Goal: Information Seeking & Learning: Learn about a topic

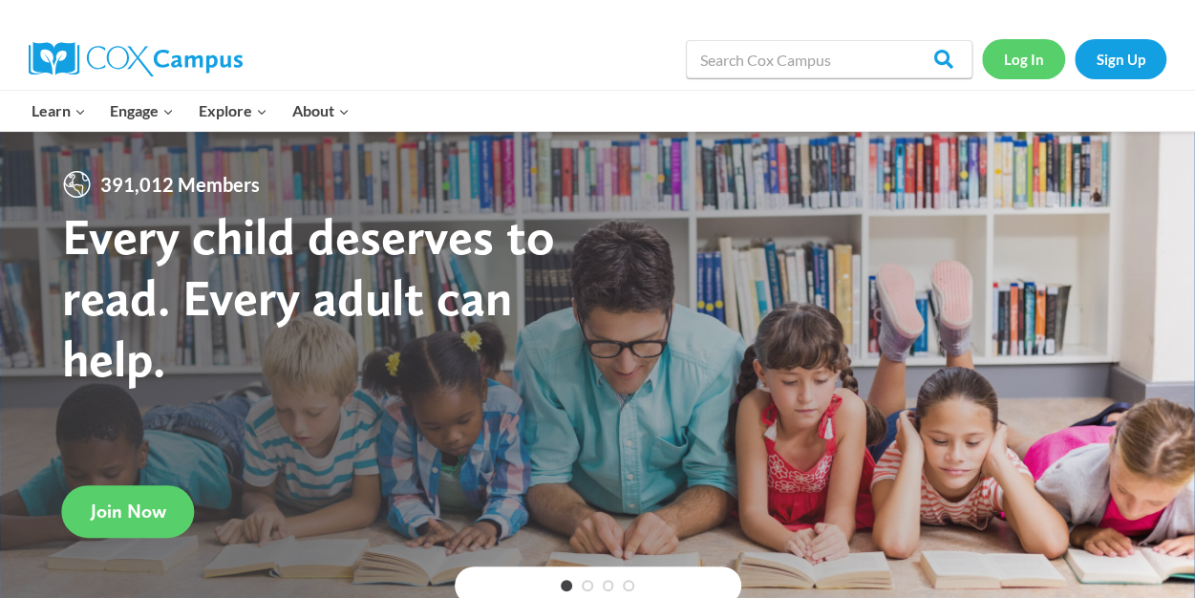
click at [1025, 66] on link "Log In" at bounding box center [1023, 58] width 83 height 39
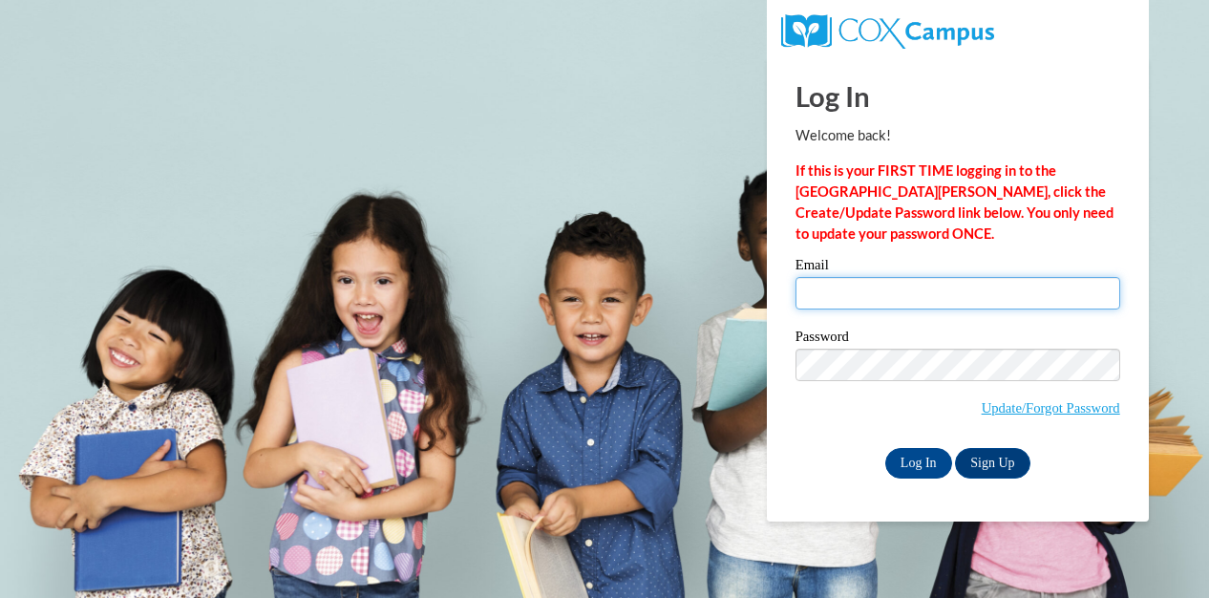
click at [955, 291] on input "Email" at bounding box center [958, 293] width 325 height 32
type input "selman.melissa143@gmail.com"
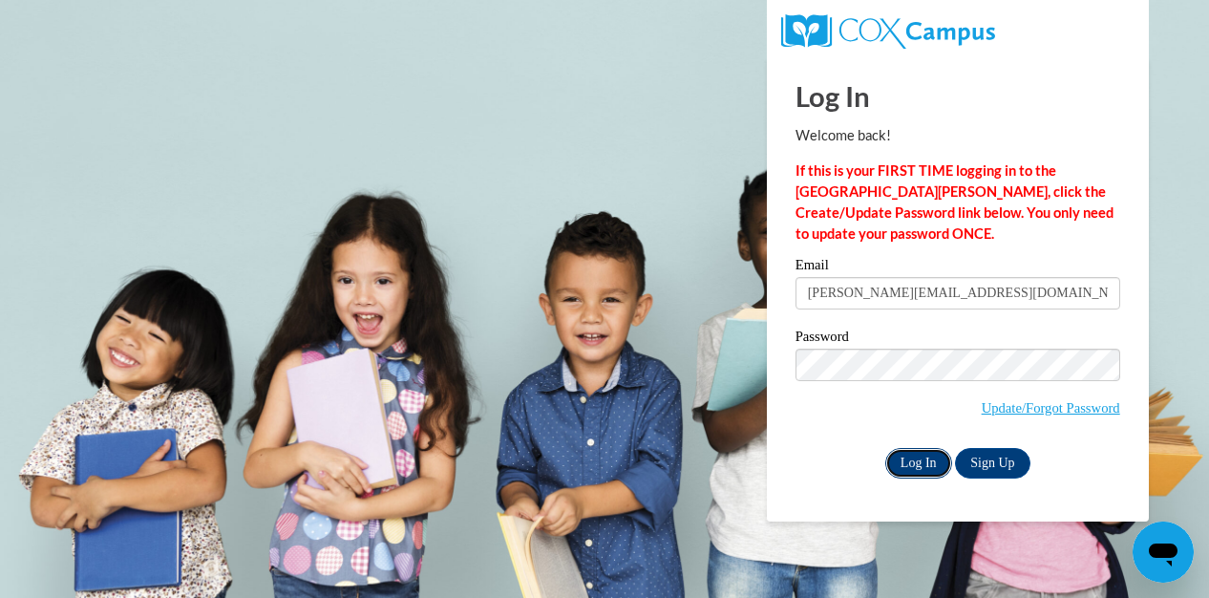
click at [925, 463] on input "Log In" at bounding box center [918, 463] width 67 height 31
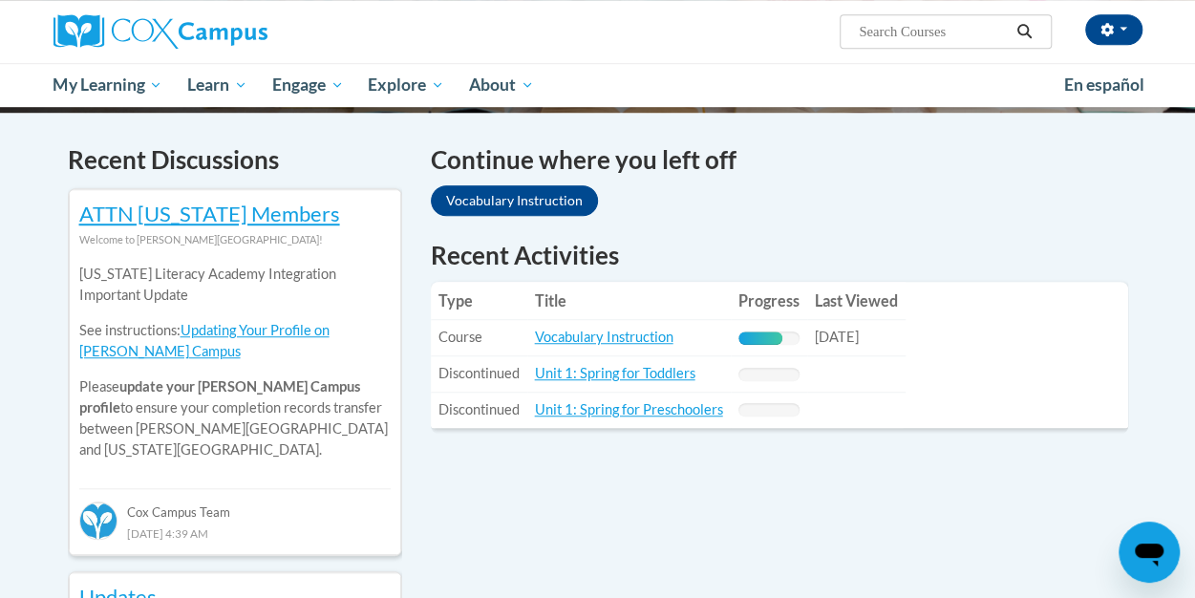
scroll to position [573, 0]
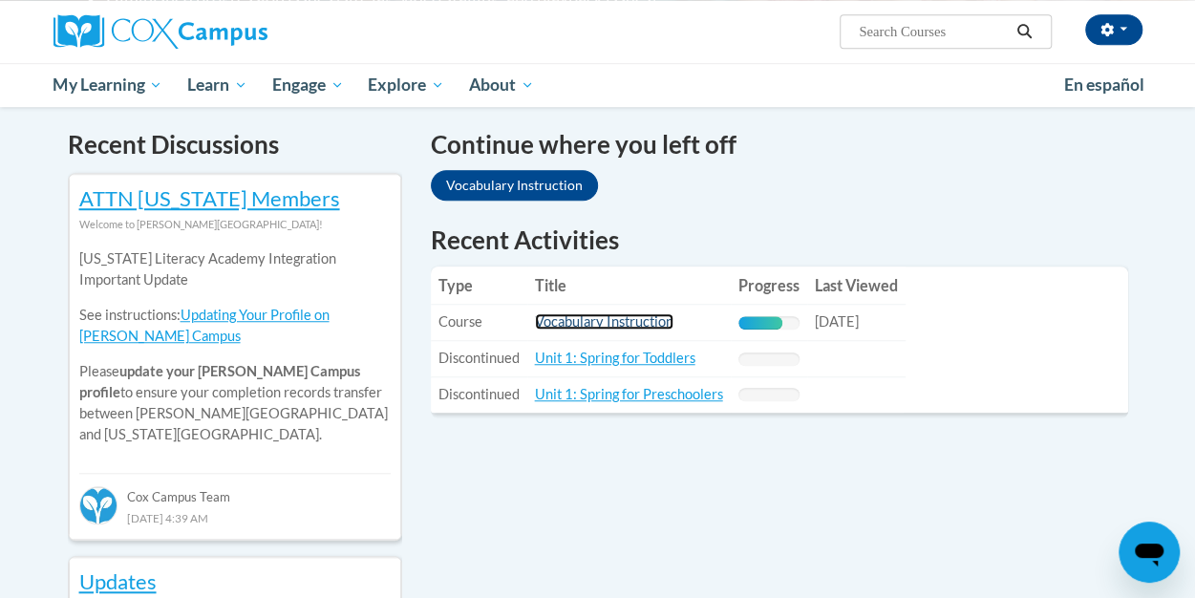
click at [626, 325] on link "Vocabulary Instruction" at bounding box center [604, 321] width 138 height 16
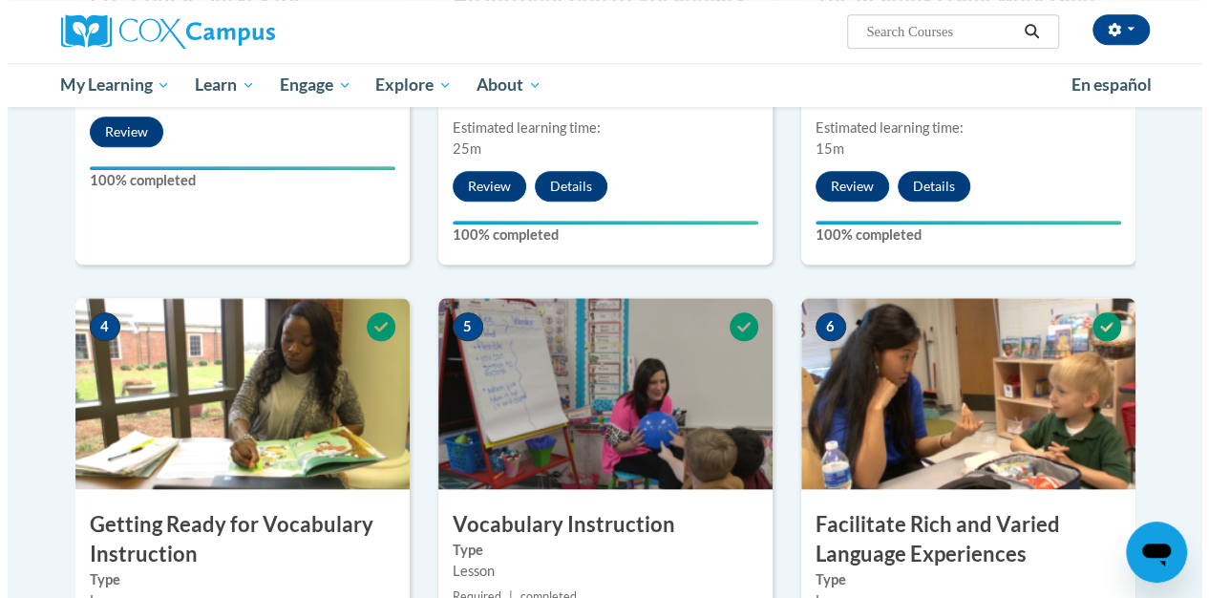
scroll to position [764, 0]
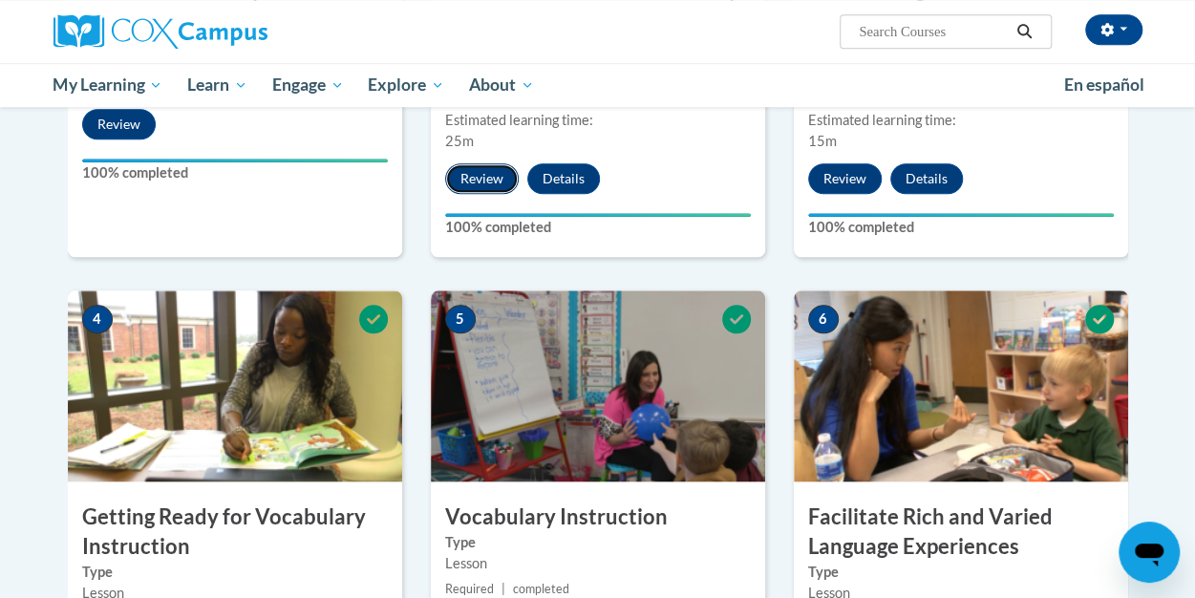
click at [498, 178] on button "Review" at bounding box center [482, 178] width 74 height 31
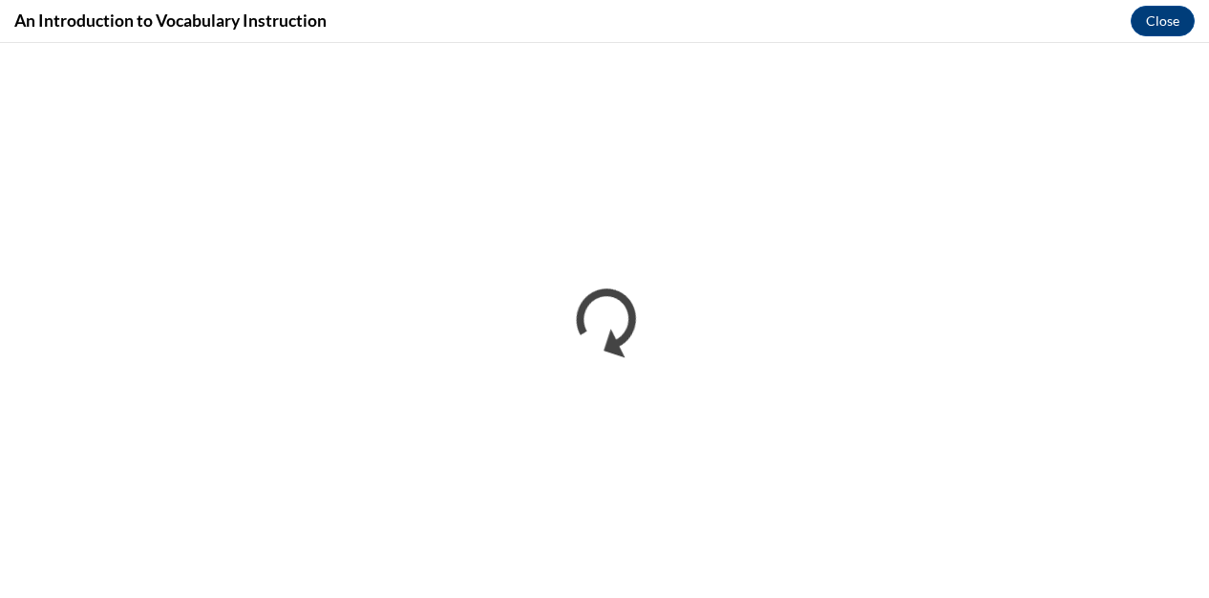
scroll to position [0, 0]
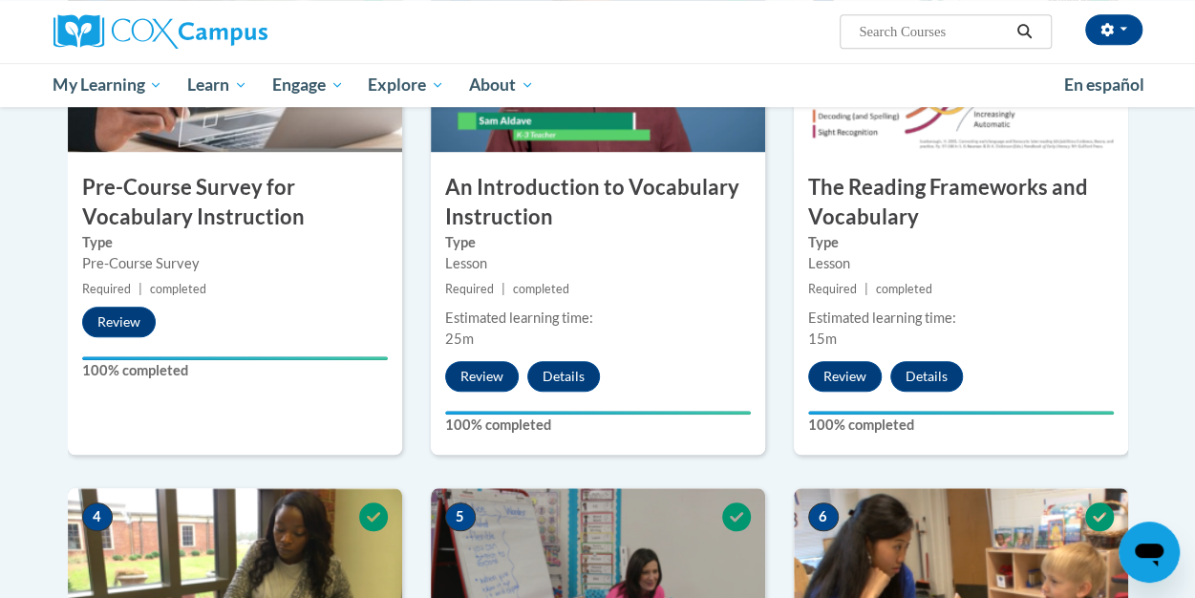
scroll to position [573, 0]
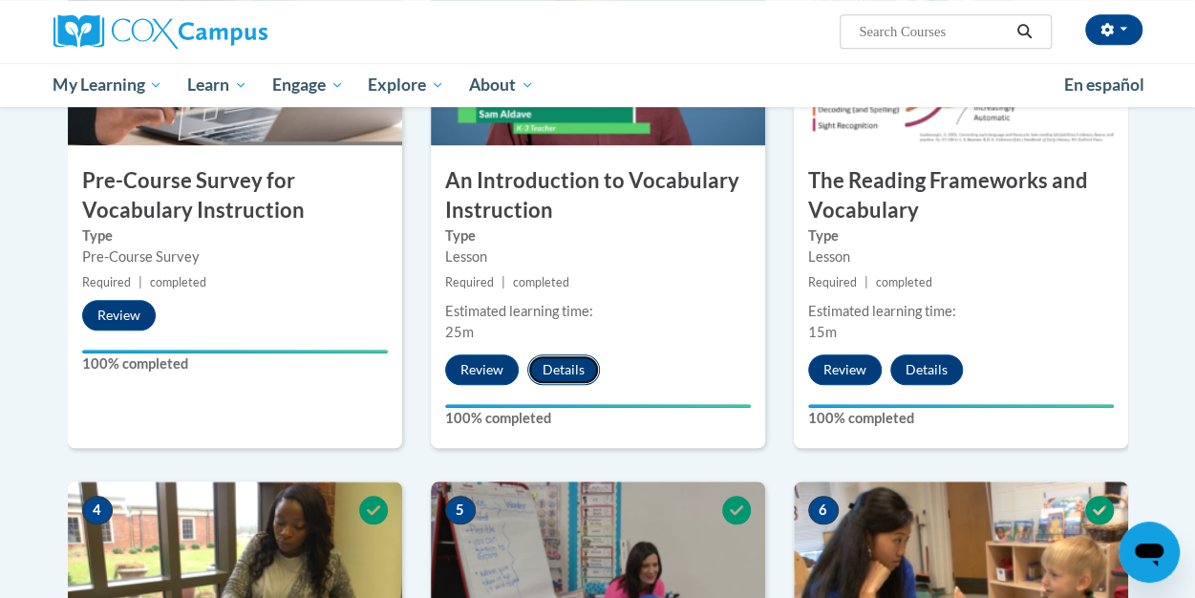
click at [546, 370] on button "Details" at bounding box center [563, 369] width 73 height 31
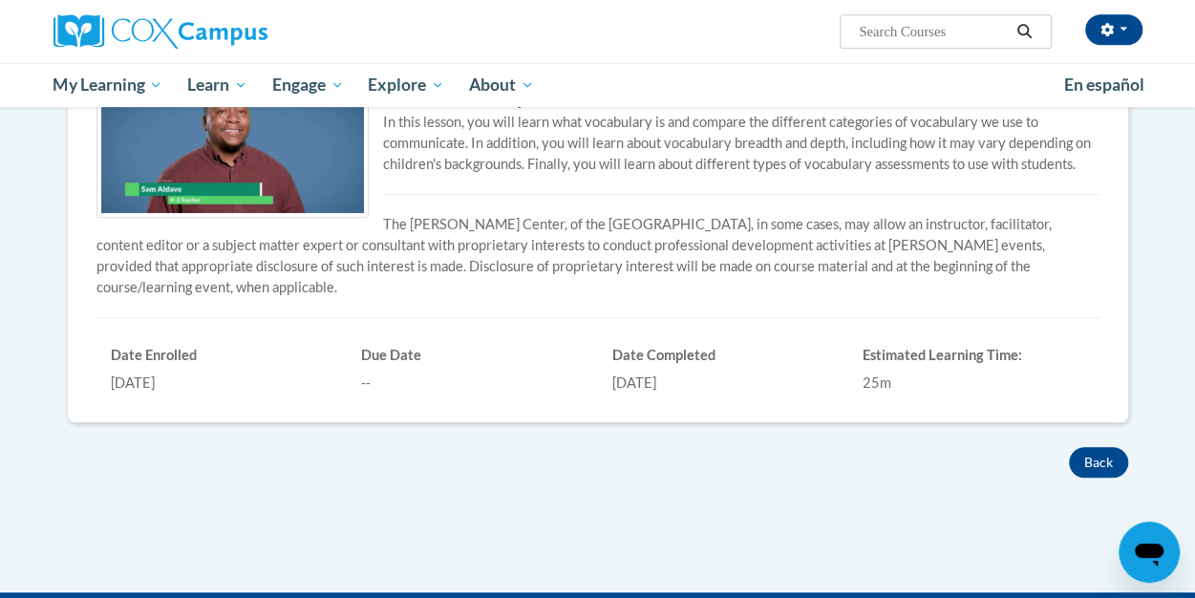
scroll to position [573, 0]
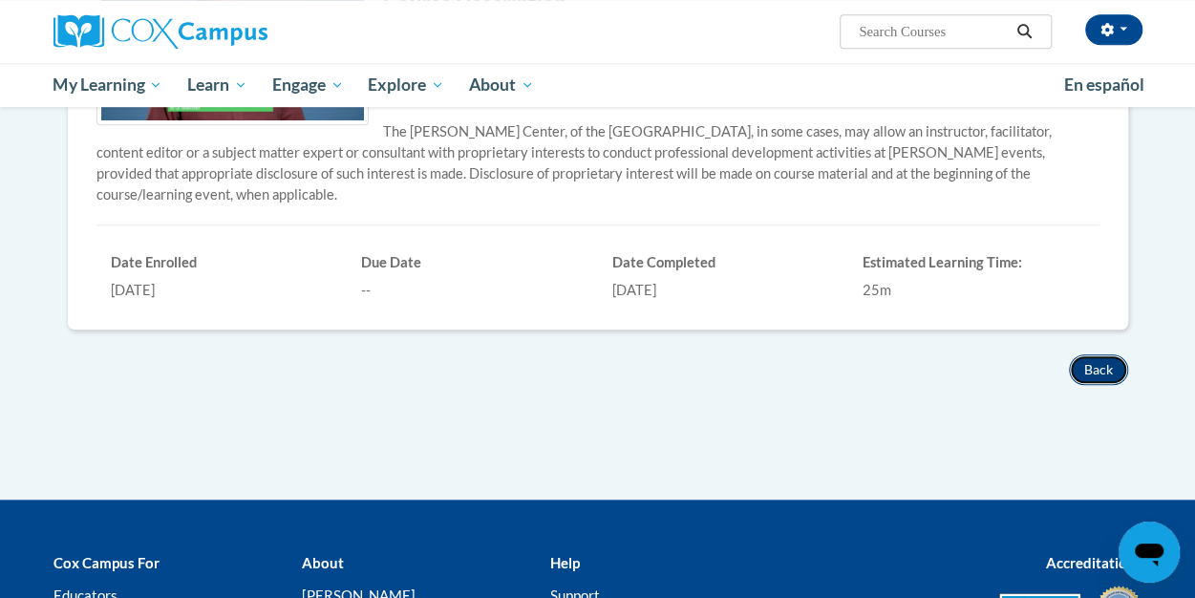
click at [1098, 354] on button "Back" at bounding box center [1098, 369] width 59 height 31
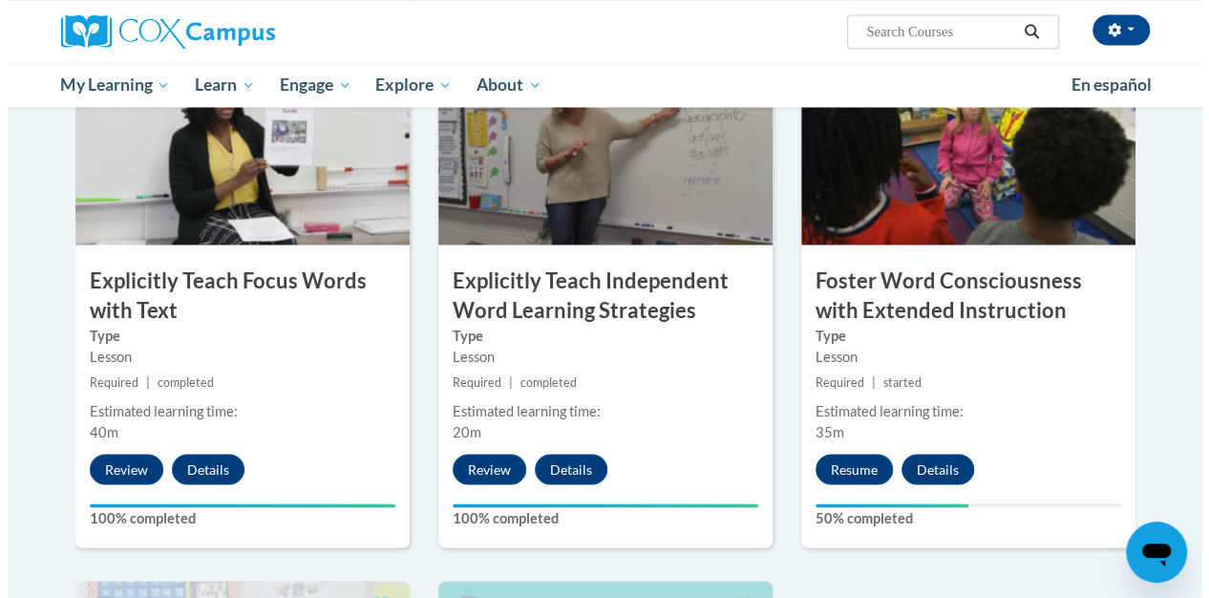
scroll to position [1624, 0]
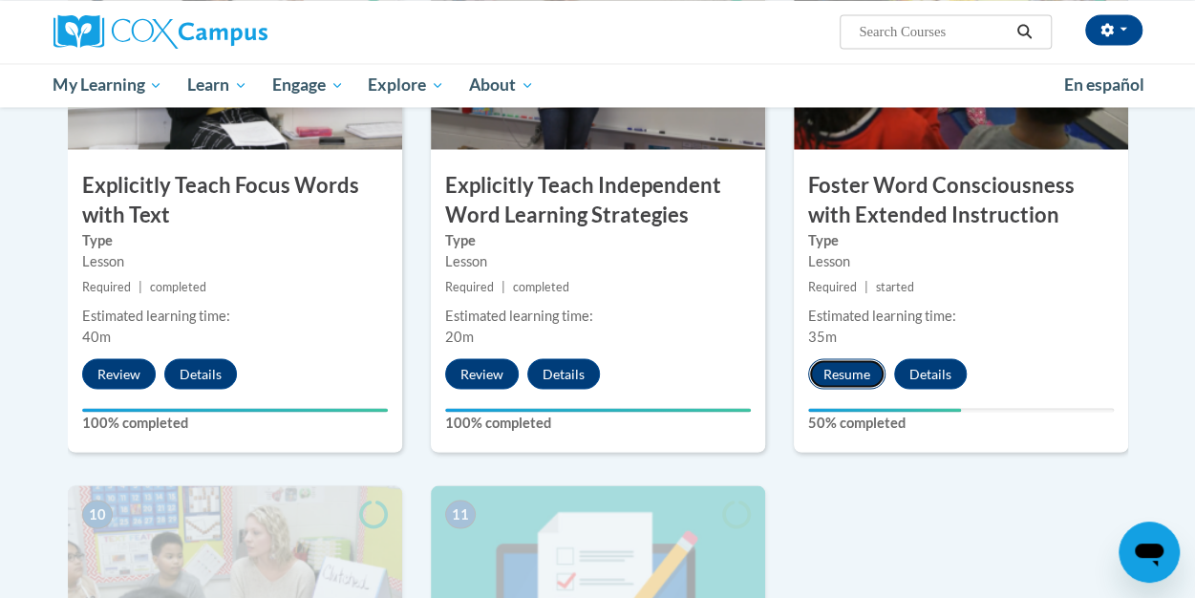
click at [870, 375] on button "Resume" at bounding box center [846, 373] width 77 height 31
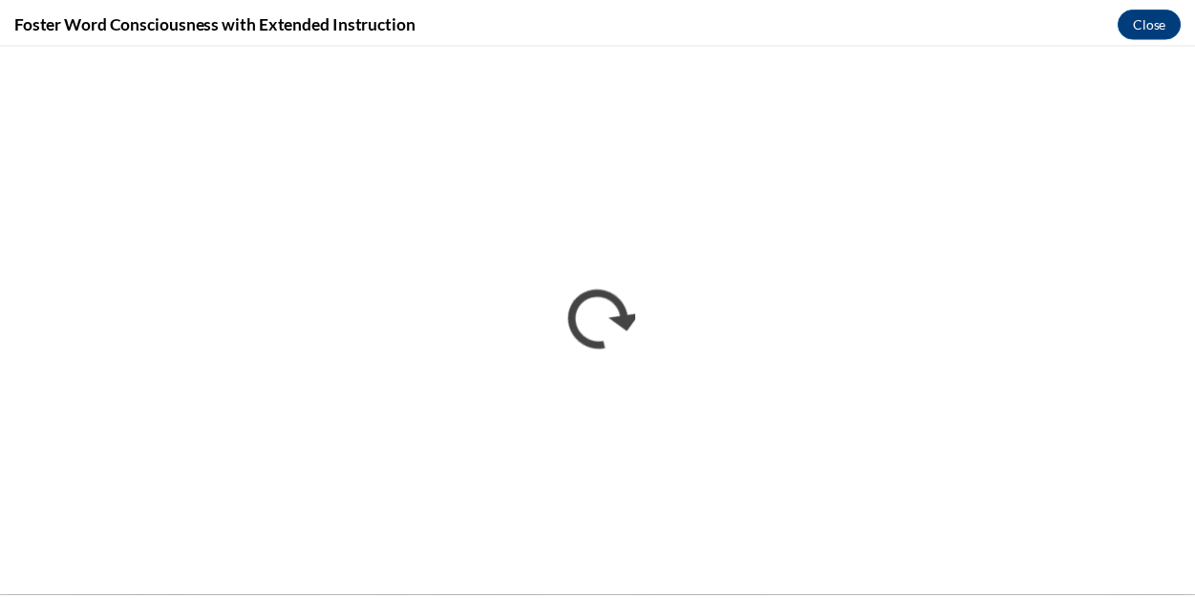
scroll to position [0, 0]
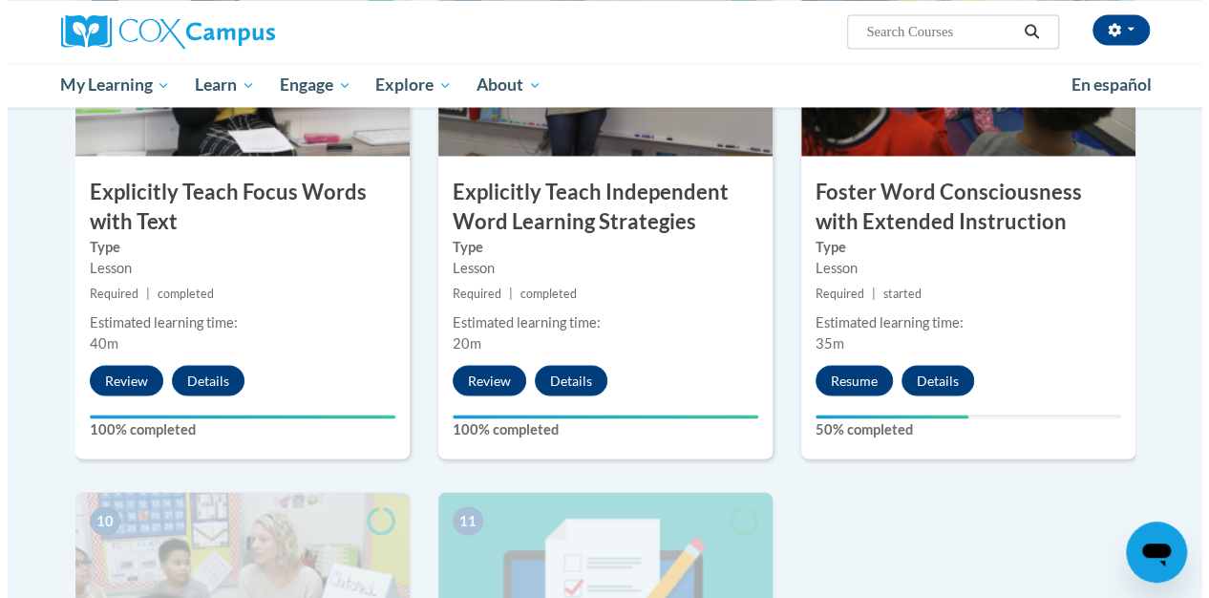
scroll to position [1624, 0]
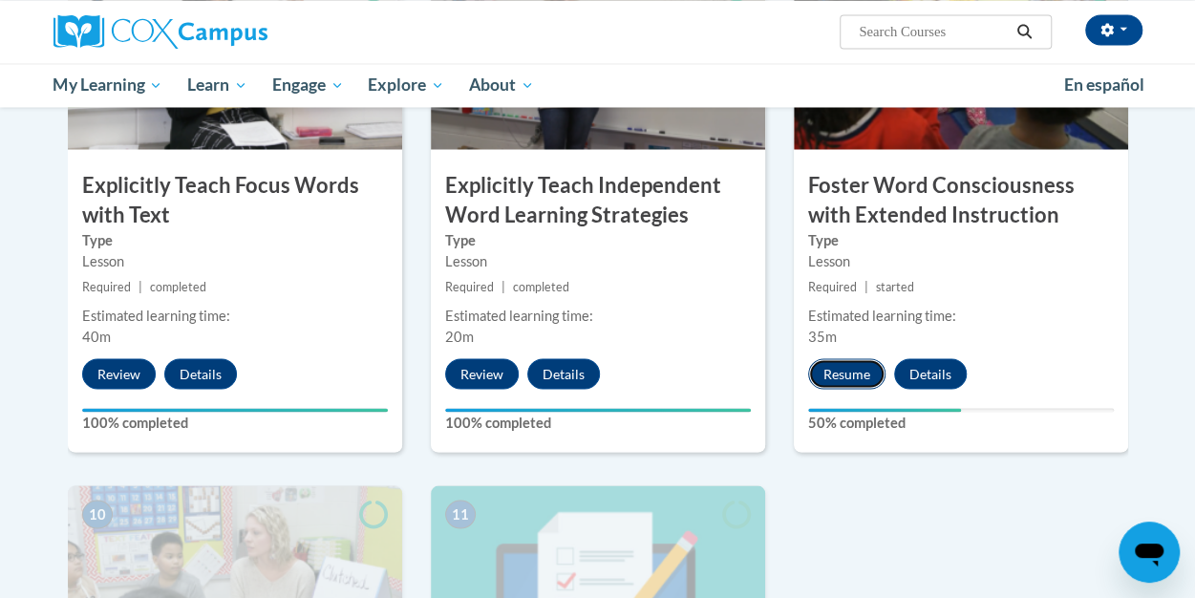
click at [841, 365] on button "Resume" at bounding box center [846, 373] width 77 height 31
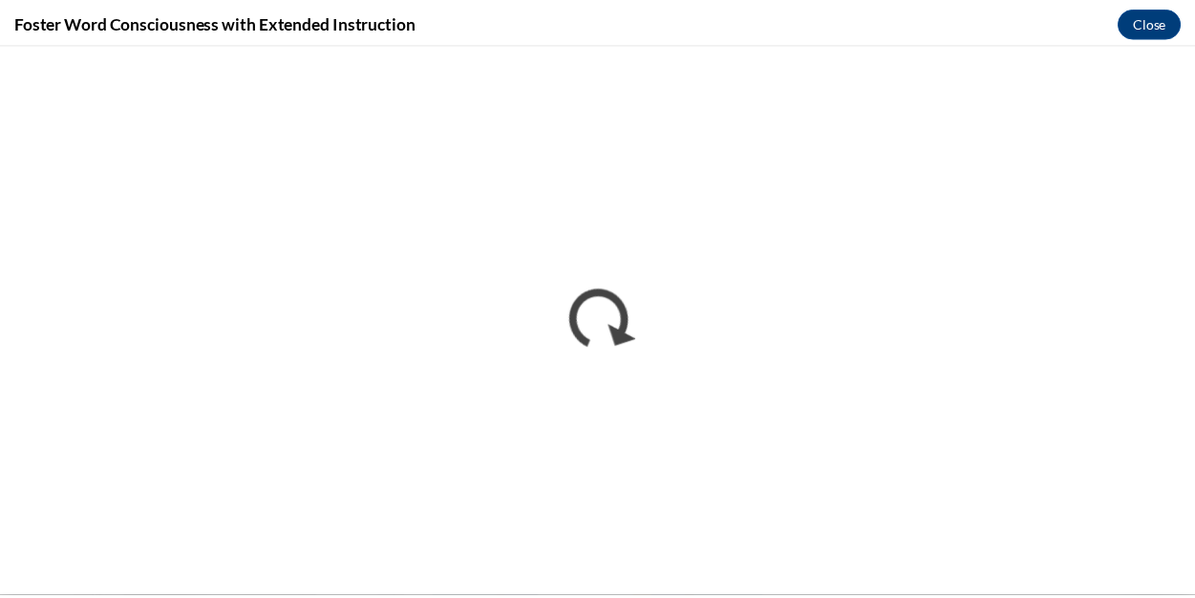
scroll to position [0, 0]
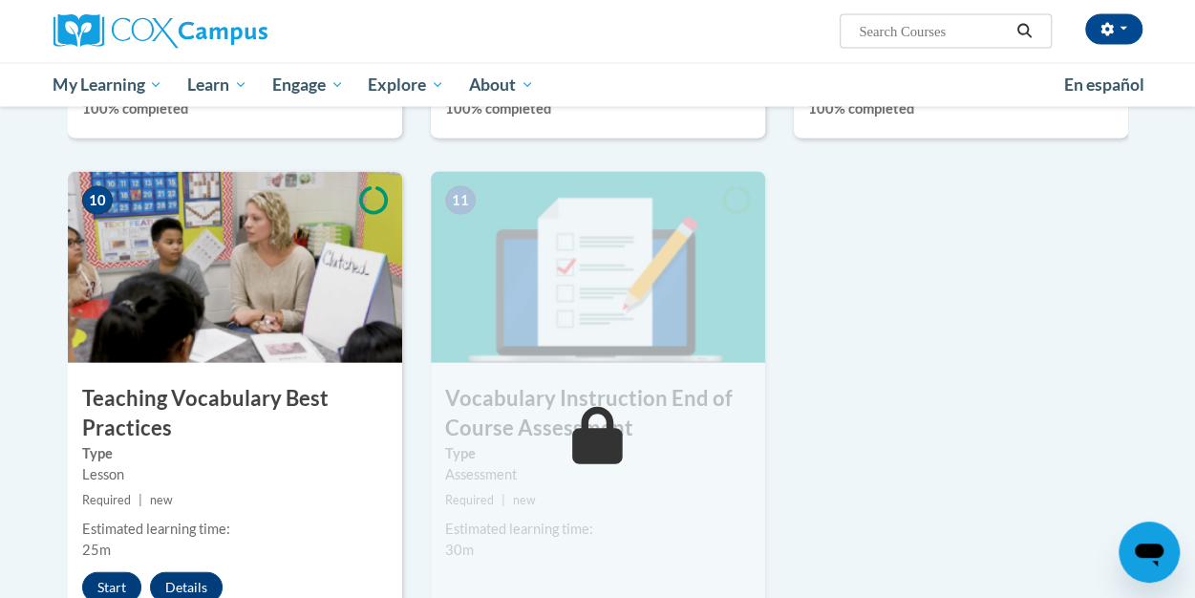
scroll to position [2006, 0]
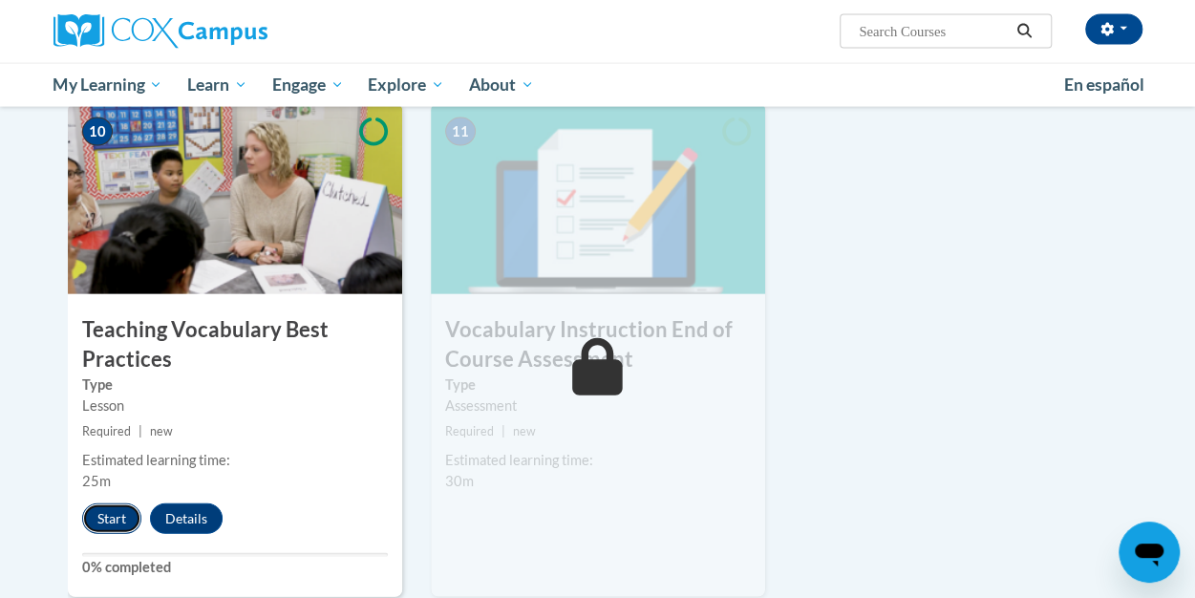
click at [117, 513] on button "Start" at bounding box center [111, 518] width 59 height 31
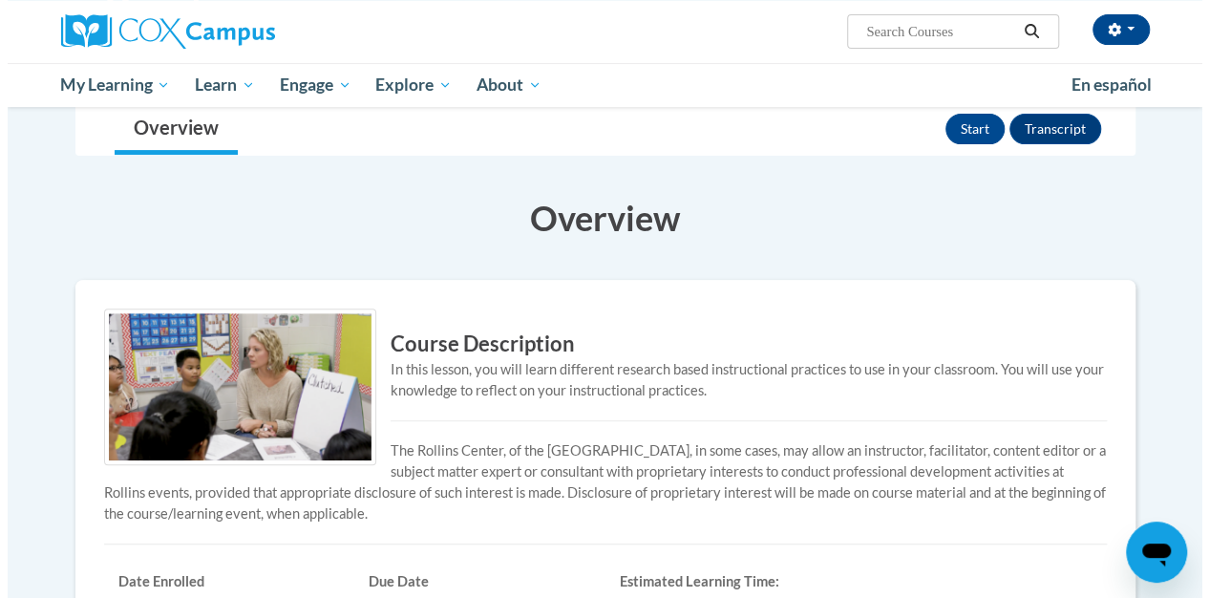
scroll to position [193, 0]
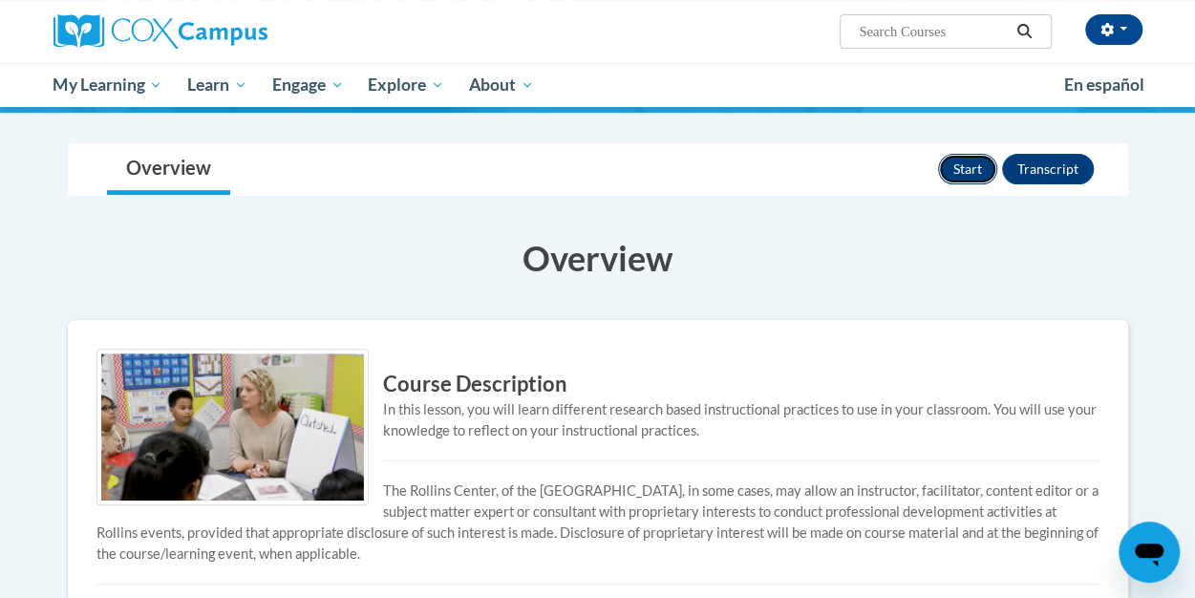
click at [974, 180] on button "Start" at bounding box center [967, 169] width 59 height 31
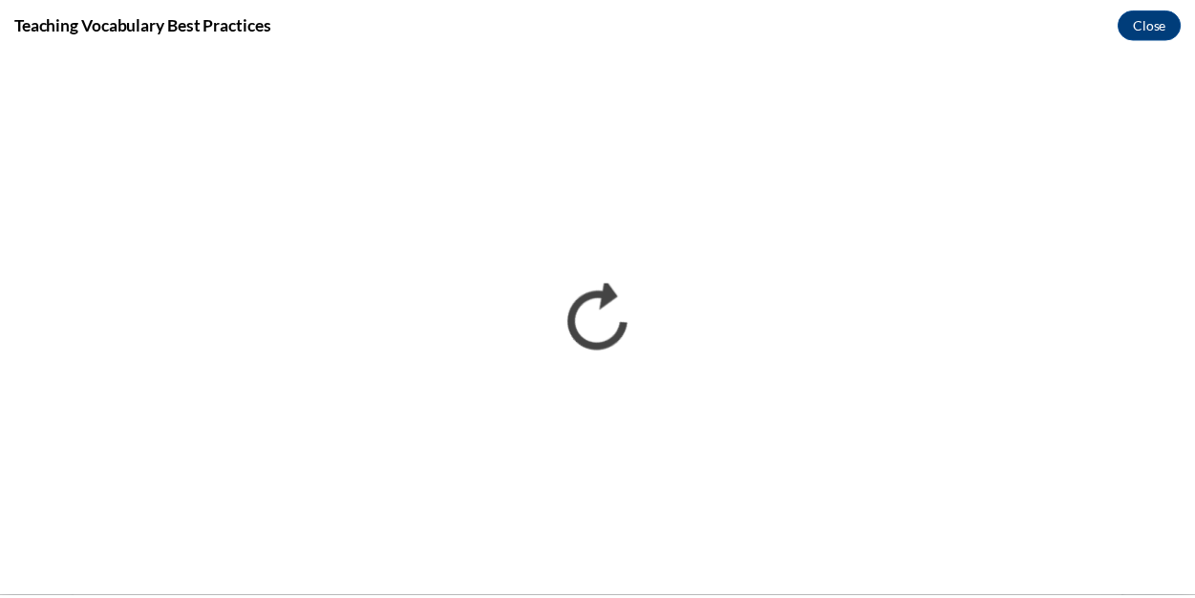
scroll to position [0, 0]
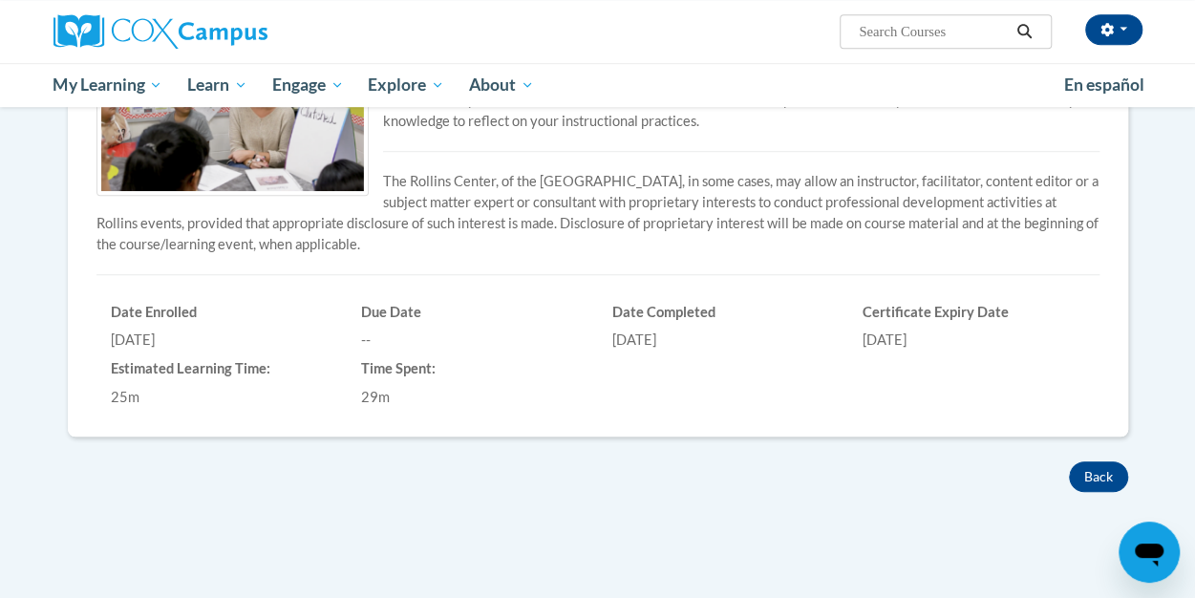
click at [953, 311] on h6 "Certificate Expiry Date" at bounding box center [973, 312] width 223 height 17
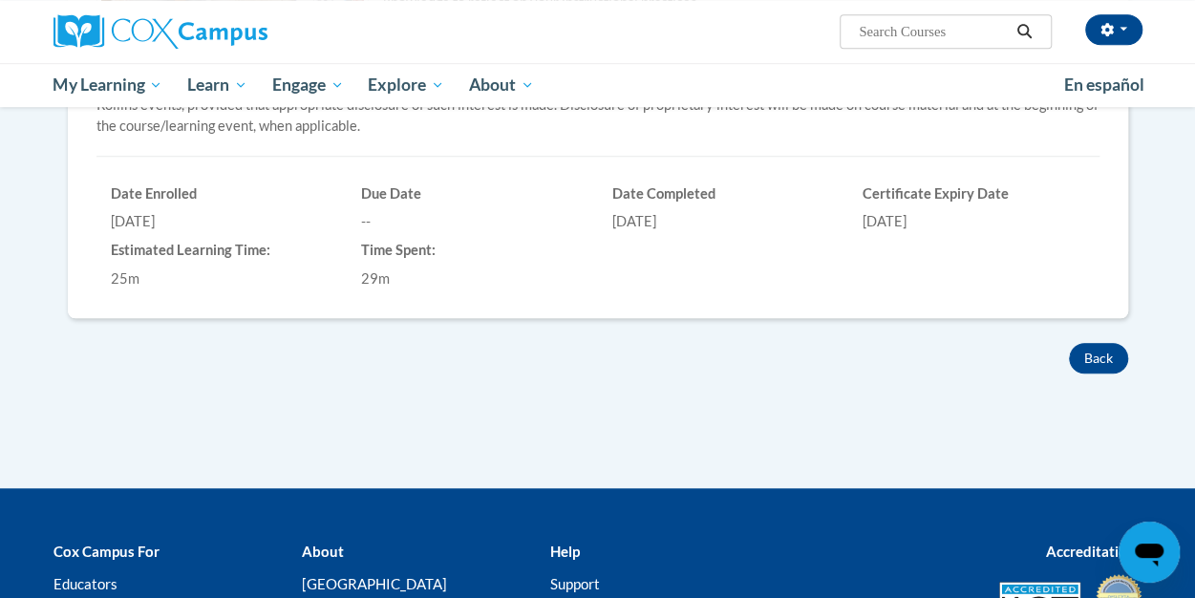
scroll to position [693, 0]
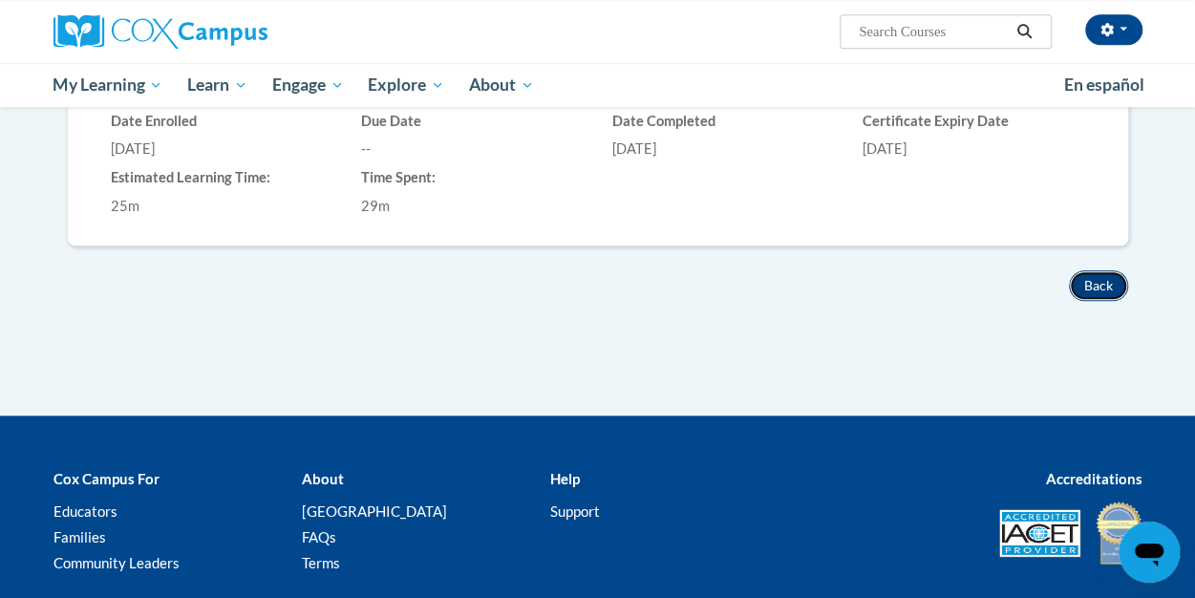
click at [1096, 284] on button "Back" at bounding box center [1098, 285] width 59 height 31
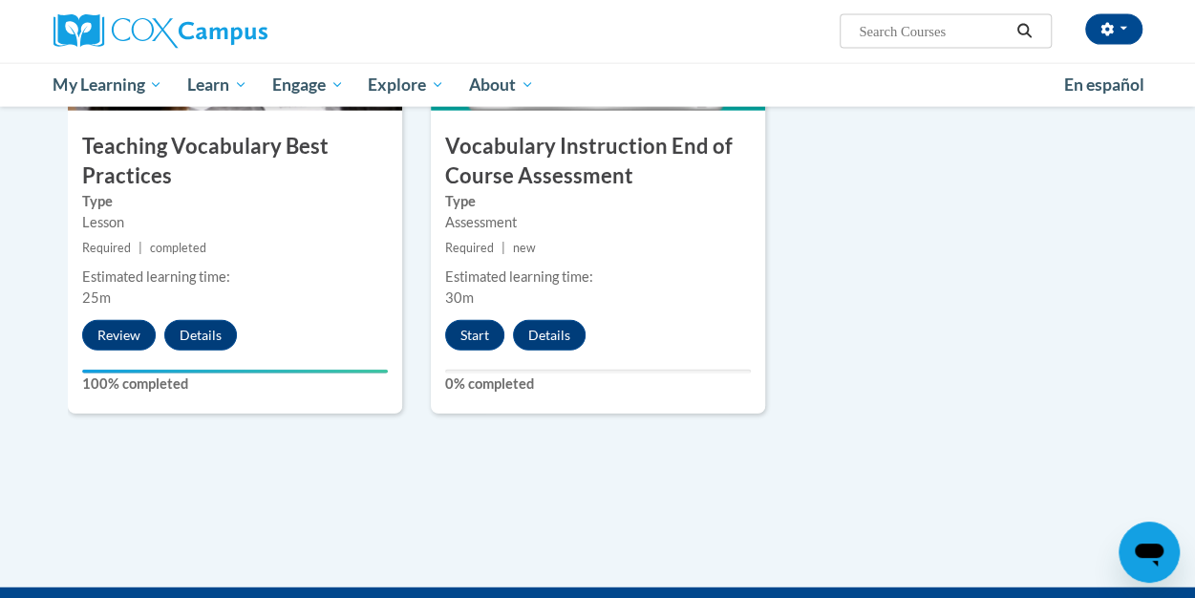
scroll to position [2292, 0]
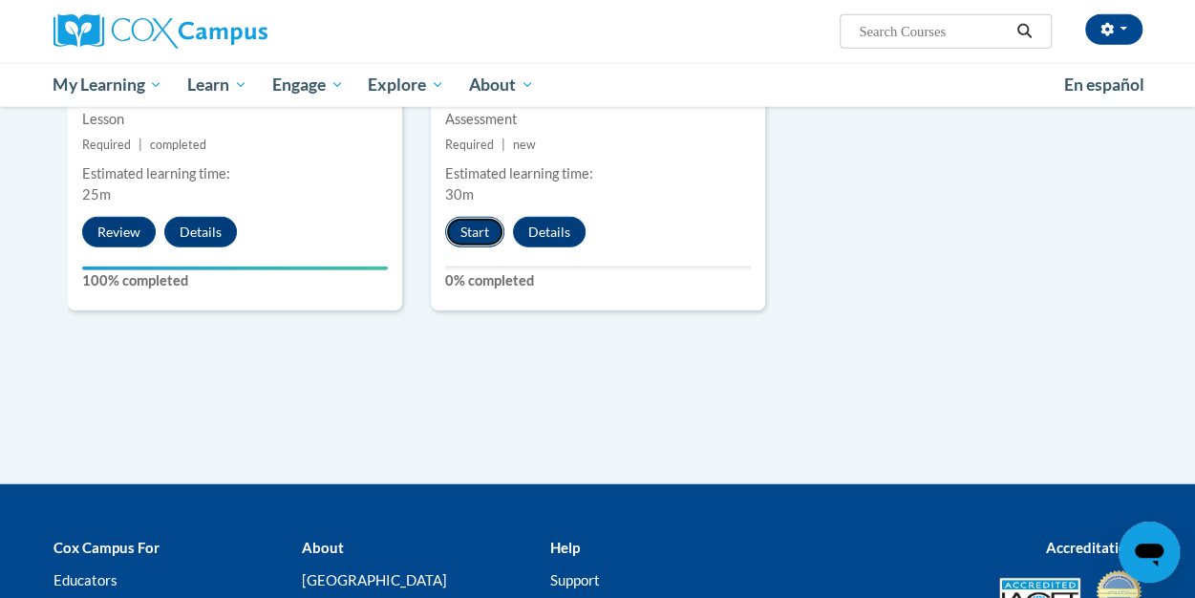
click at [480, 233] on button "Start" at bounding box center [474, 232] width 59 height 31
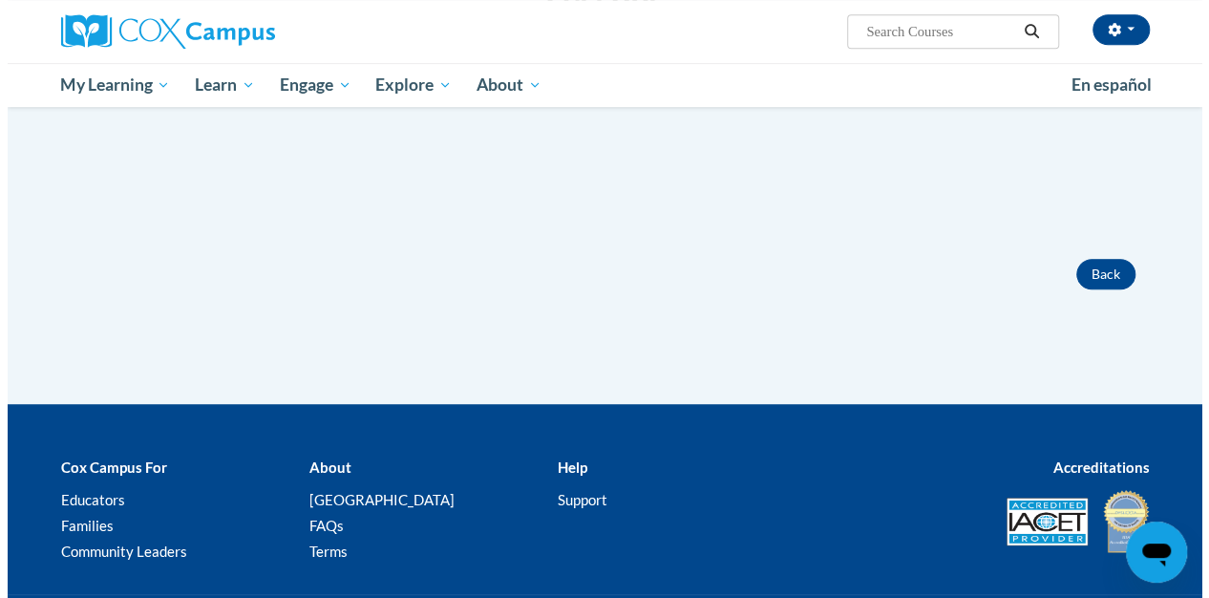
scroll to position [187, 0]
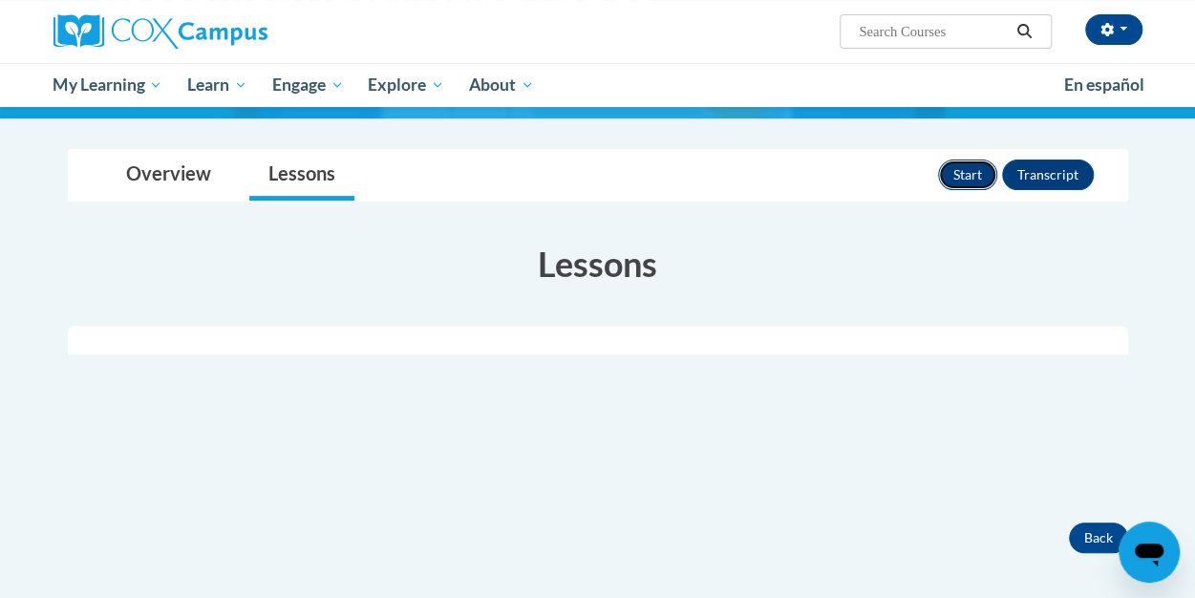
click at [968, 175] on button "Start" at bounding box center [967, 174] width 59 height 31
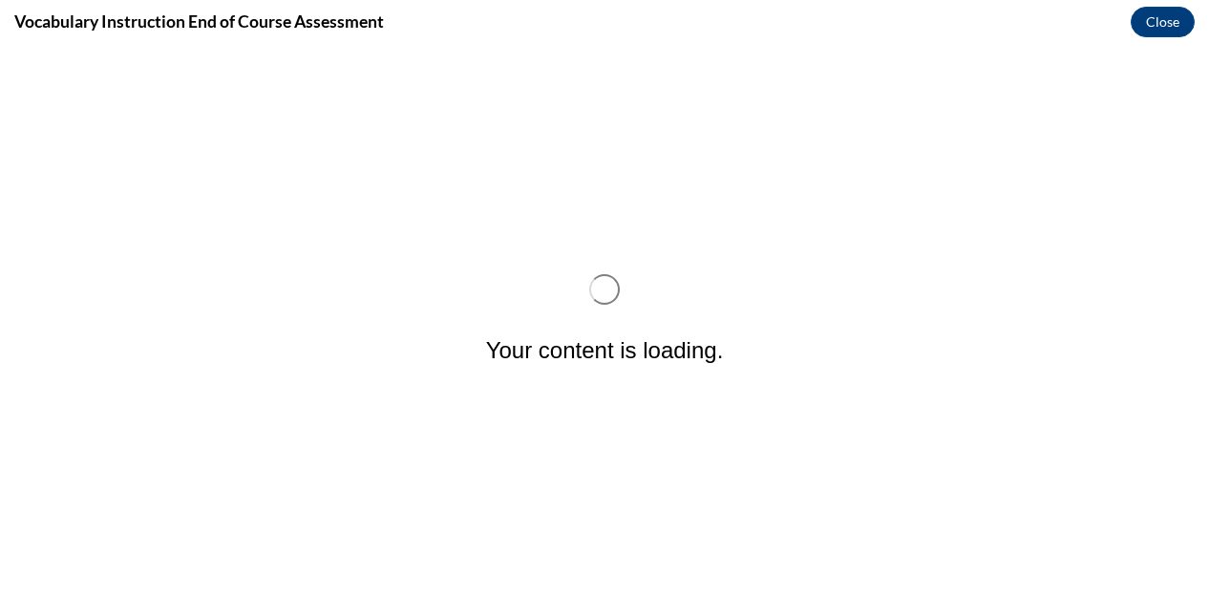
scroll to position [0, 0]
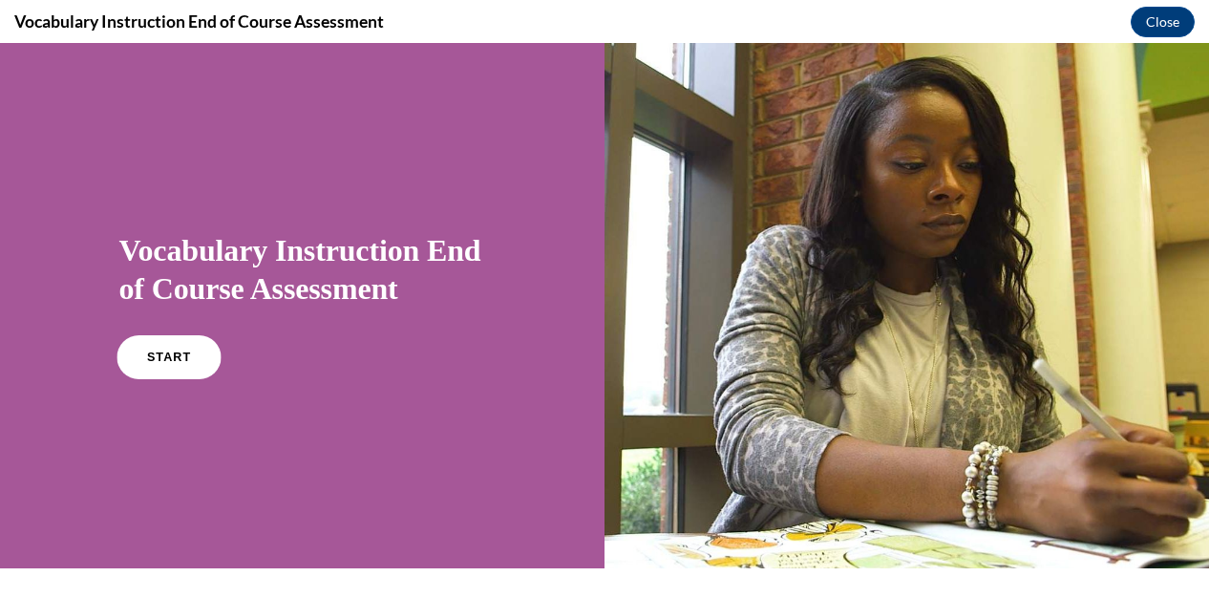
click at [147, 368] on link "START" at bounding box center [169, 357] width 104 height 44
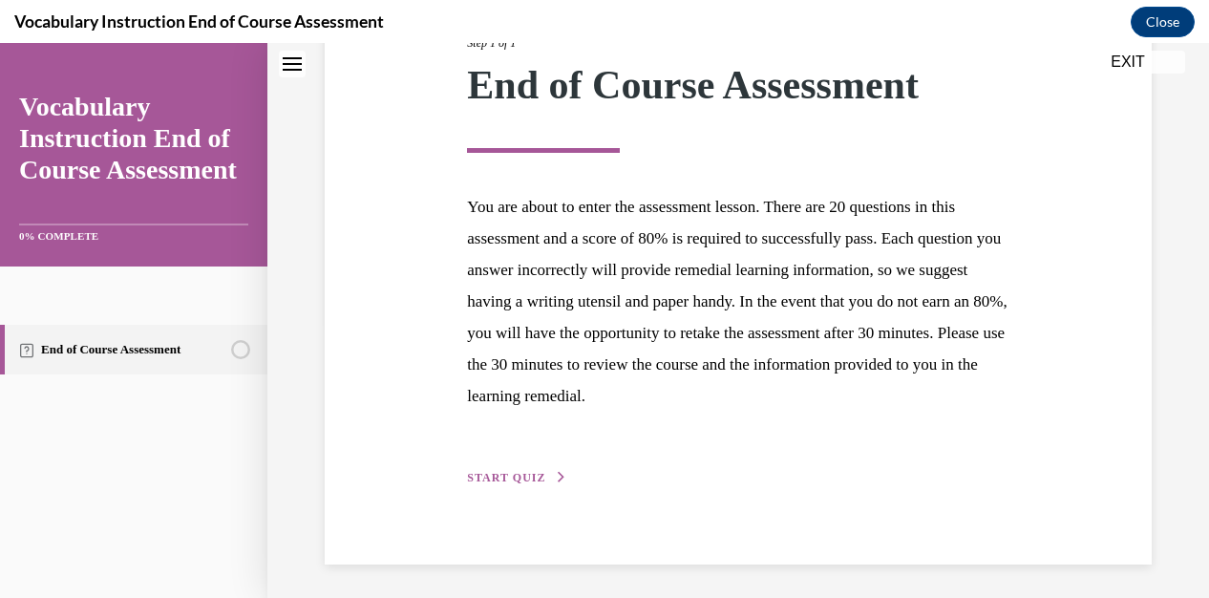
scroll to position [279, 0]
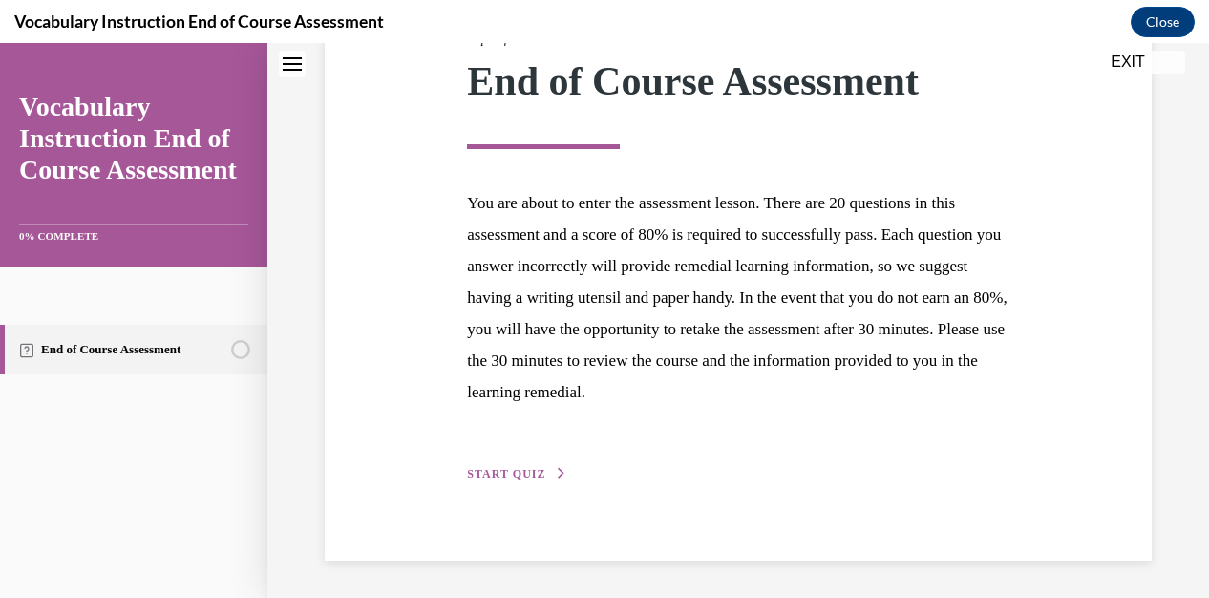
click at [527, 478] on span "START QUIZ" at bounding box center [506, 473] width 78 height 13
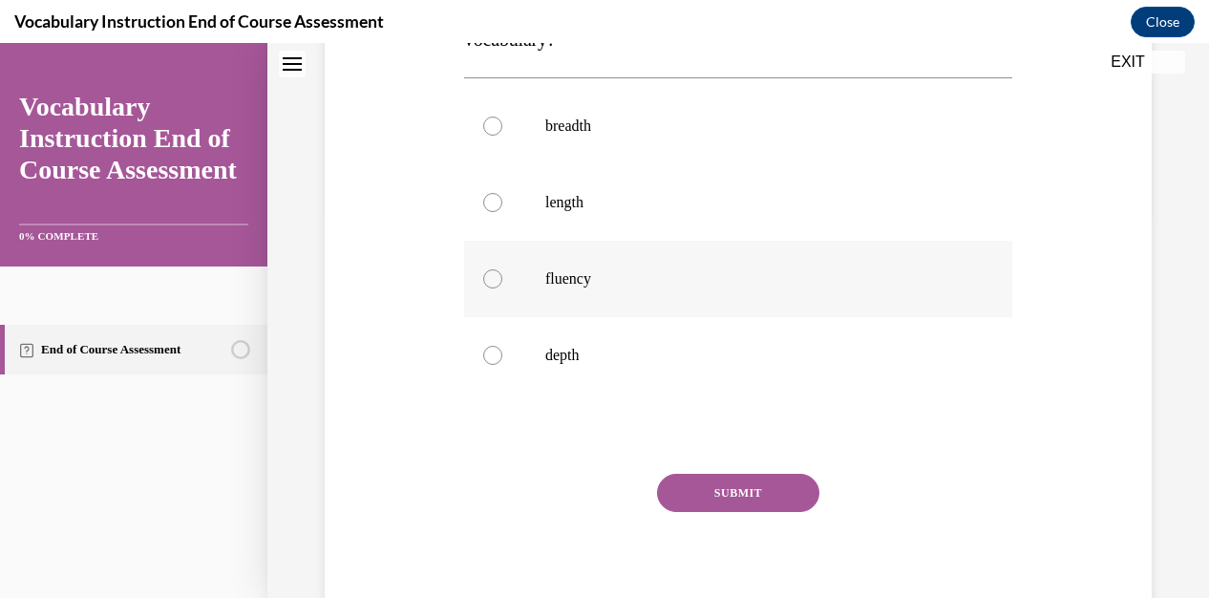
scroll to position [287, 0]
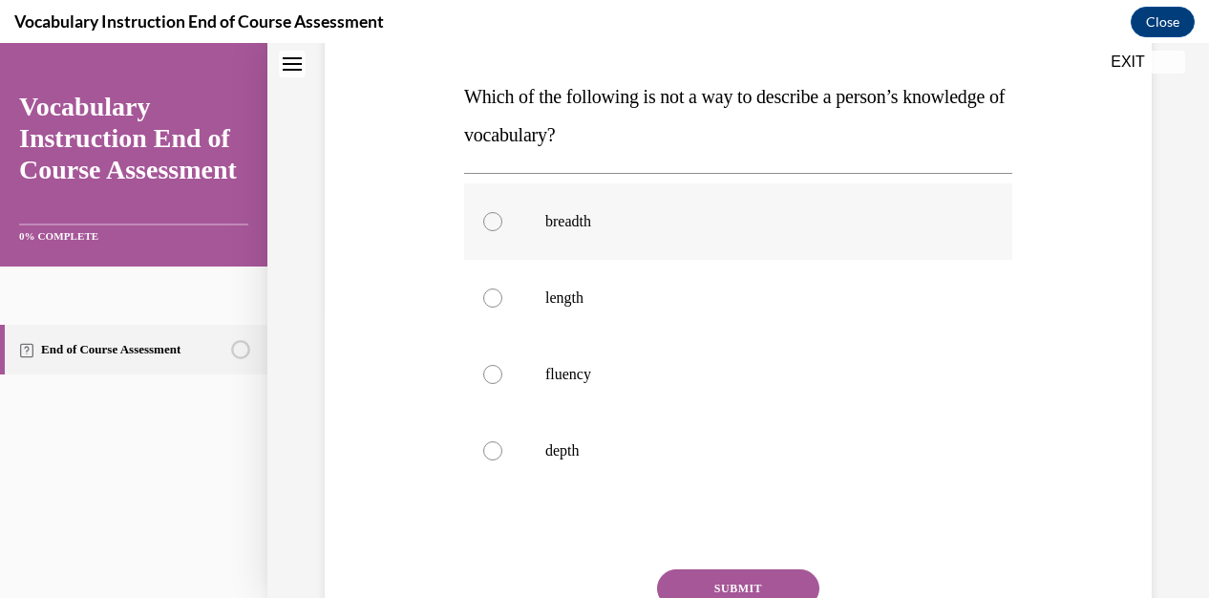
click at [498, 225] on div at bounding box center [492, 221] width 19 height 19
click at [498, 225] on input "breadth" at bounding box center [492, 221] width 19 height 19
radio input "true"
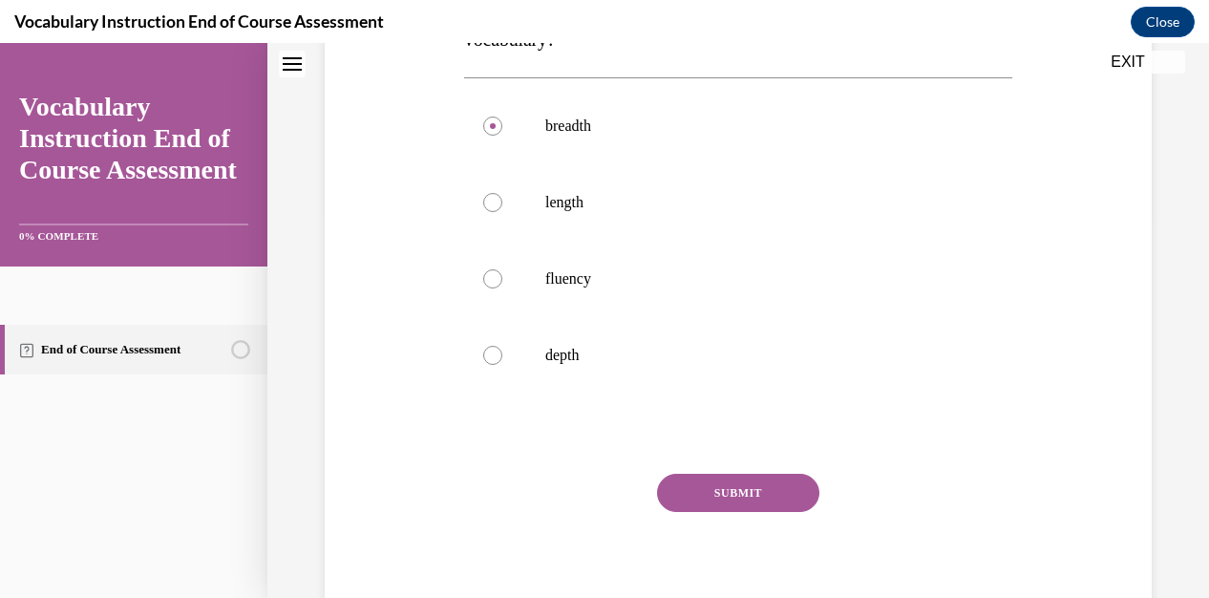
click at [766, 501] on button "SUBMIT" at bounding box center [738, 493] width 162 height 38
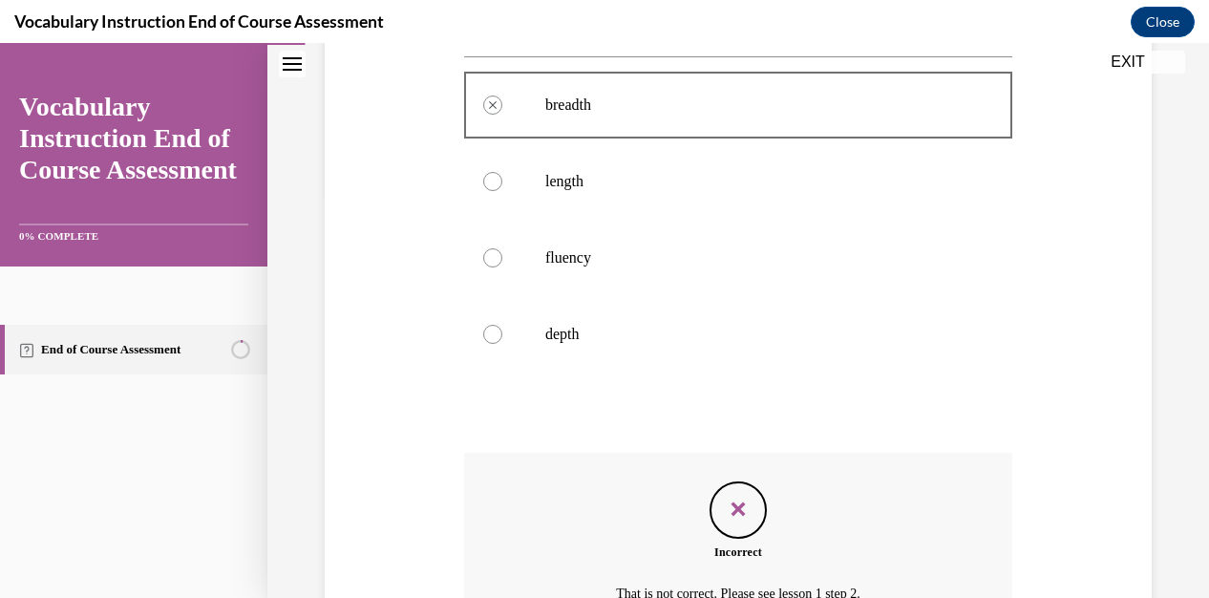
scroll to position [606, 0]
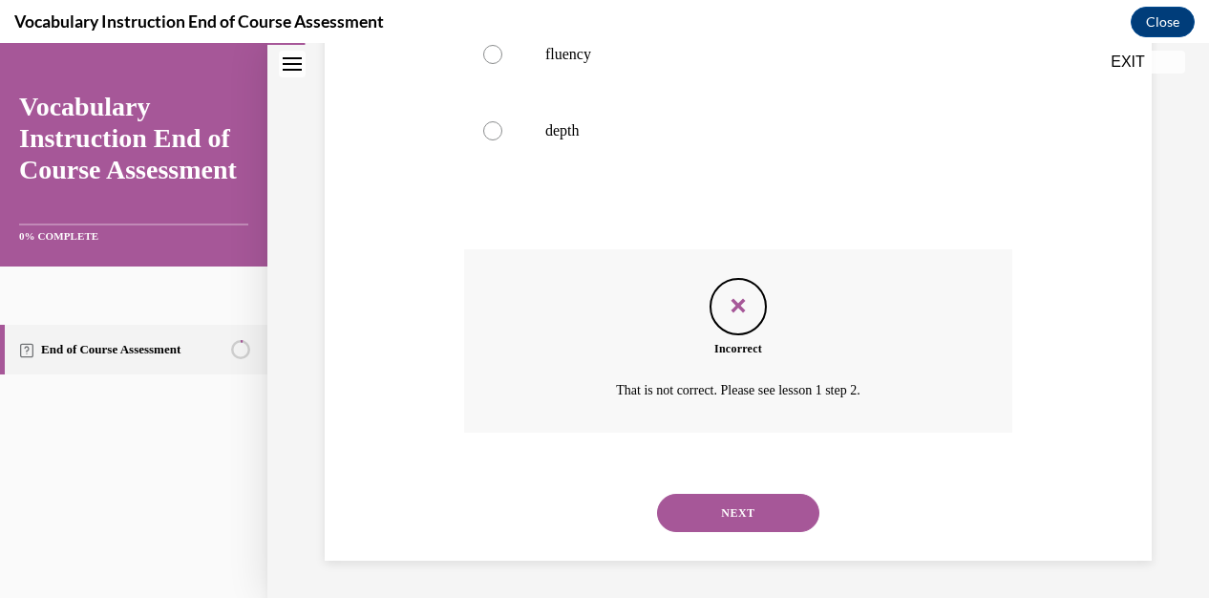
click at [780, 509] on button "NEXT" at bounding box center [738, 513] width 162 height 38
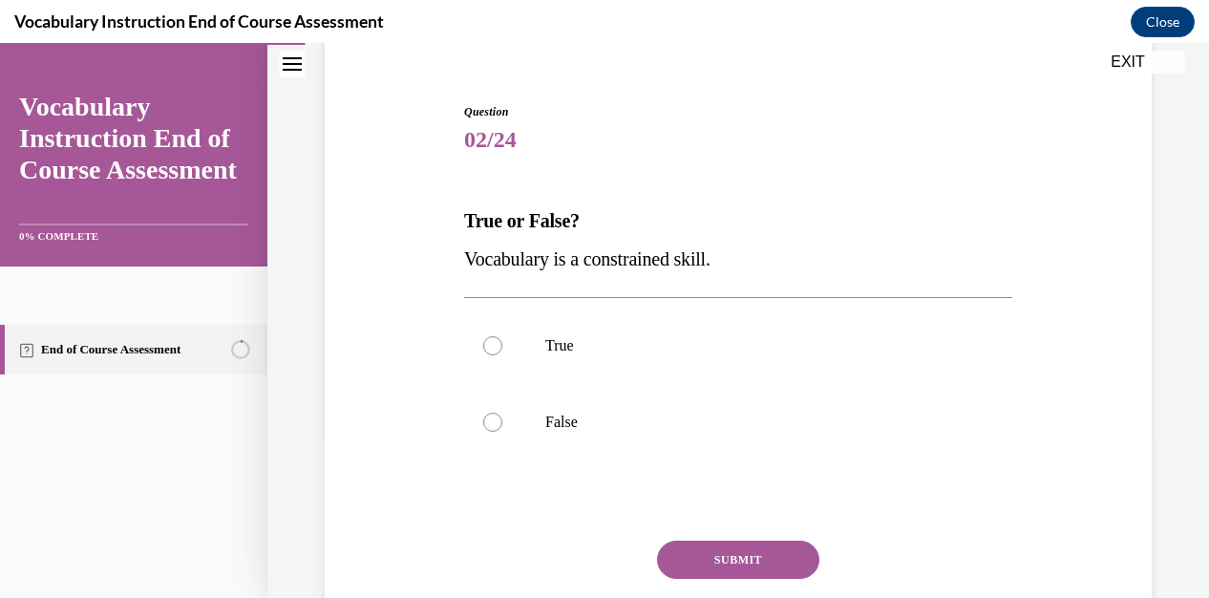
scroll to position [191, 0]
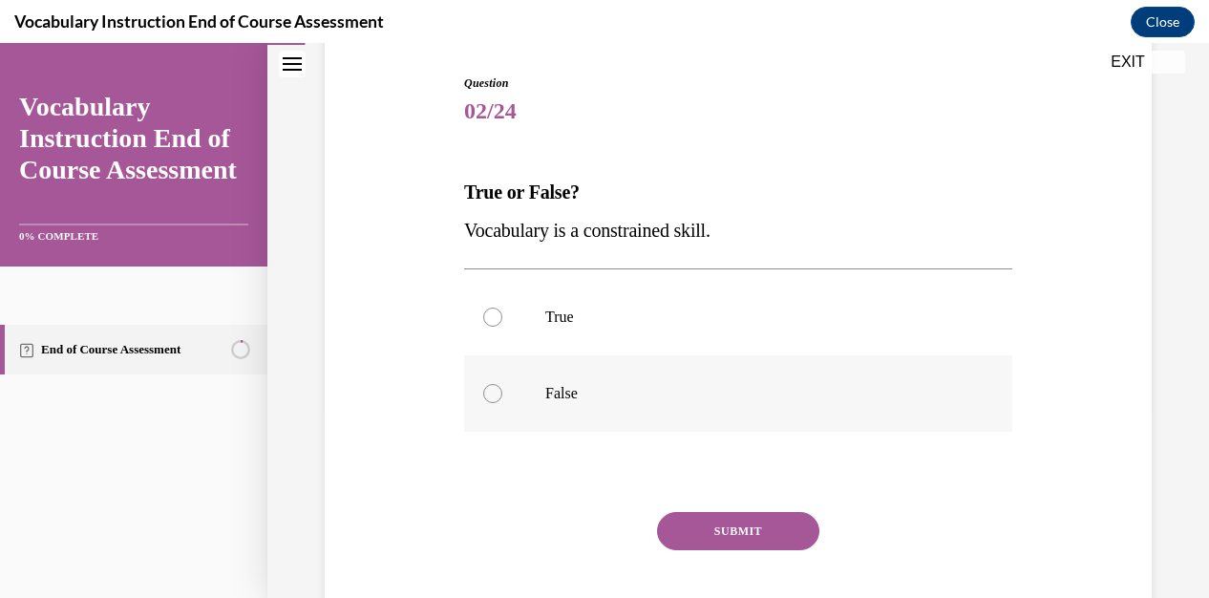
click at [493, 398] on div at bounding box center [492, 393] width 19 height 19
click at [493, 398] on input "False" at bounding box center [492, 393] width 19 height 19
radio input "true"
click at [732, 527] on button "SUBMIT" at bounding box center [738, 531] width 162 height 38
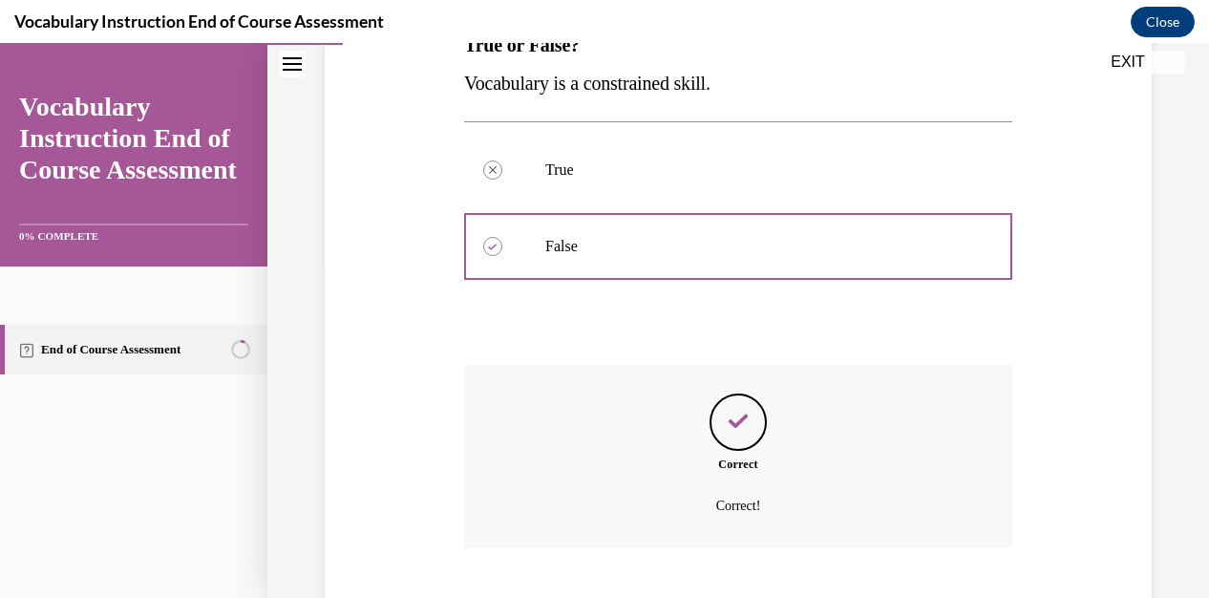
scroll to position [454, 0]
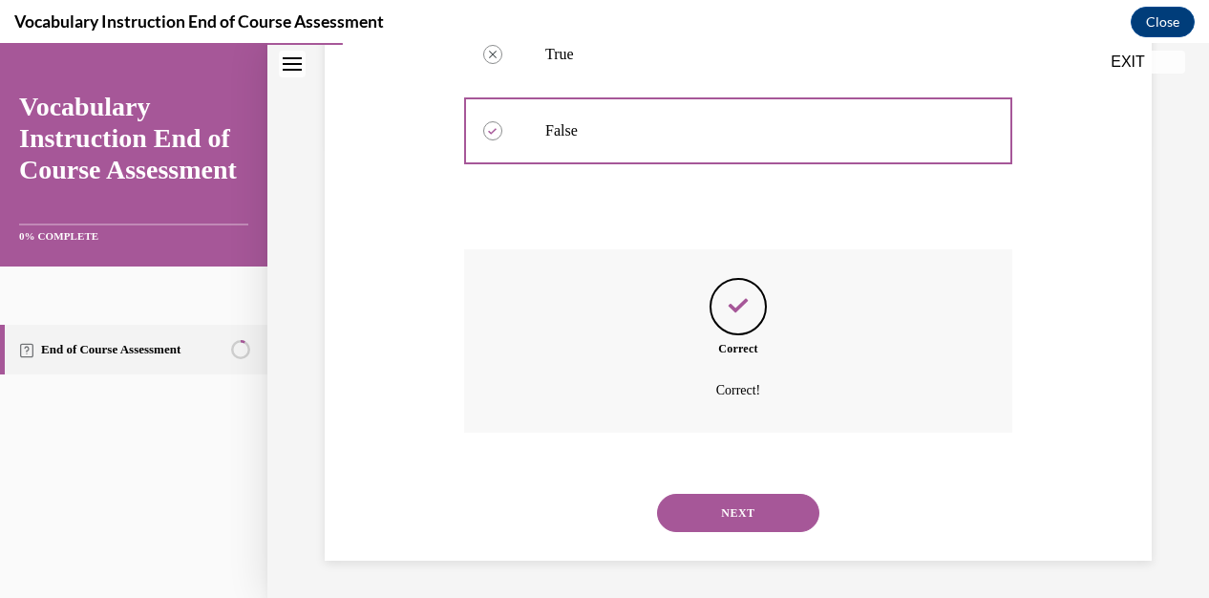
click at [690, 520] on button "NEXT" at bounding box center [738, 513] width 162 height 38
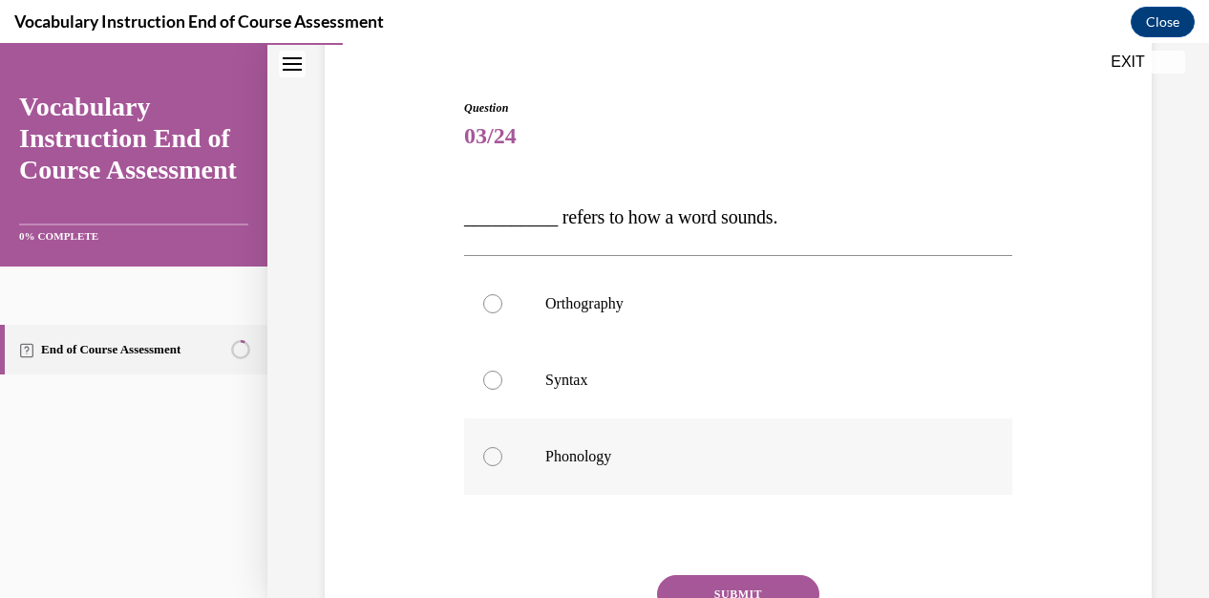
scroll to position [191, 0]
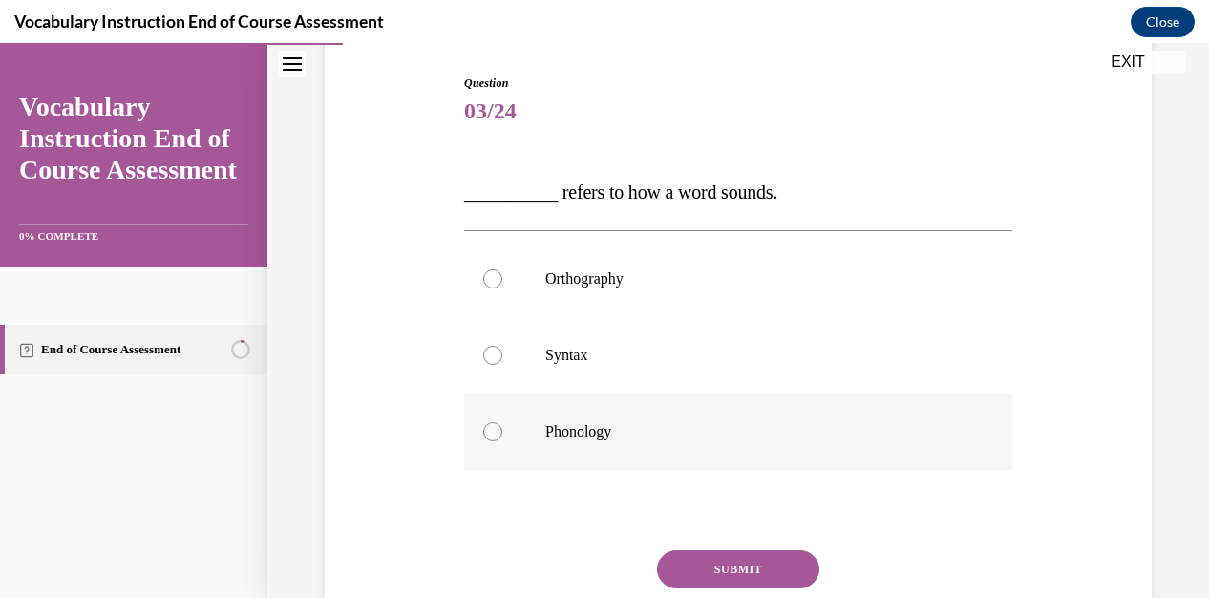
click at [491, 431] on div at bounding box center [492, 431] width 19 height 19
click at [491, 431] on input "Phonology" at bounding box center [492, 431] width 19 height 19
radio input "true"
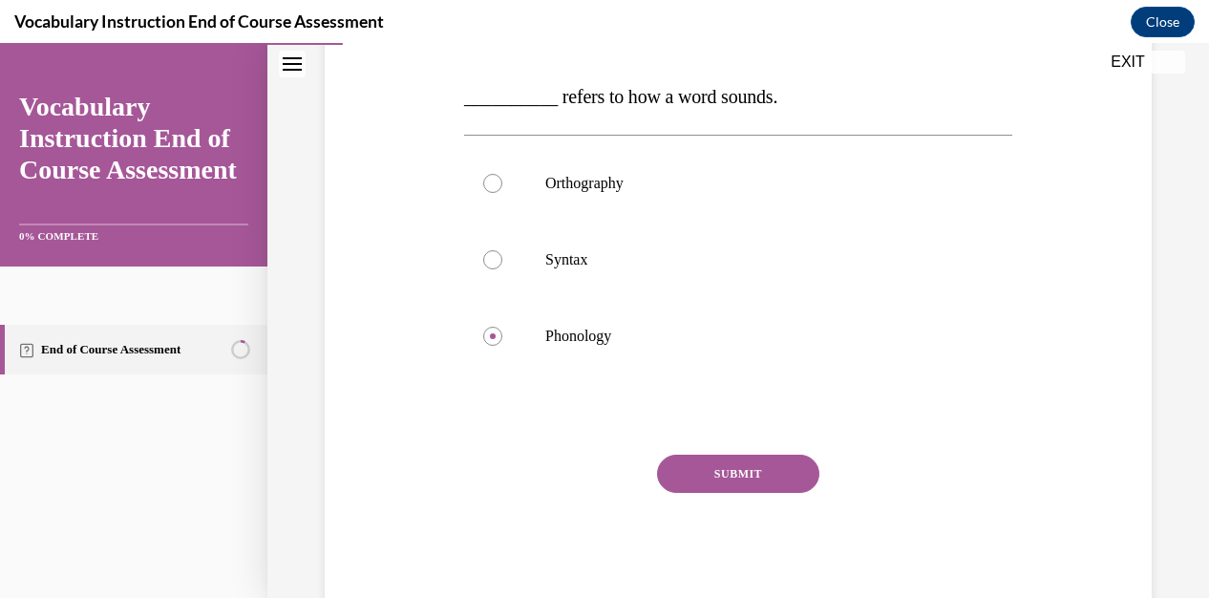
click at [750, 484] on button "SUBMIT" at bounding box center [738, 474] width 162 height 38
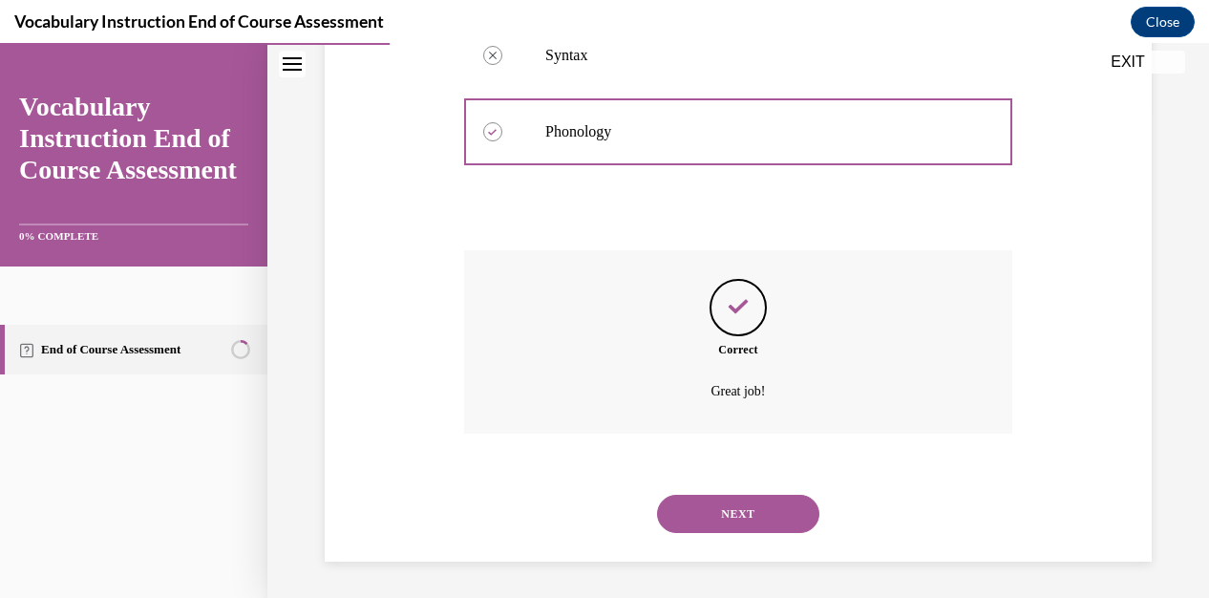
scroll to position [492, 0]
click at [754, 507] on button "NEXT" at bounding box center [738, 513] width 162 height 38
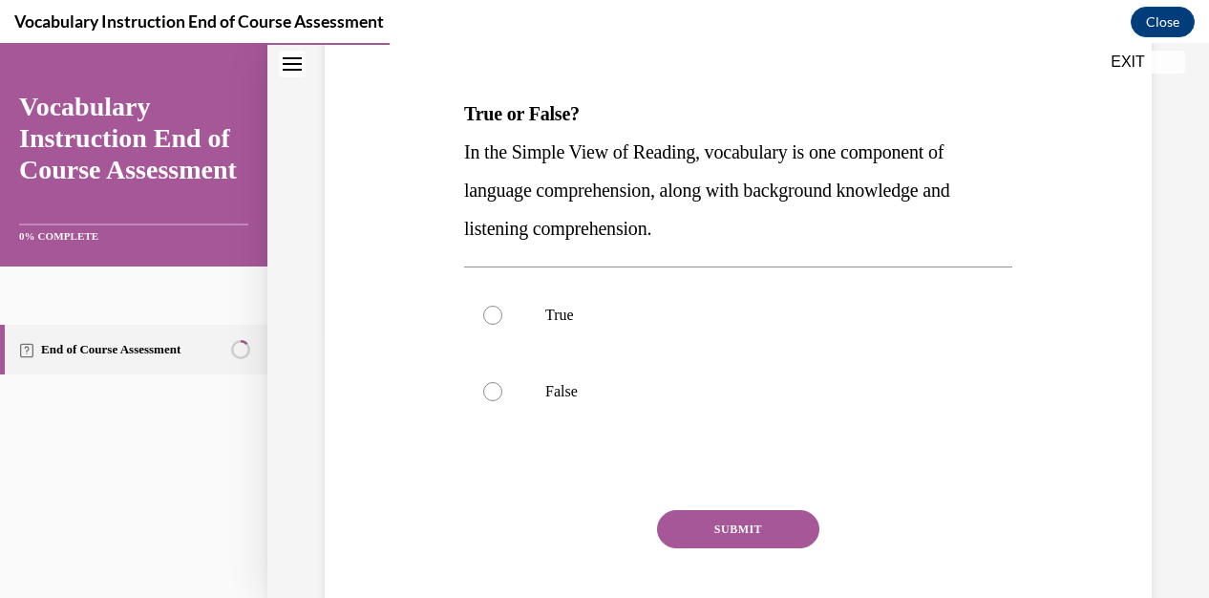
scroll to position [287, 0]
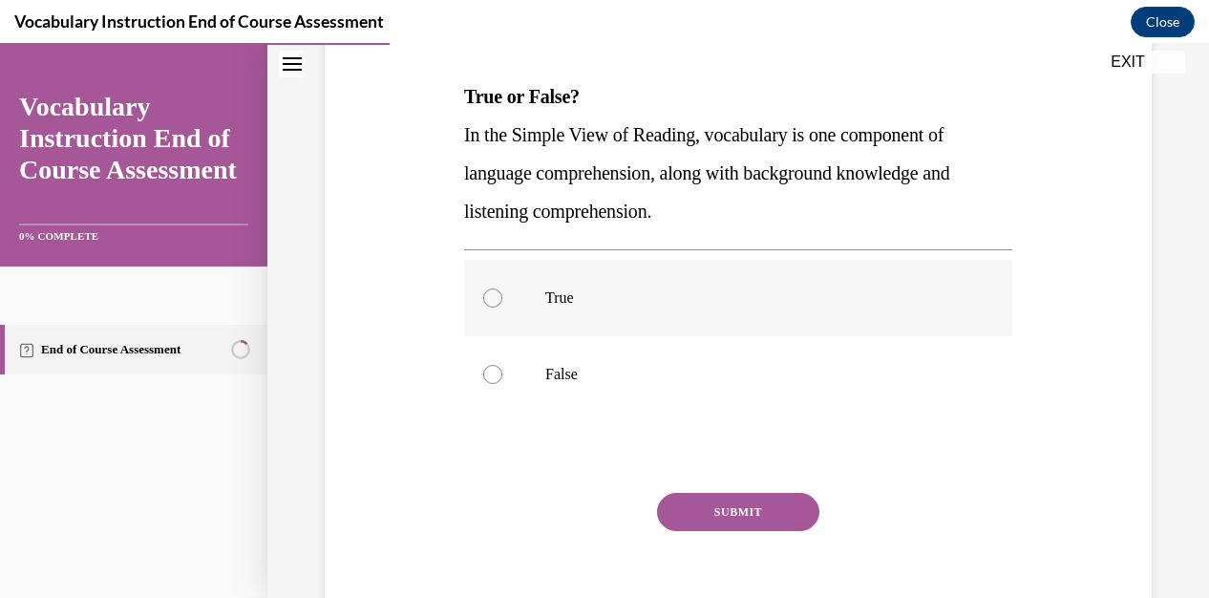
click at [499, 293] on label "True" at bounding box center [738, 298] width 548 height 76
click at [499, 293] on input "True" at bounding box center [492, 297] width 19 height 19
radio input "true"
click at [709, 510] on button "SUBMIT" at bounding box center [738, 512] width 162 height 38
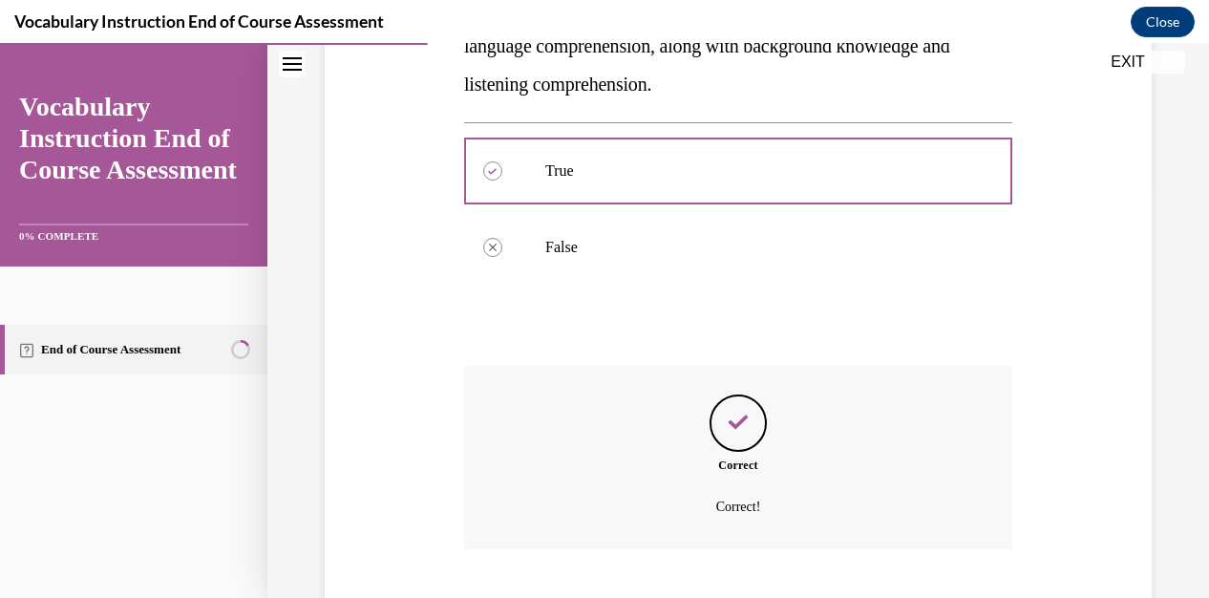
scroll to position [530, 0]
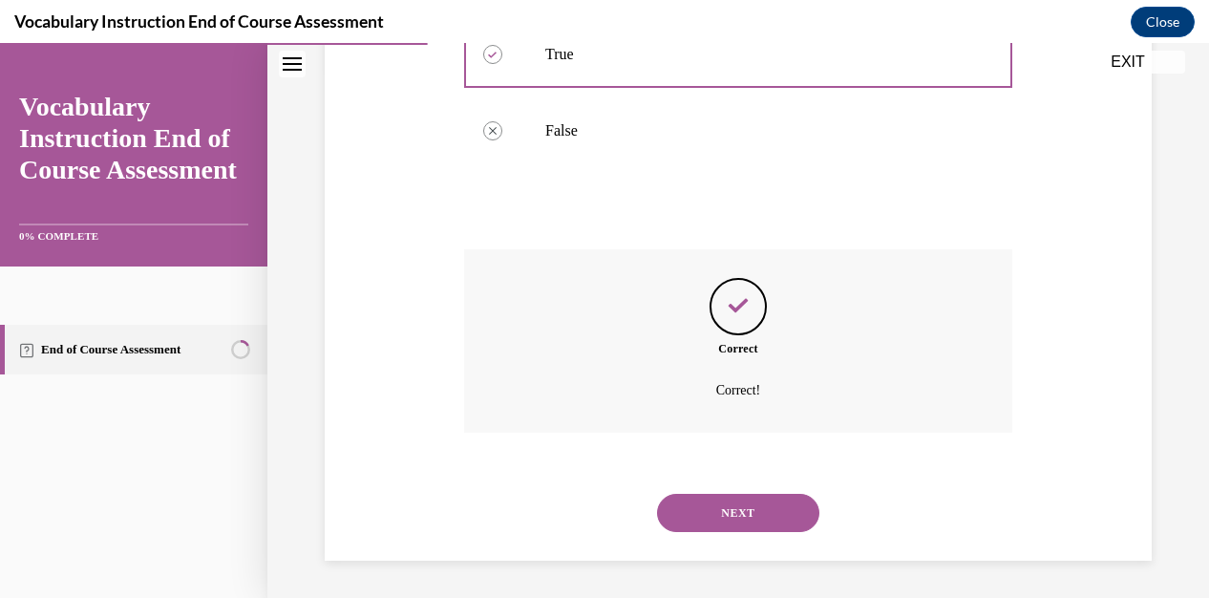
click at [699, 510] on button "NEXT" at bounding box center [738, 513] width 162 height 38
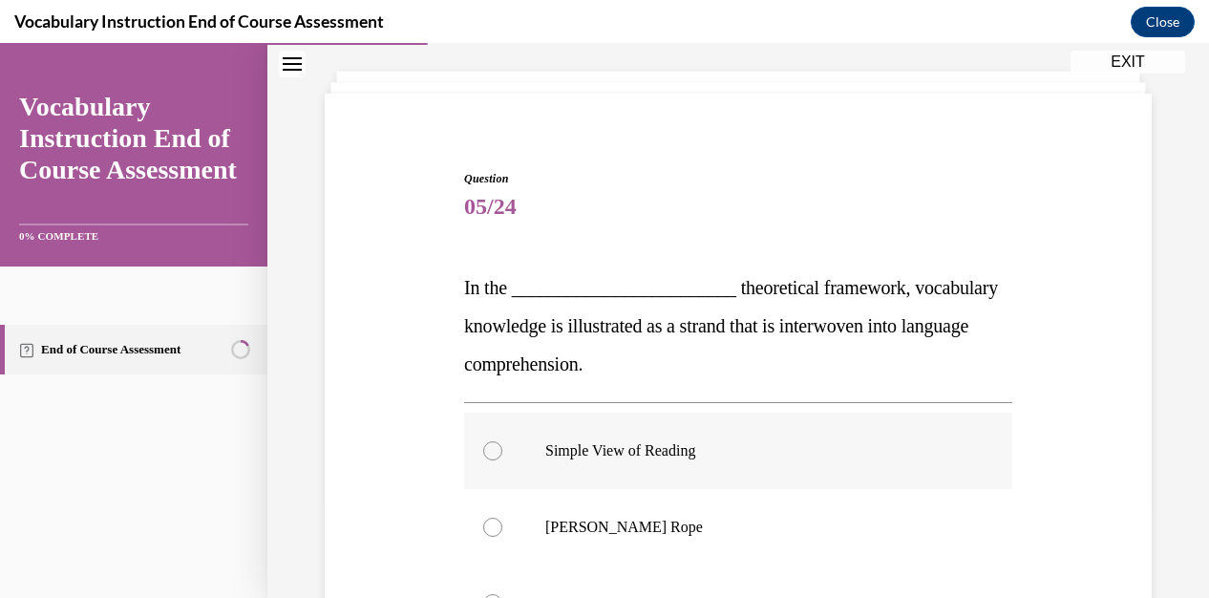
scroll to position [191, 0]
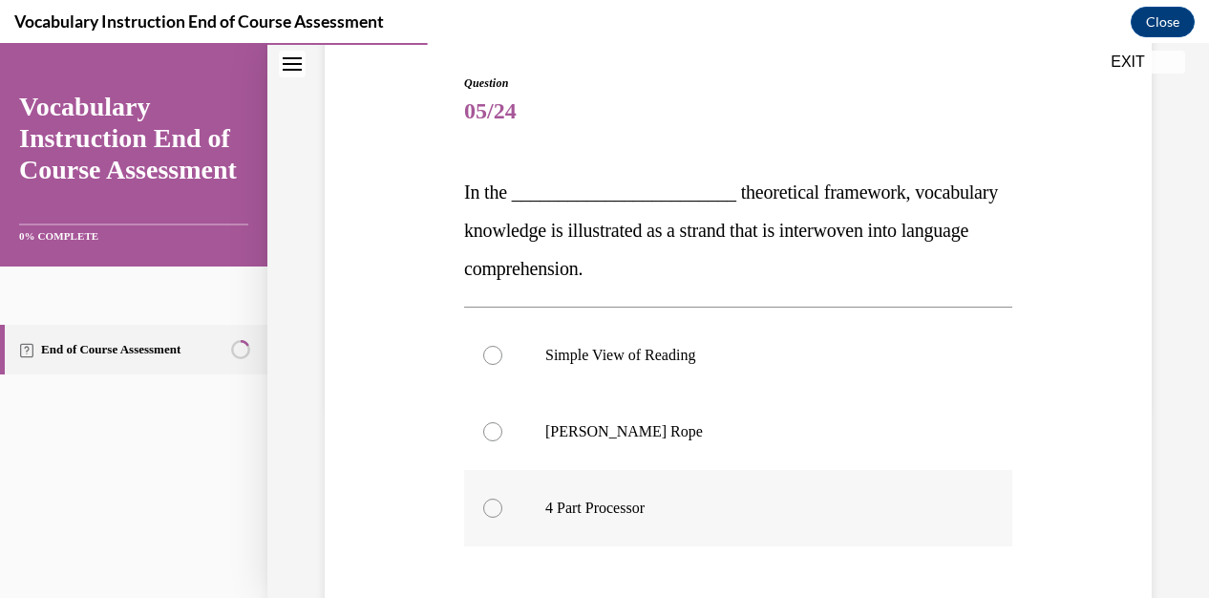
click at [497, 509] on div at bounding box center [492, 508] width 19 height 19
click at [497, 509] on input "4 Part Processor" at bounding box center [492, 508] width 19 height 19
radio input "true"
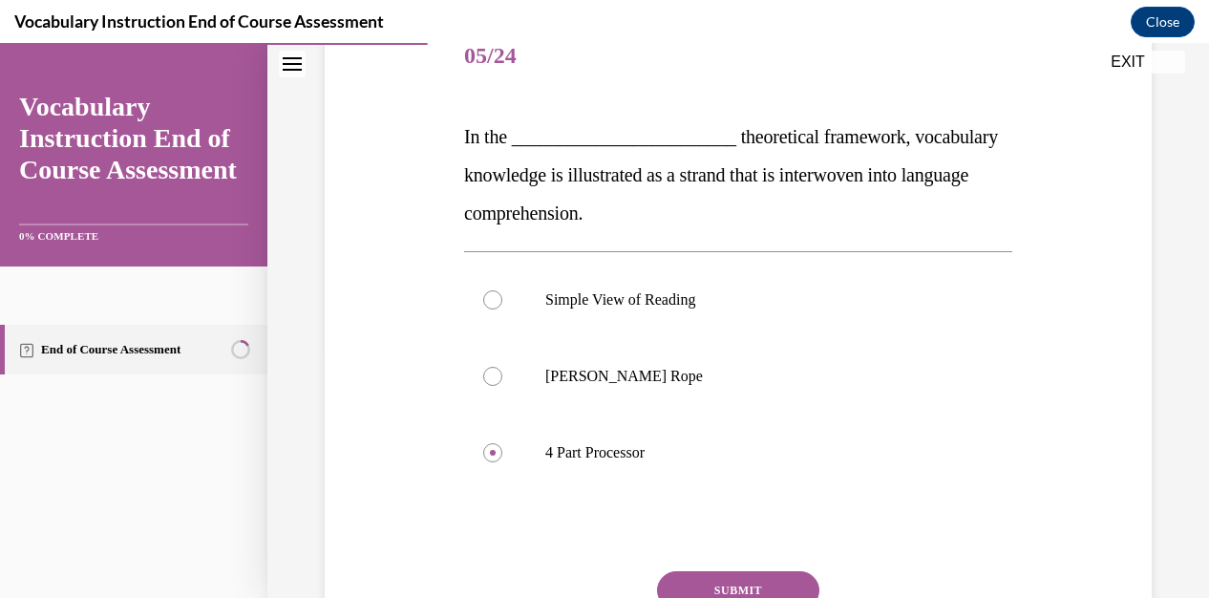
scroll to position [287, 0]
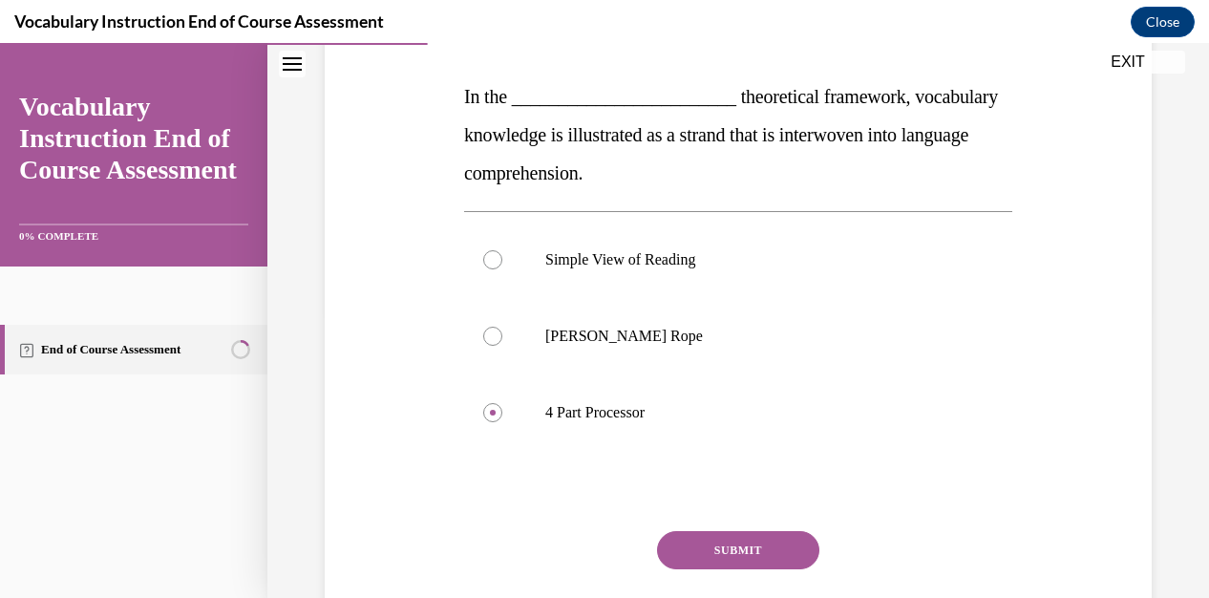
click at [765, 560] on button "SUBMIT" at bounding box center [738, 550] width 162 height 38
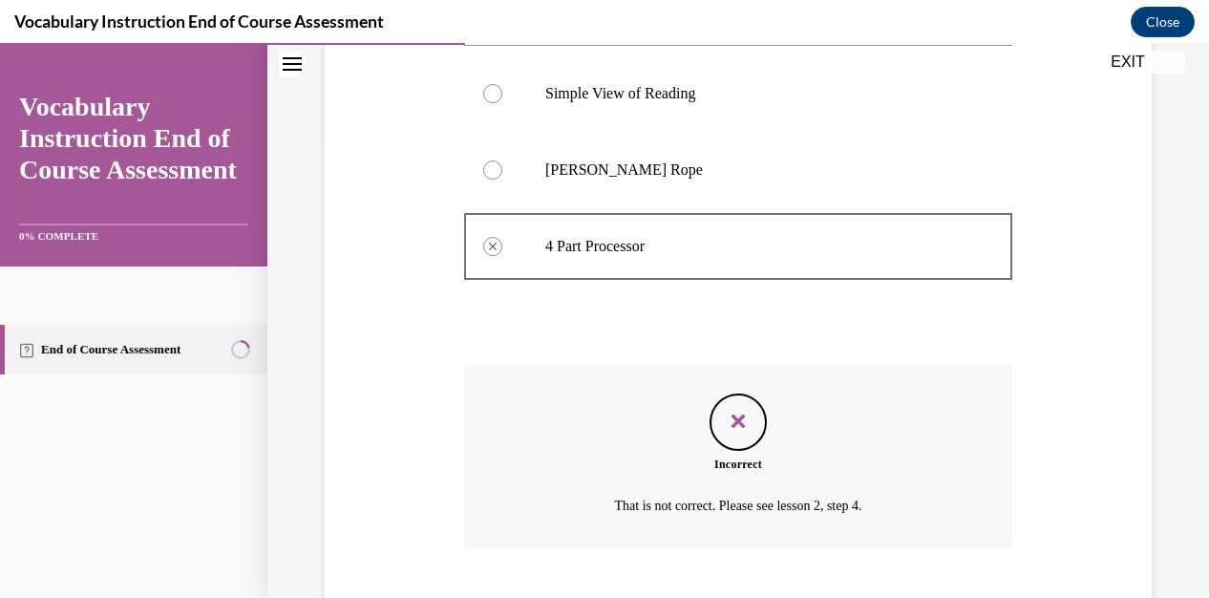
scroll to position [568, 0]
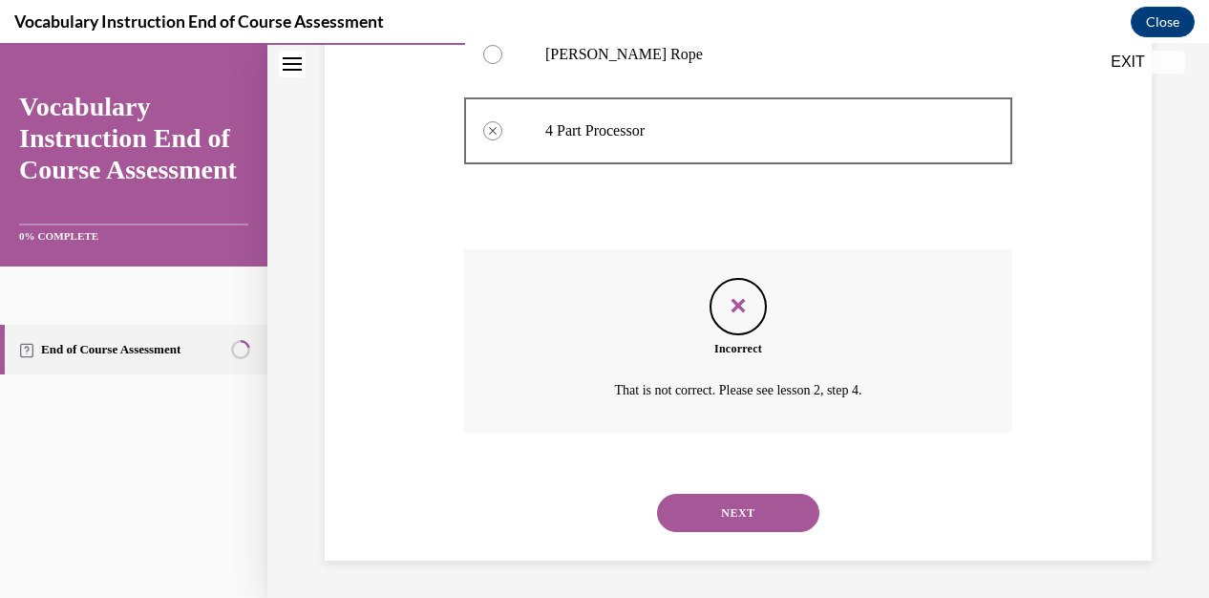
click at [769, 520] on button "NEXT" at bounding box center [738, 513] width 162 height 38
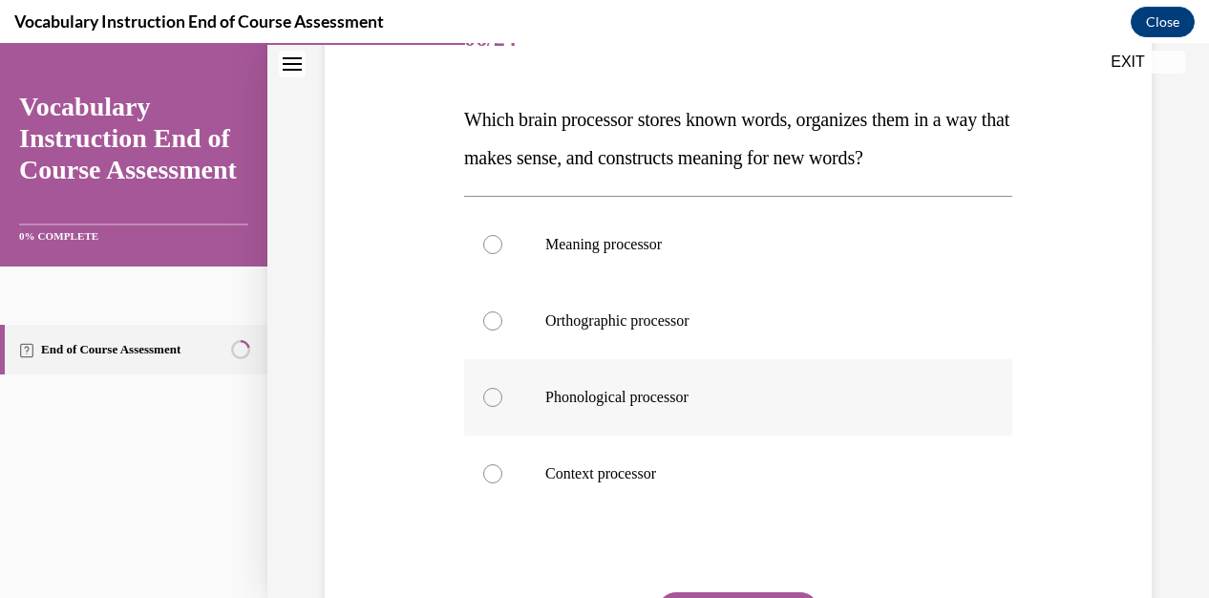
scroll to position [287, 0]
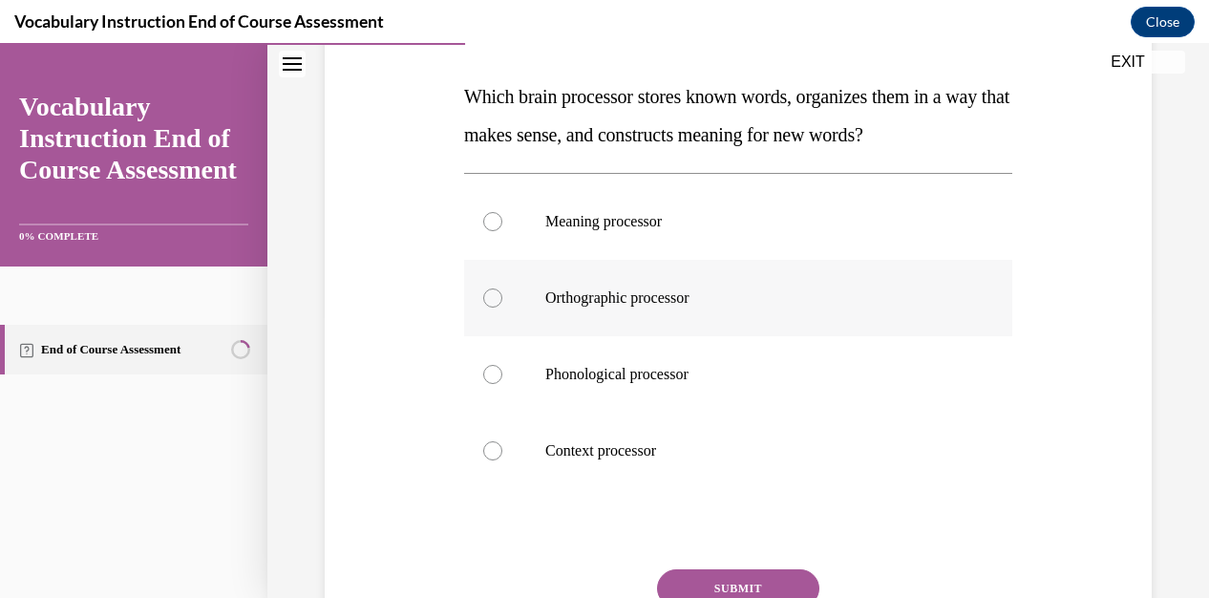
click at [491, 303] on div at bounding box center [492, 297] width 19 height 19
click at [491, 303] on input "Orthographic processor" at bounding box center [492, 297] width 19 height 19
radio input "true"
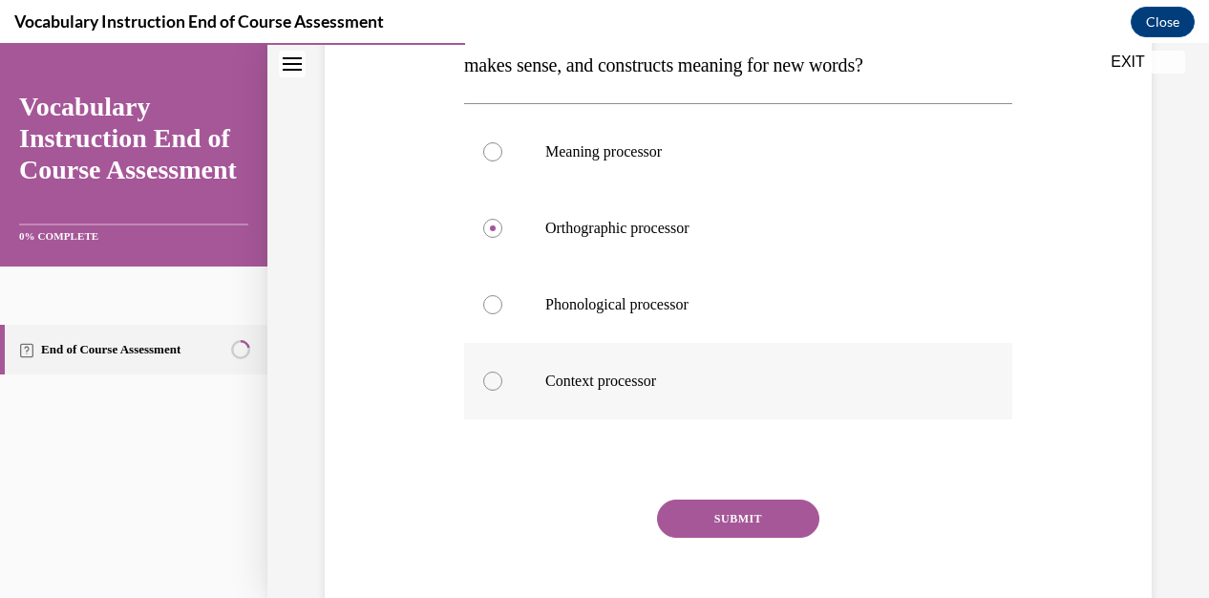
scroll to position [382, 0]
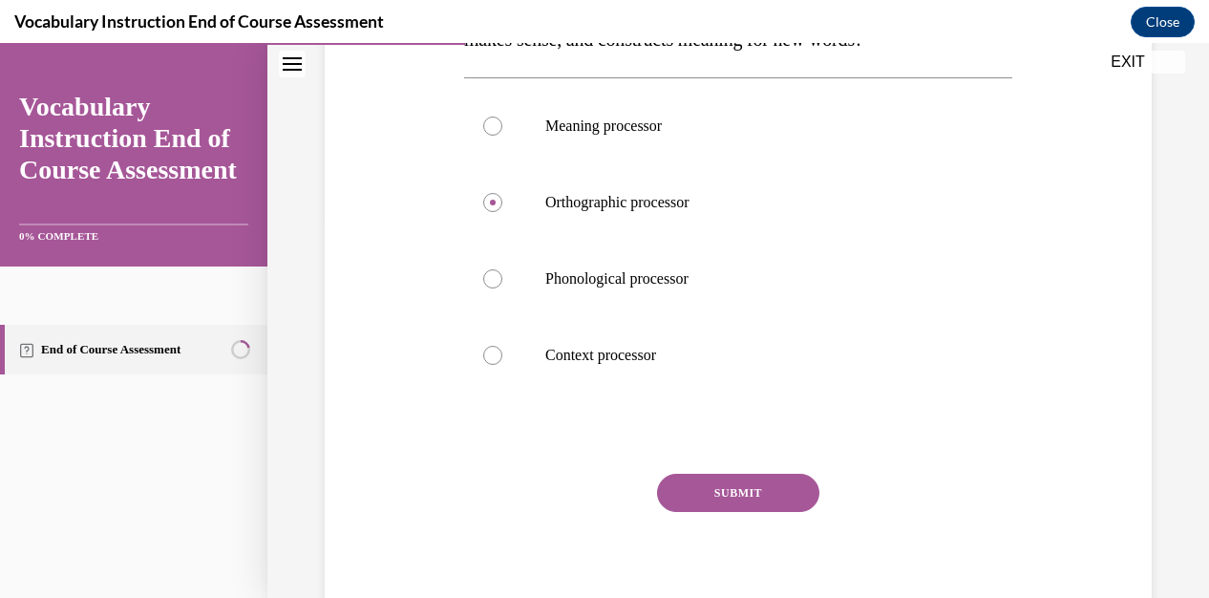
click at [701, 495] on button "SUBMIT" at bounding box center [738, 493] width 162 height 38
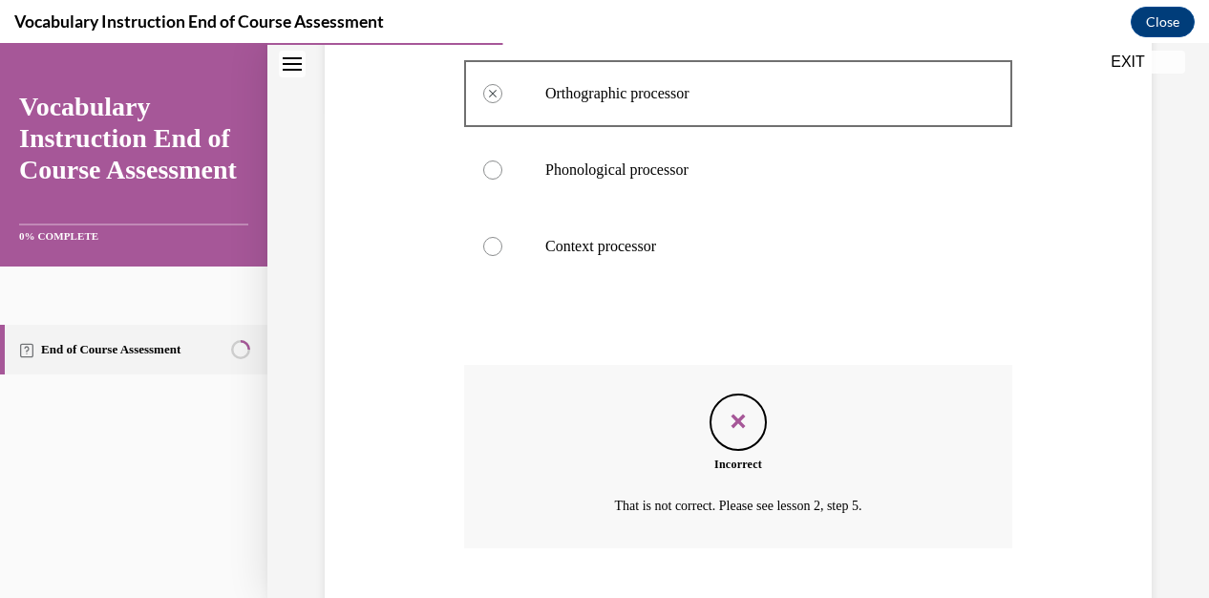
scroll to position [606, 0]
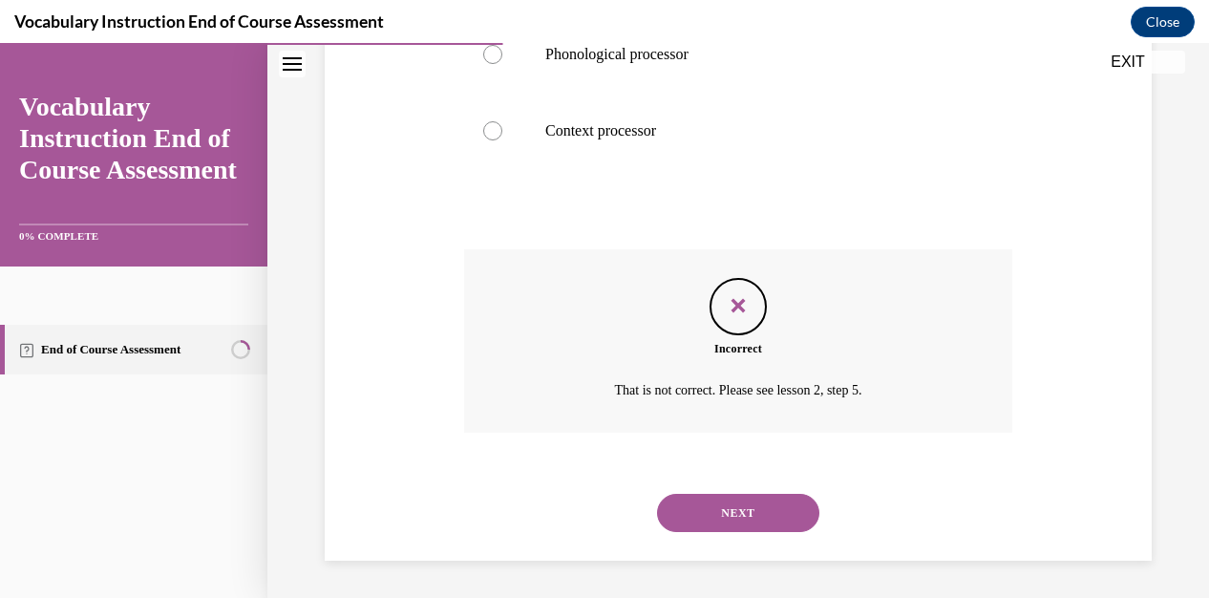
click at [787, 519] on button "NEXT" at bounding box center [738, 513] width 162 height 38
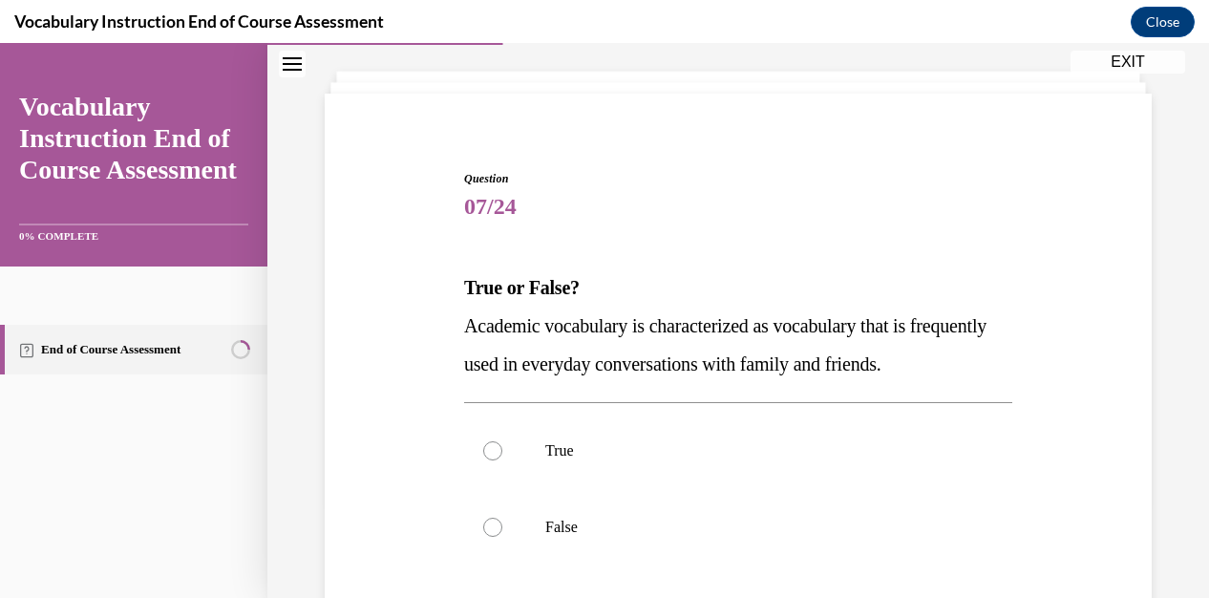
scroll to position [191, 0]
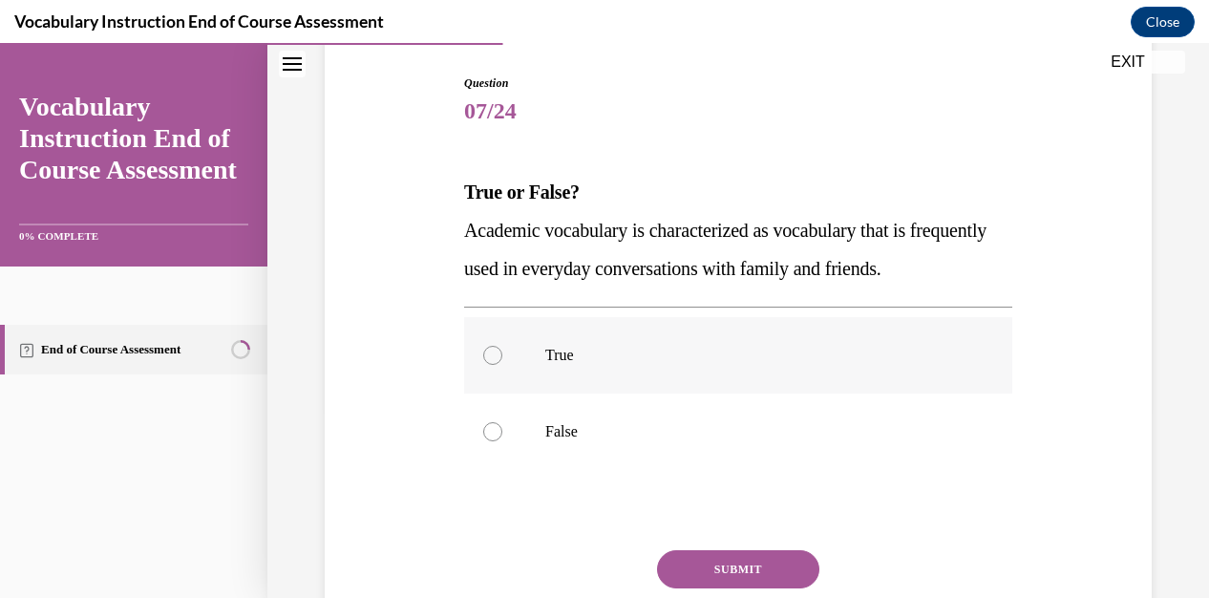
click at [489, 365] on div at bounding box center [492, 355] width 19 height 19
click at [489, 365] on input "True" at bounding box center [492, 355] width 19 height 19
radio input "true"
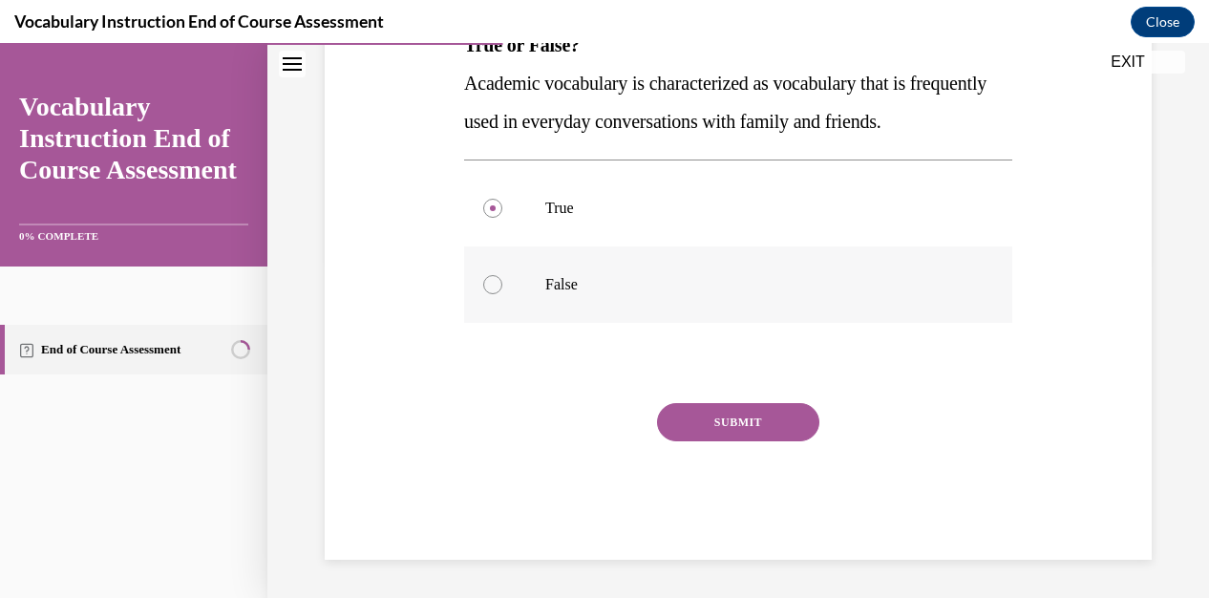
scroll to position [375, 0]
click at [758, 429] on button "SUBMIT" at bounding box center [738, 422] width 162 height 38
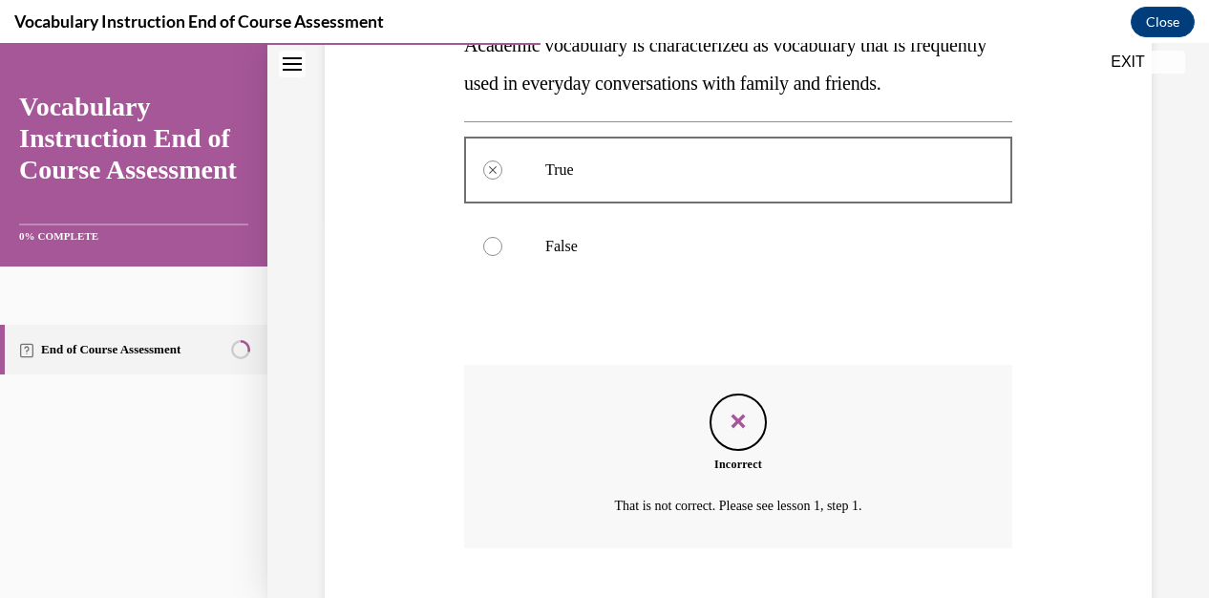
scroll to position [530, 0]
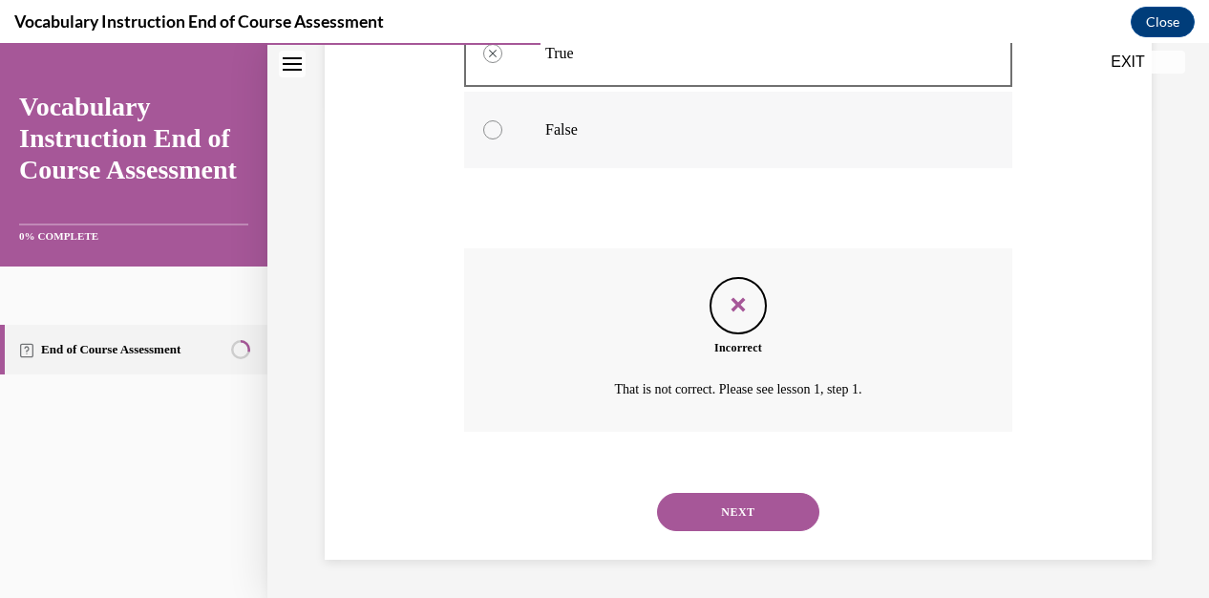
click at [497, 141] on label "False" at bounding box center [738, 130] width 548 height 76
click at [489, 129] on div at bounding box center [492, 129] width 19 height 19
click at [737, 507] on button "NEXT" at bounding box center [738, 512] width 162 height 38
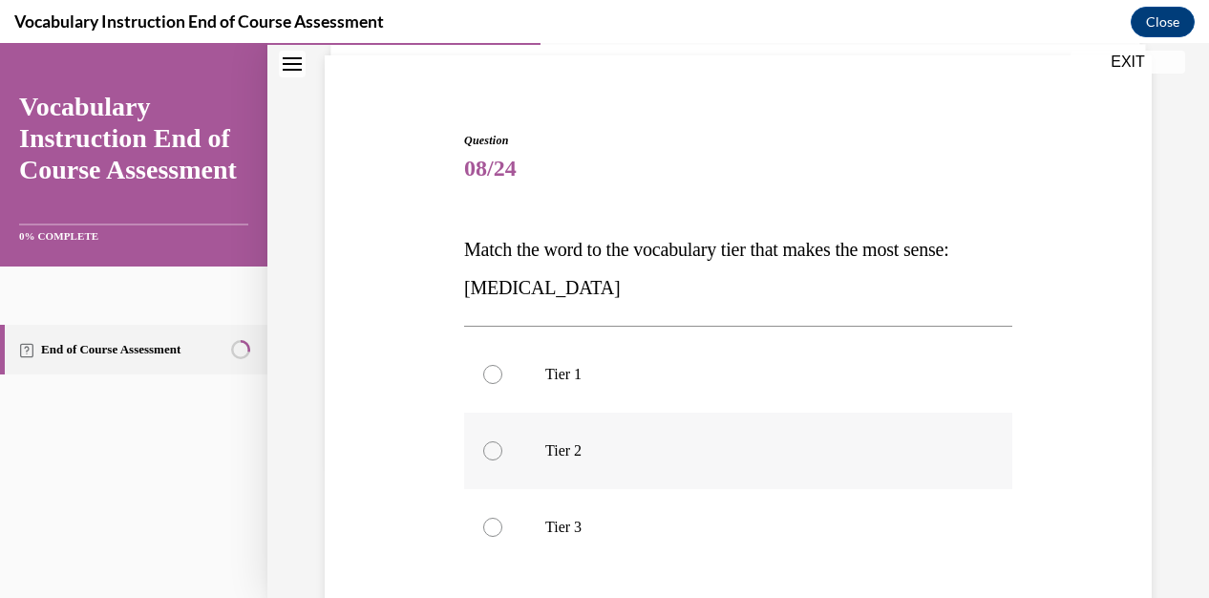
scroll to position [191, 0]
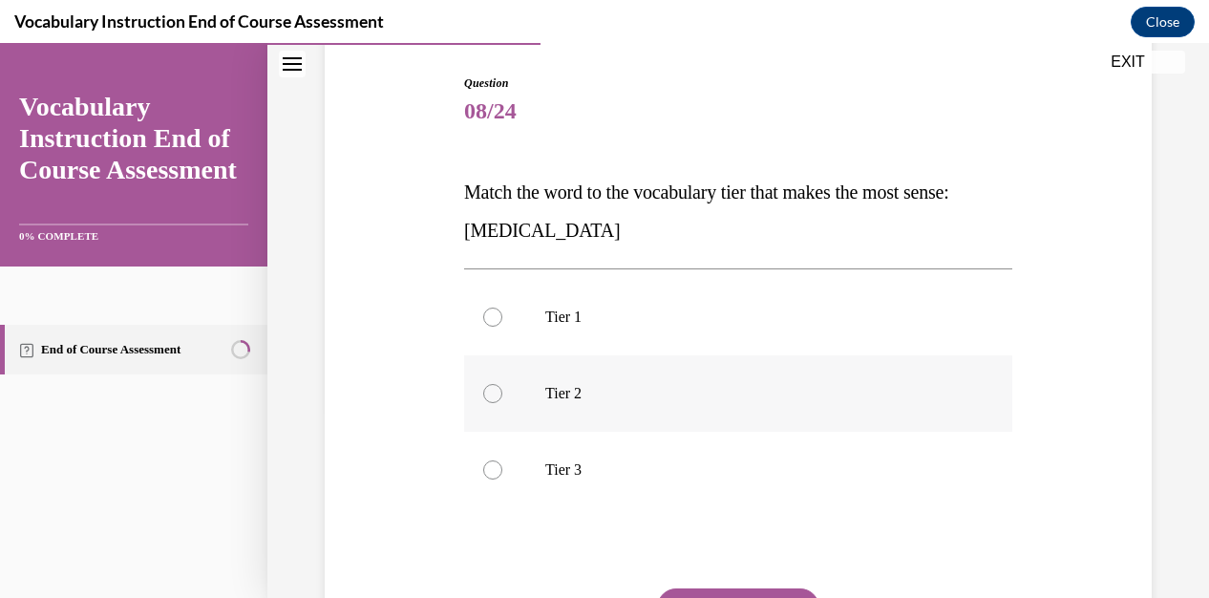
click at [554, 400] on p "Tier 2" at bounding box center [754, 393] width 419 height 19
click at [502, 400] on input "Tier 2" at bounding box center [492, 393] width 19 height 19
radio input "true"
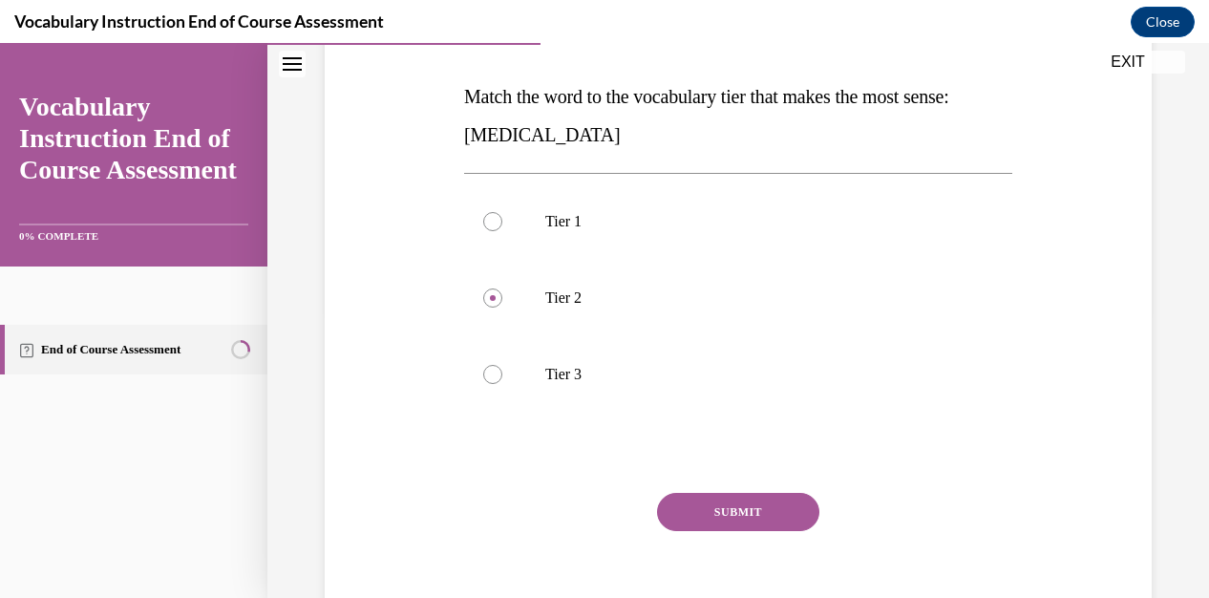
click at [705, 517] on button "SUBMIT" at bounding box center [738, 512] width 162 height 38
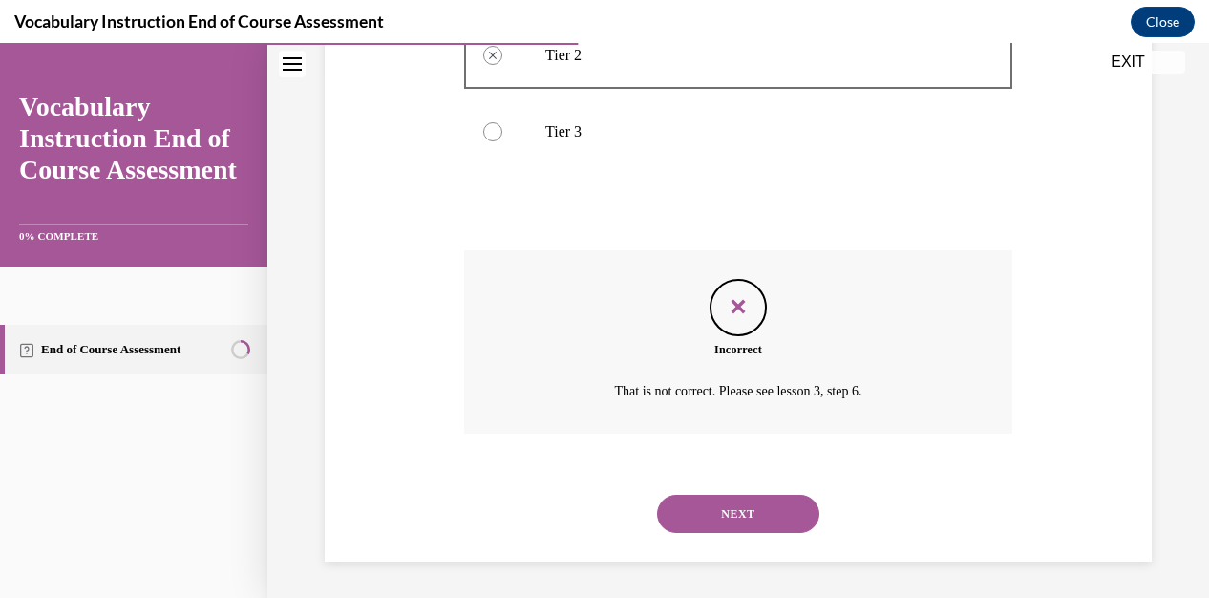
scroll to position [530, 0]
click at [703, 522] on button "NEXT" at bounding box center [738, 513] width 162 height 38
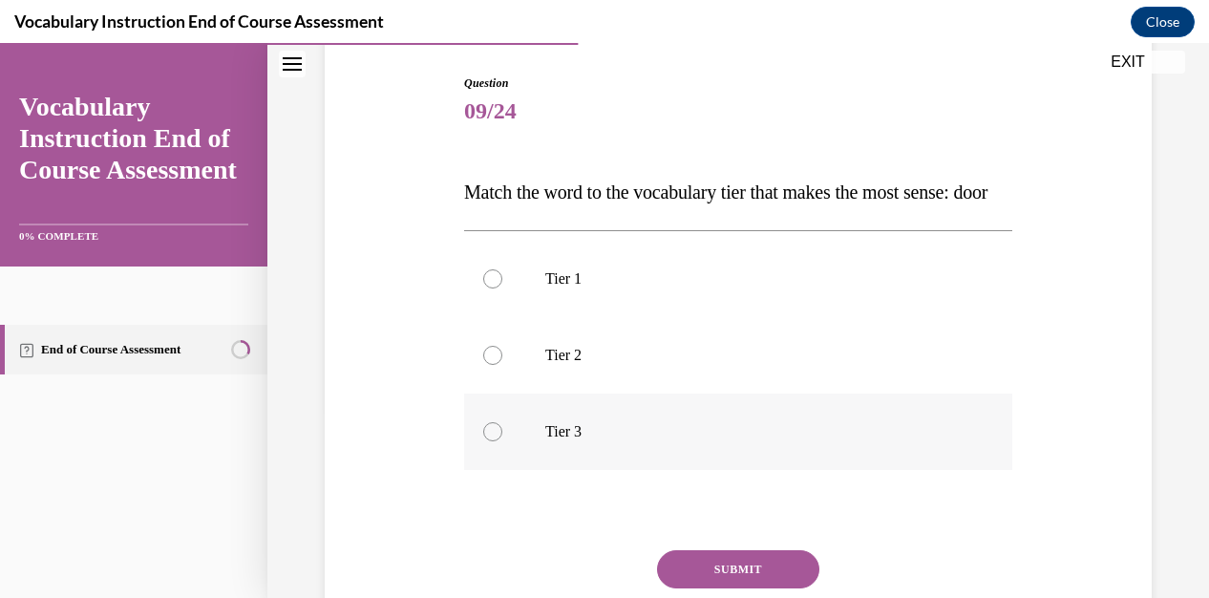
scroll to position [287, 0]
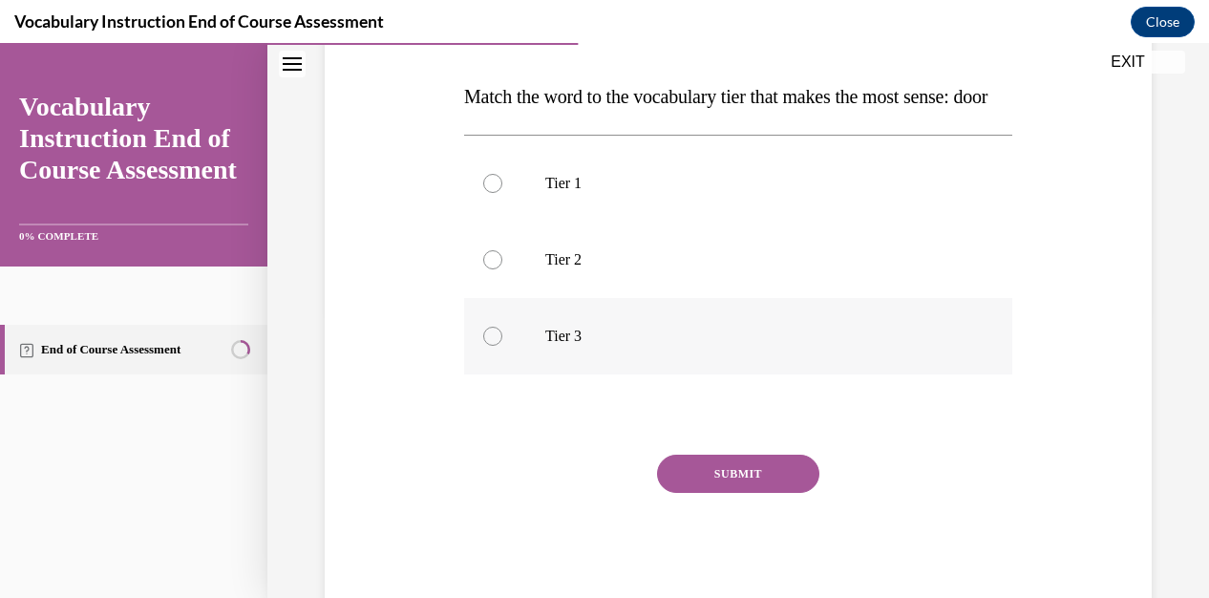
click at [496, 346] on div at bounding box center [492, 336] width 19 height 19
click at [496, 346] on input "Tier 3" at bounding box center [492, 336] width 19 height 19
radio input "true"
click at [697, 493] on button "SUBMIT" at bounding box center [738, 474] width 162 height 38
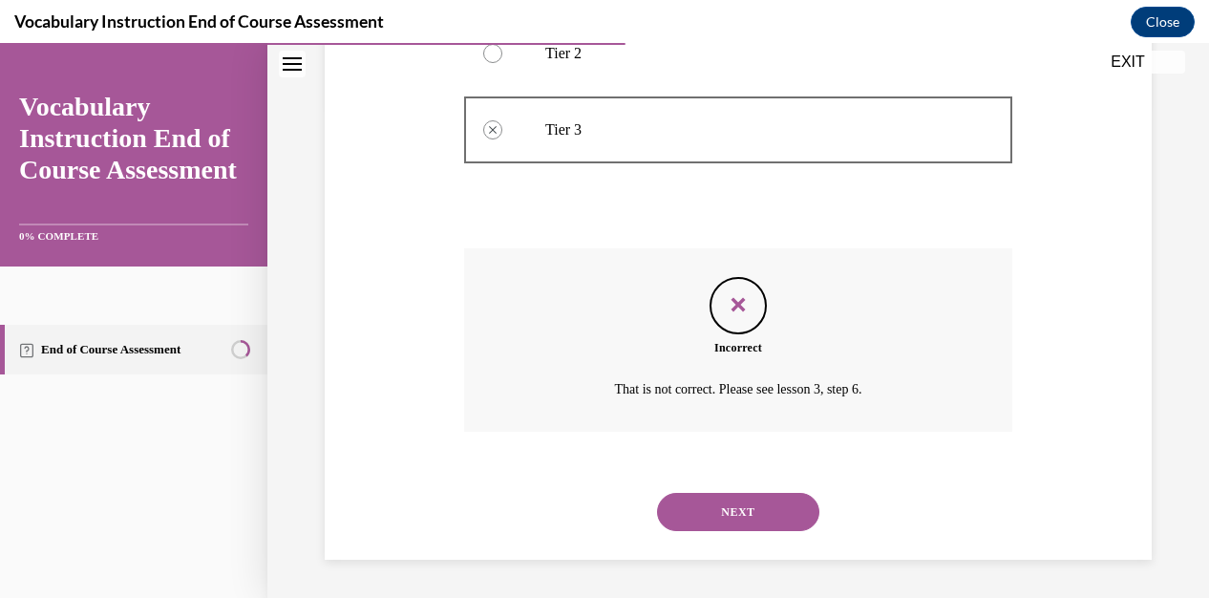
scroll to position [530, 0]
click at [736, 511] on button "NEXT" at bounding box center [738, 512] width 162 height 38
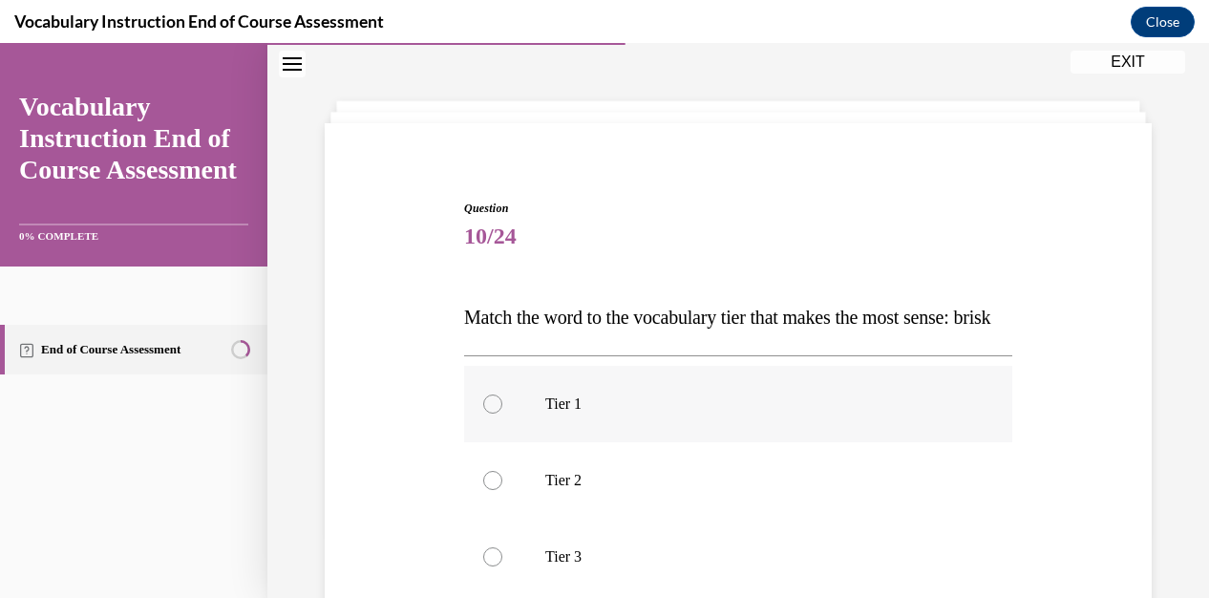
scroll to position [96, 0]
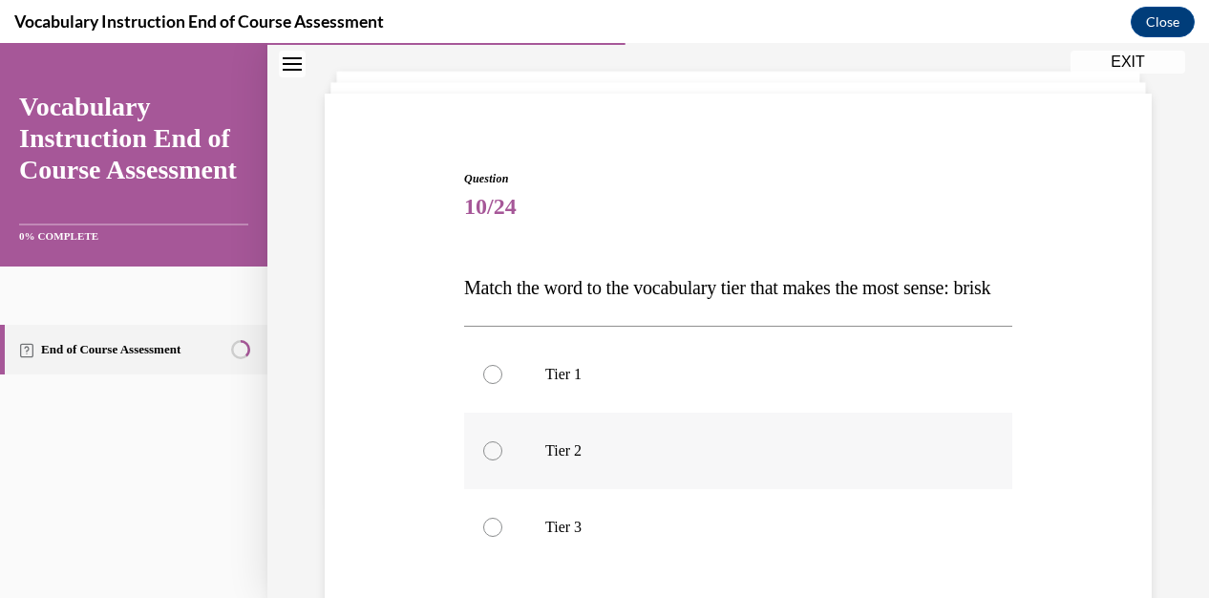
click at [492, 460] on div at bounding box center [492, 450] width 19 height 19
click at [492, 460] on input "Tier 2" at bounding box center [492, 450] width 19 height 19
radio input "true"
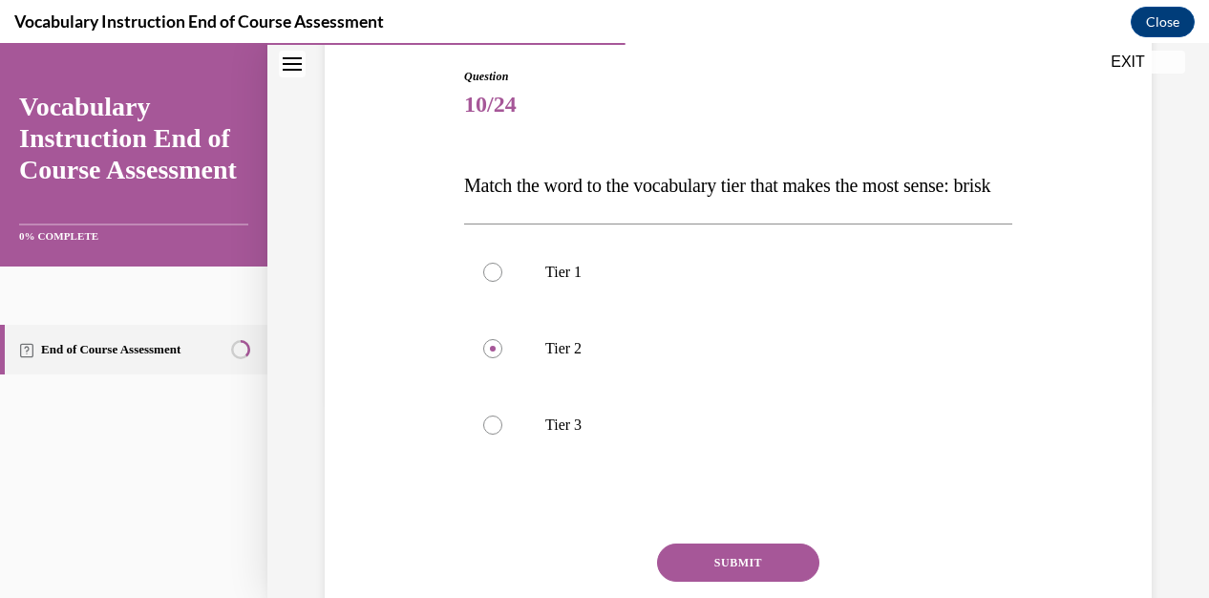
scroll to position [287, 0]
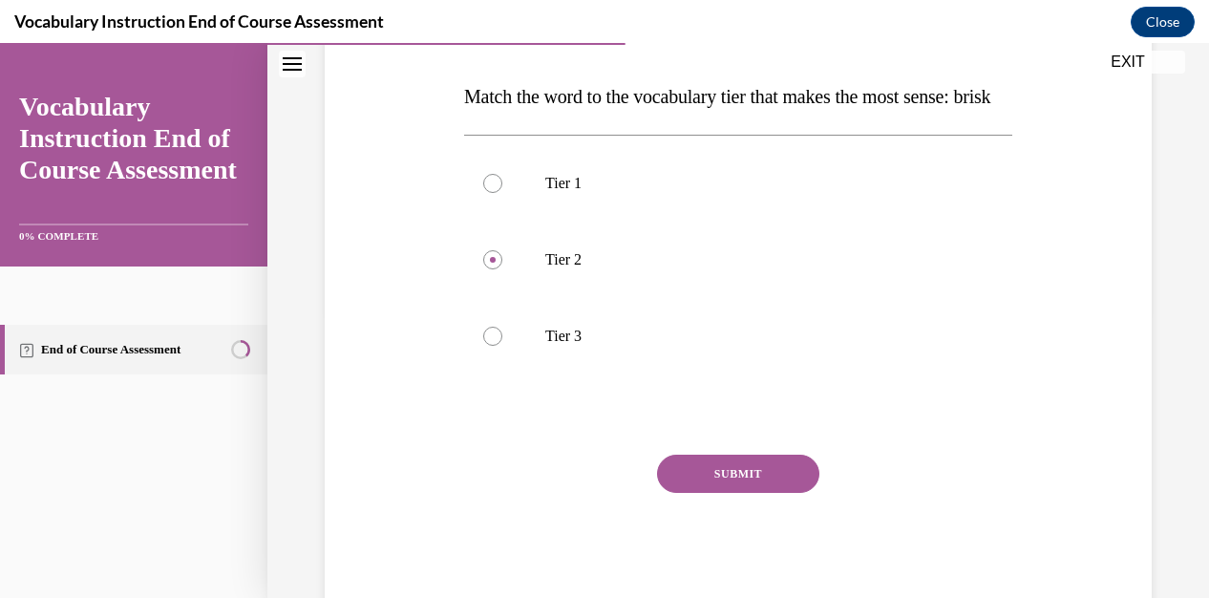
click at [793, 493] on button "SUBMIT" at bounding box center [738, 474] width 162 height 38
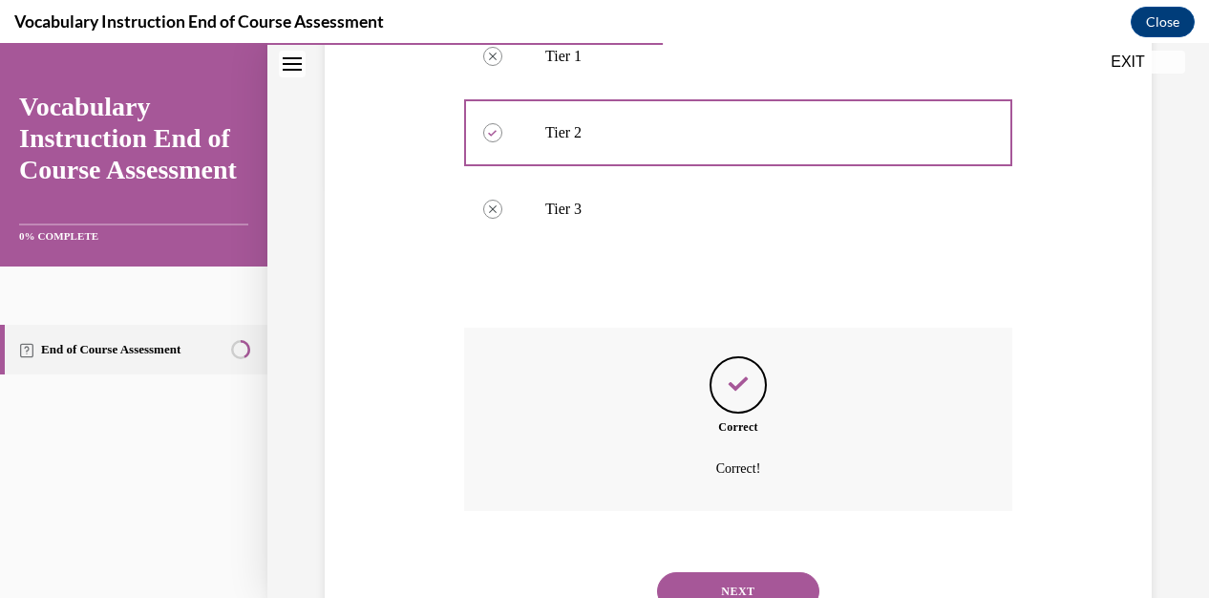
scroll to position [530, 0]
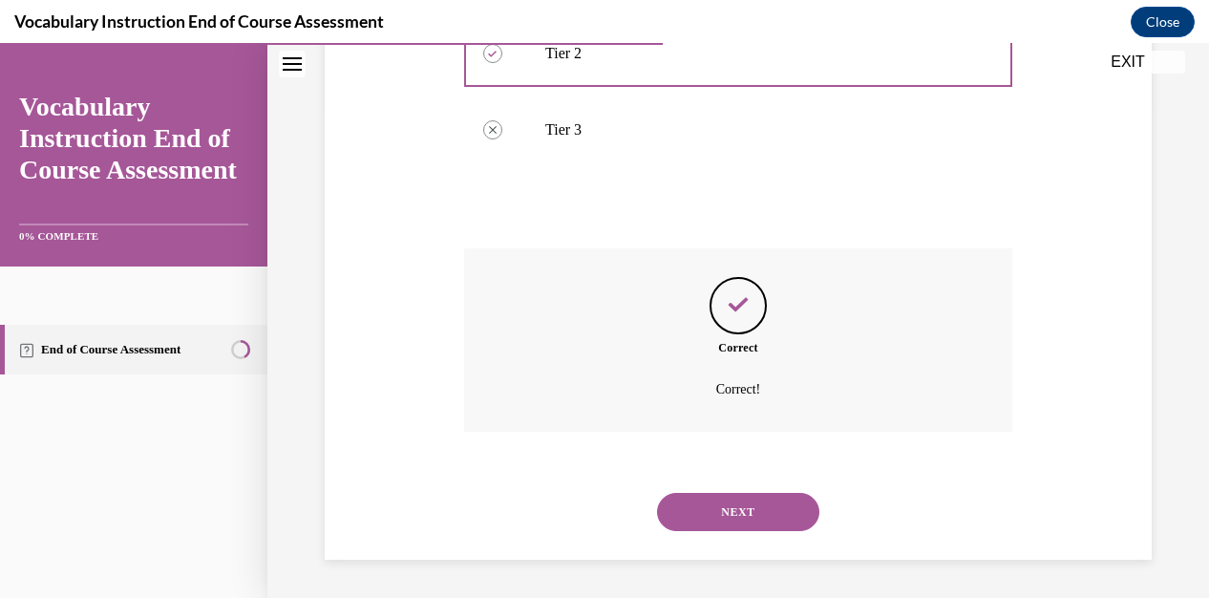
click at [735, 513] on button "NEXT" at bounding box center [738, 512] width 162 height 38
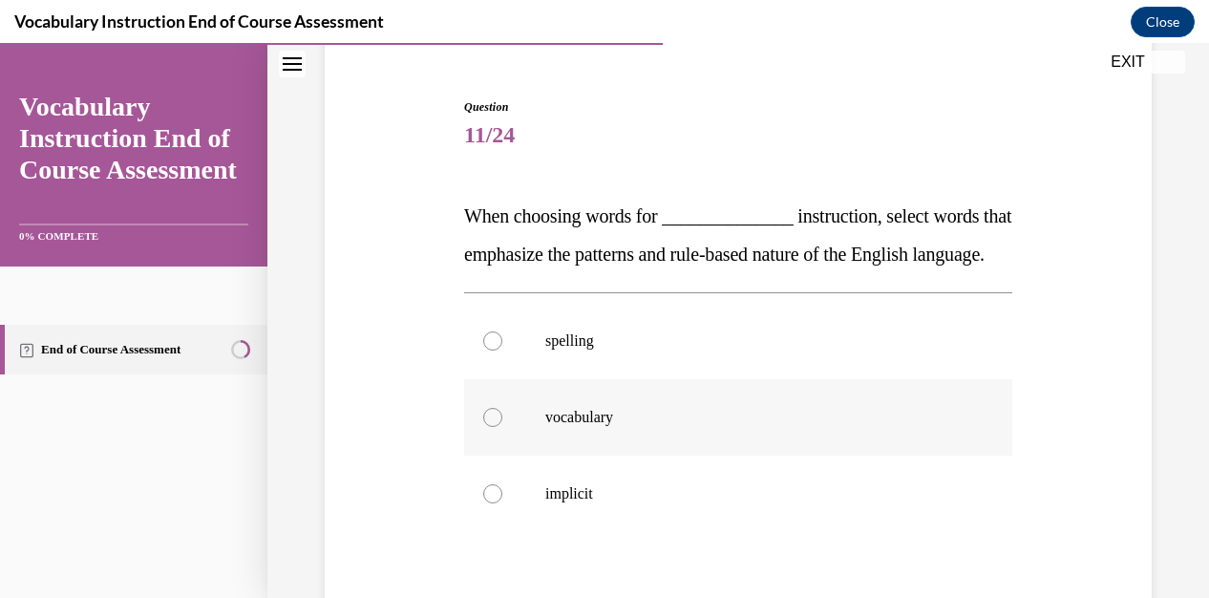
scroll to position [191, 0]
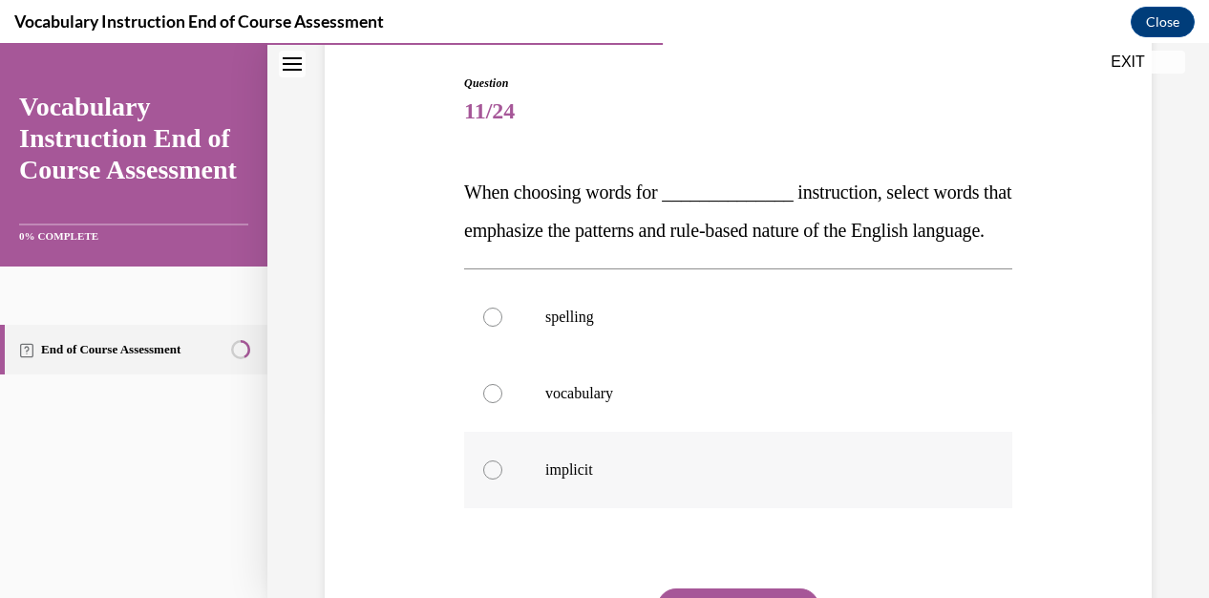
click at [498, 479] on div at bounding box center [492, 469] width 19 height 19
click at [498, 479] on input "implicit" at bounding box center [492, 469] width 19 height 19
radio input "true"
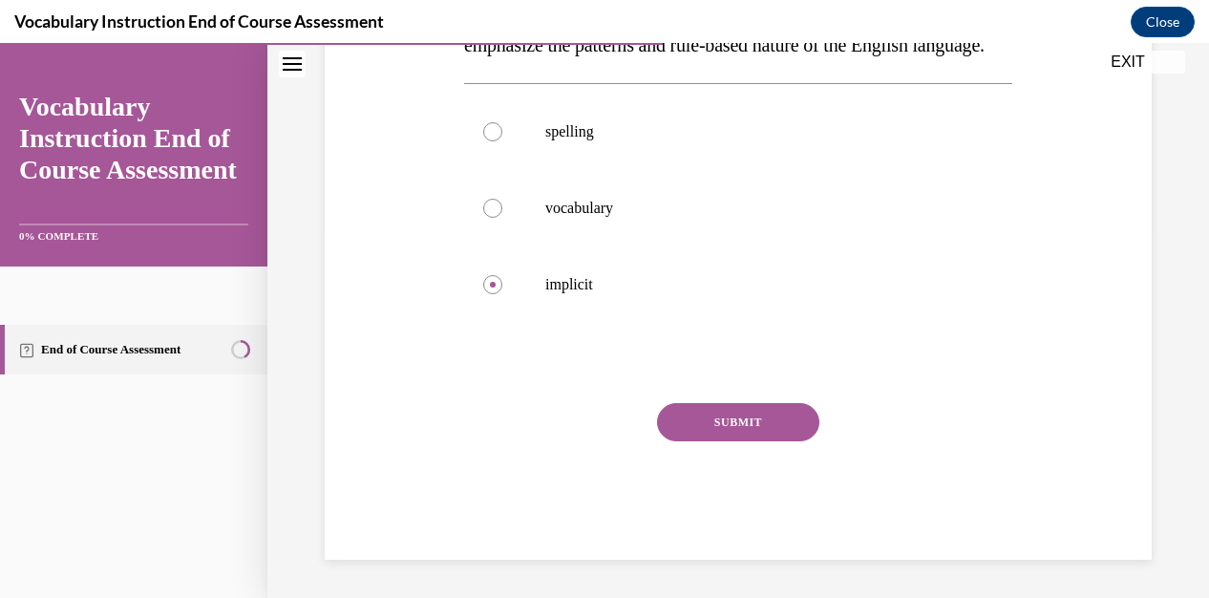
click at [703, 441] on button "SUBMIT" at bounding box center [738, 422] width 162 height 38
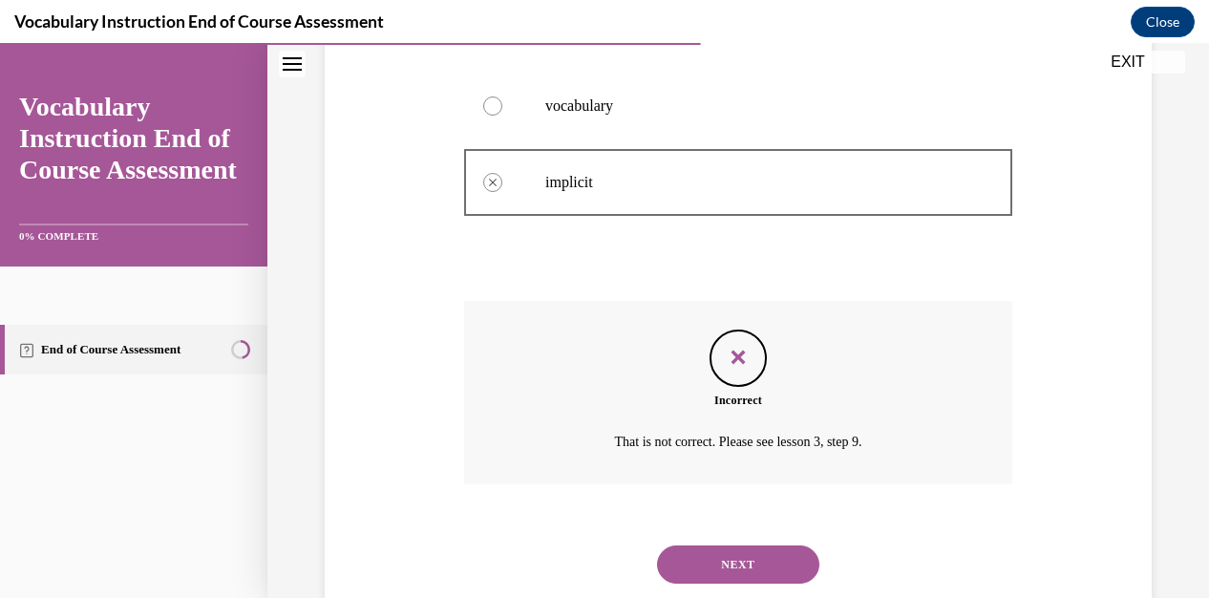
scroll to position [568, 0]
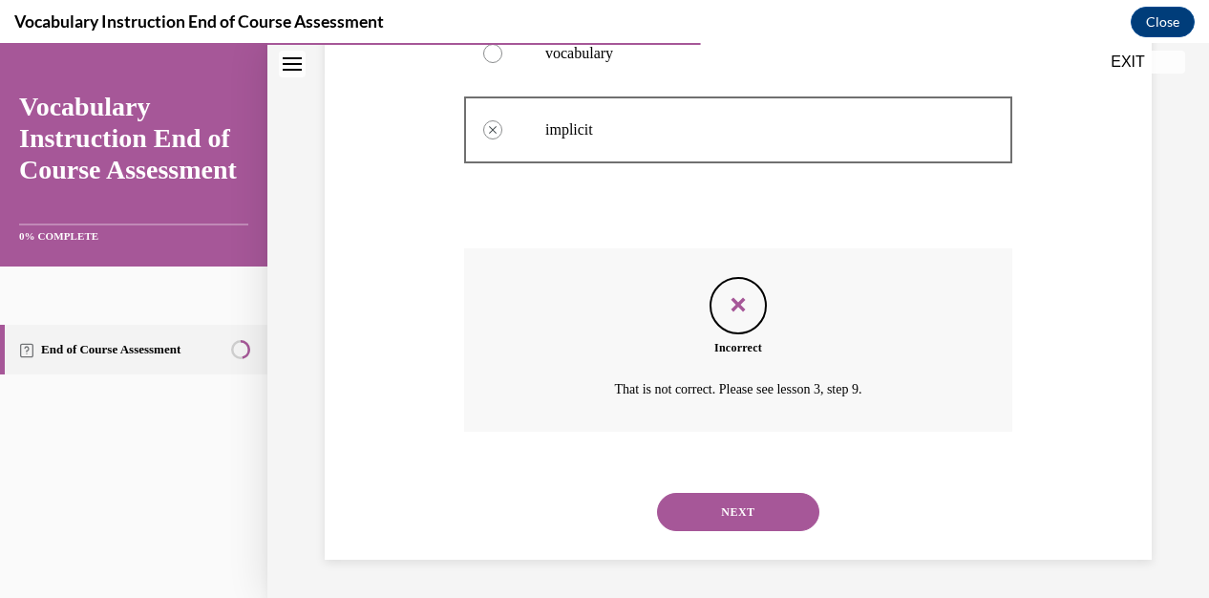
click at [686, 520] on button "NEXT" at bounding box center [738, 512] width 162 height 38
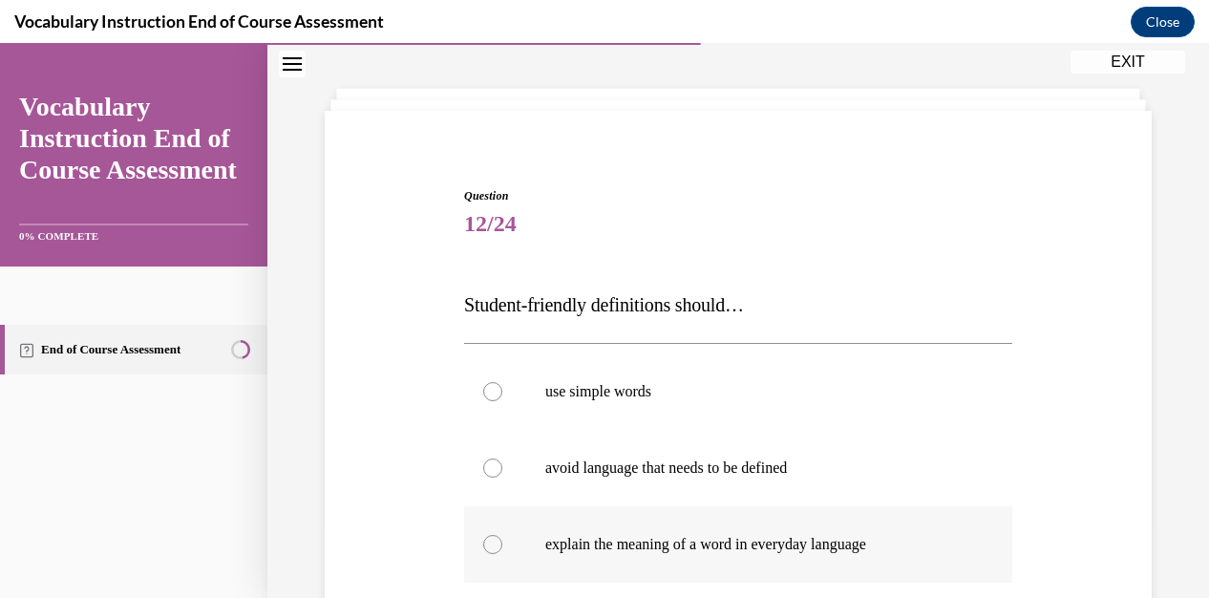
scroll to position [191, 0]
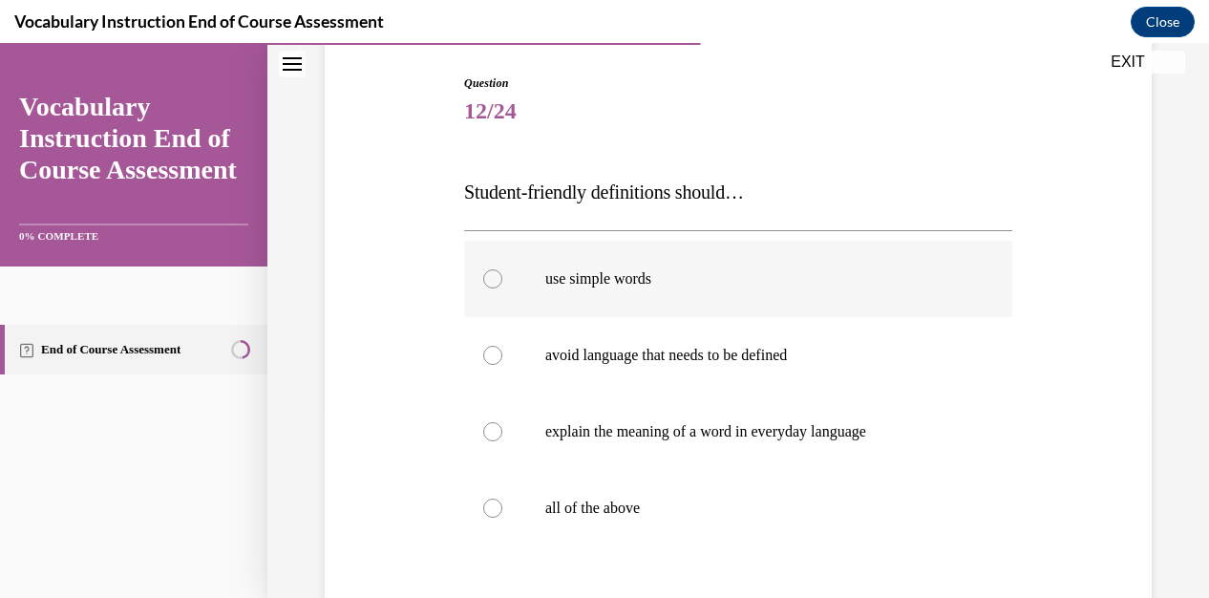
click at [483, 282] on div at bounding box center [492, 278] width 19 height 19
click at [483, 282] on input "use simple words" at bounding box center [492, 278] width 19 height 19
radio input "true"
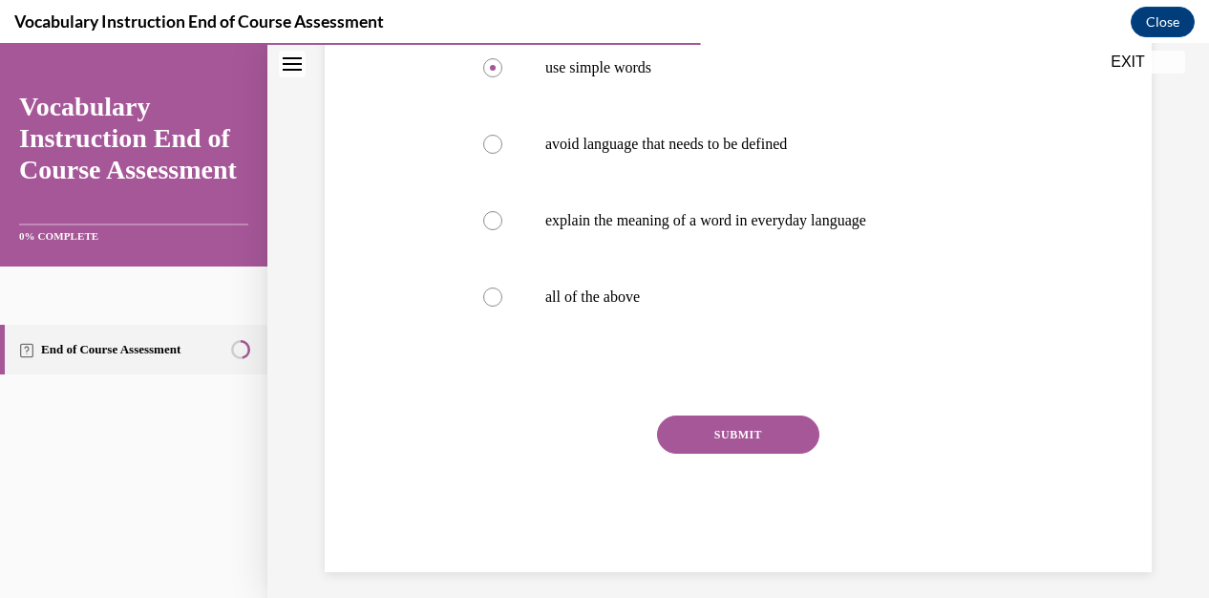
scroll to position [414, 0]
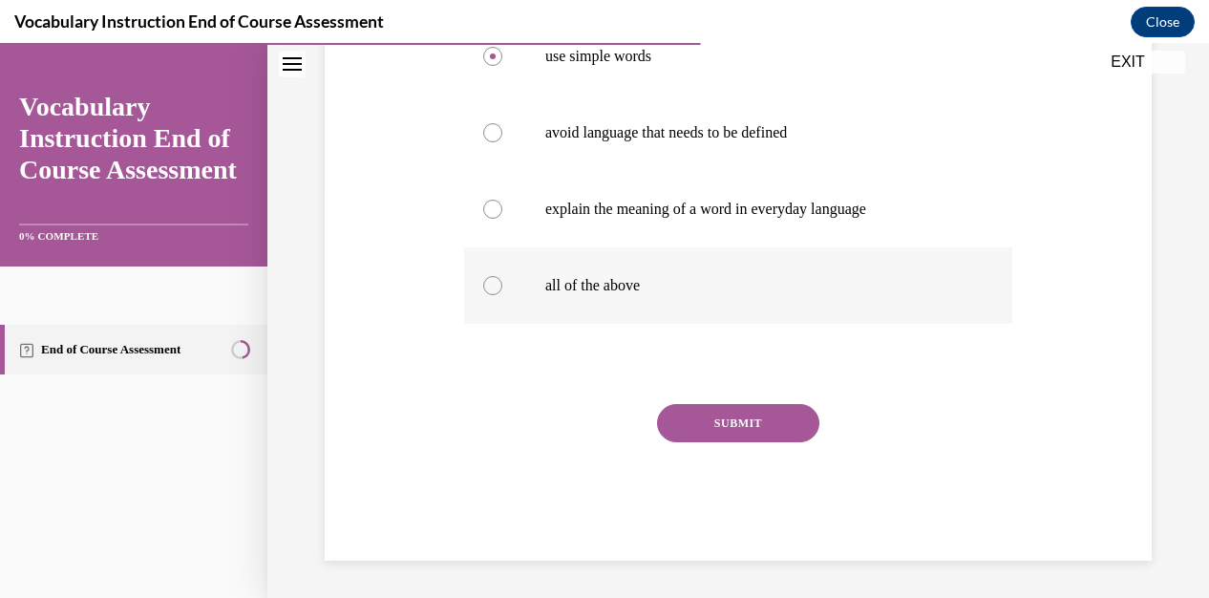
drag, startPoint x: 491, startPoint y: 282, endPoint x: 524, endPoint y: 318, distance: 49.3
click at [492, 282] on div at bounding box center [492, 285] width 19 height 19
click at [492, 282] on input "all of the above" at bounding box center [492, 285] width 19 height 19
radio input "true"
click at [700, 423] on button "SUBMIT" at bounding box center [738, 423] width 162 height 38
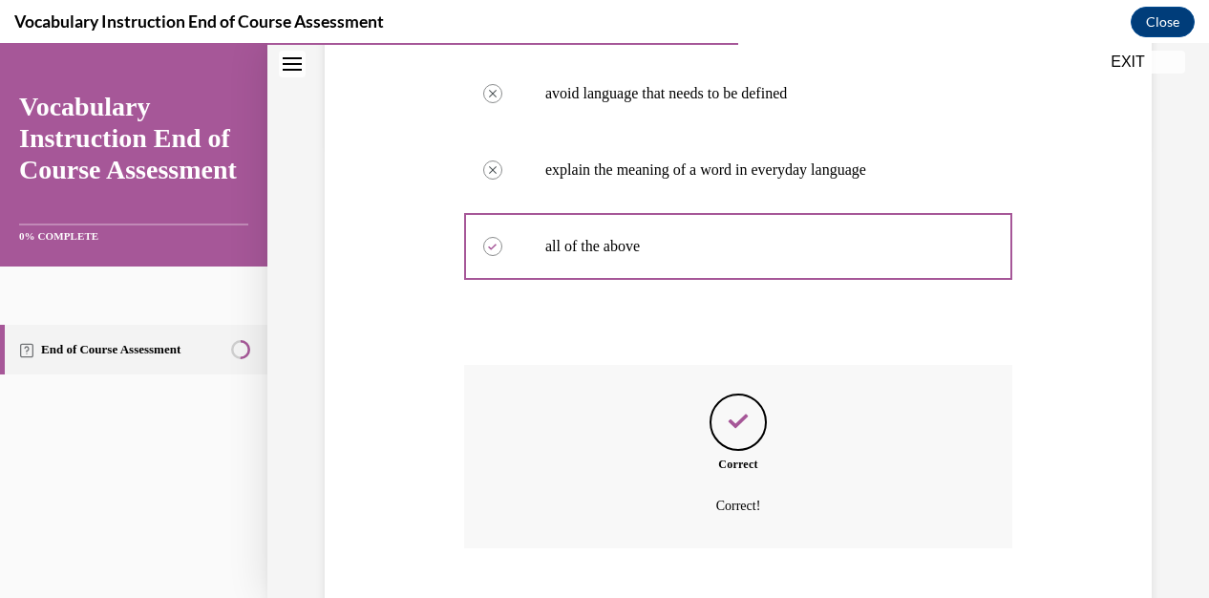
scroll to position [568, 0]
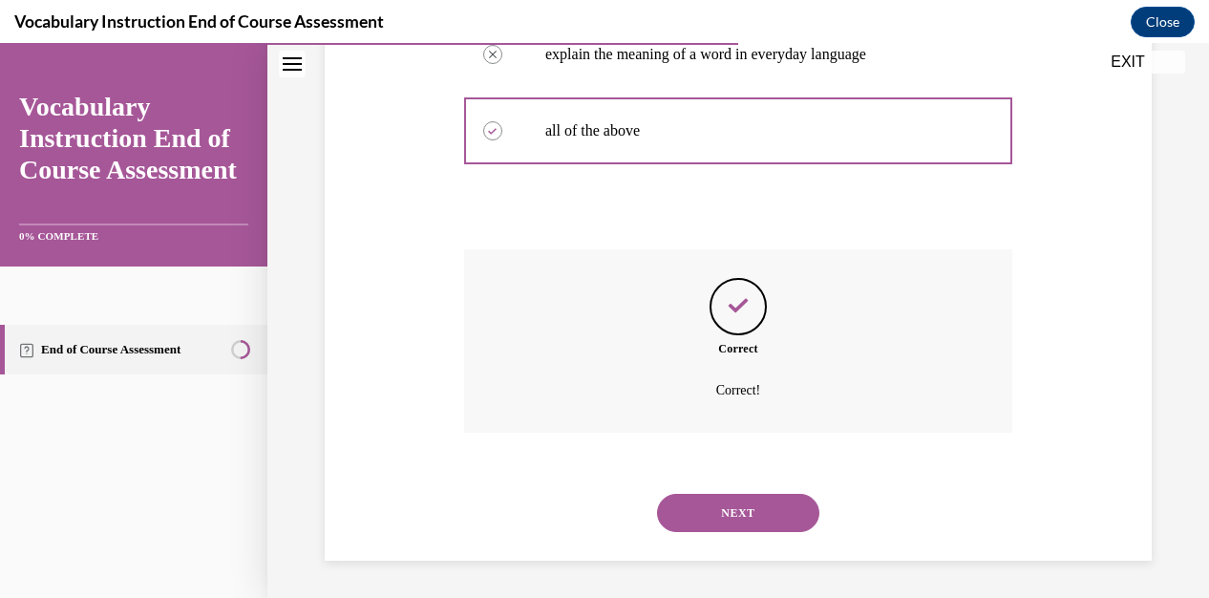
click at [760, 513] on button "NEXT" at bounding box center [738, 513] width 162 height 38
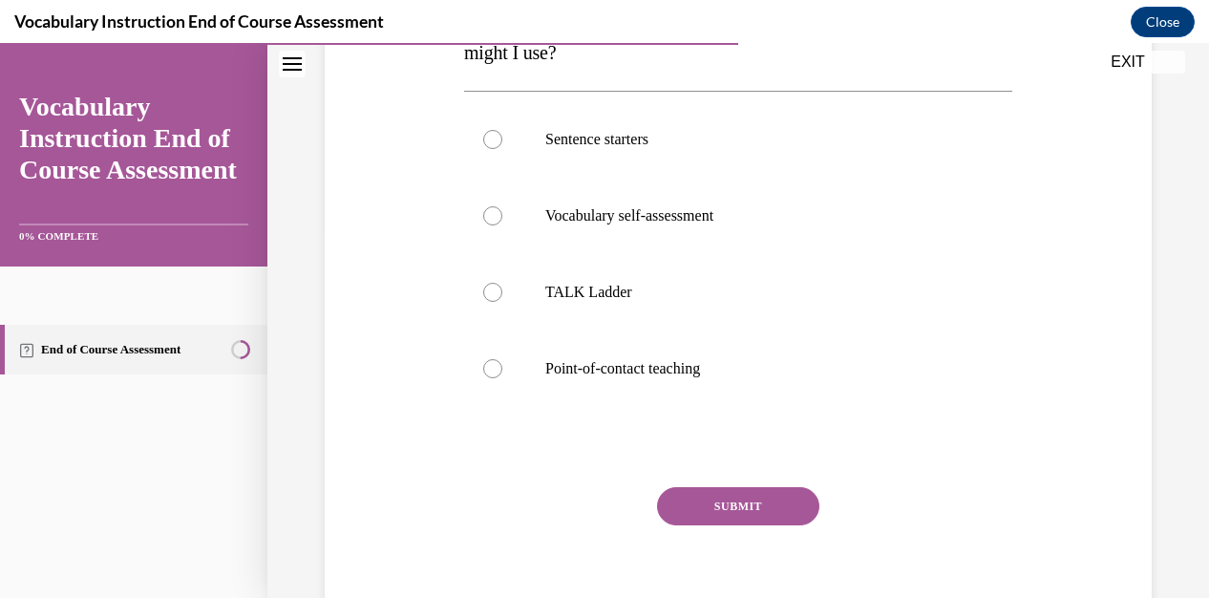
scroll to position [382, 0]
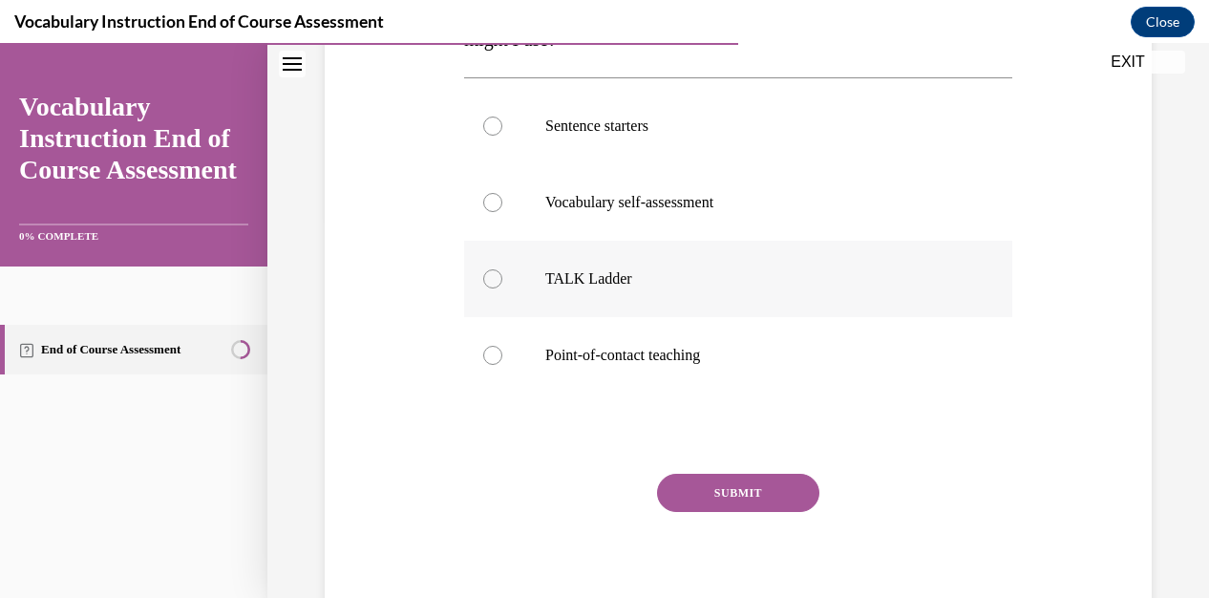
click at [491, 272] on div at bounding box center [492, 278] width 19 height 19
click at [491, 272] on input "TALK Ladder" at bounding box center [492, 278] width 19 height 19
radio input "true"
click at [705, 488] on button "SUBMIT" at bounding box center [738, 493] width 162 height 38
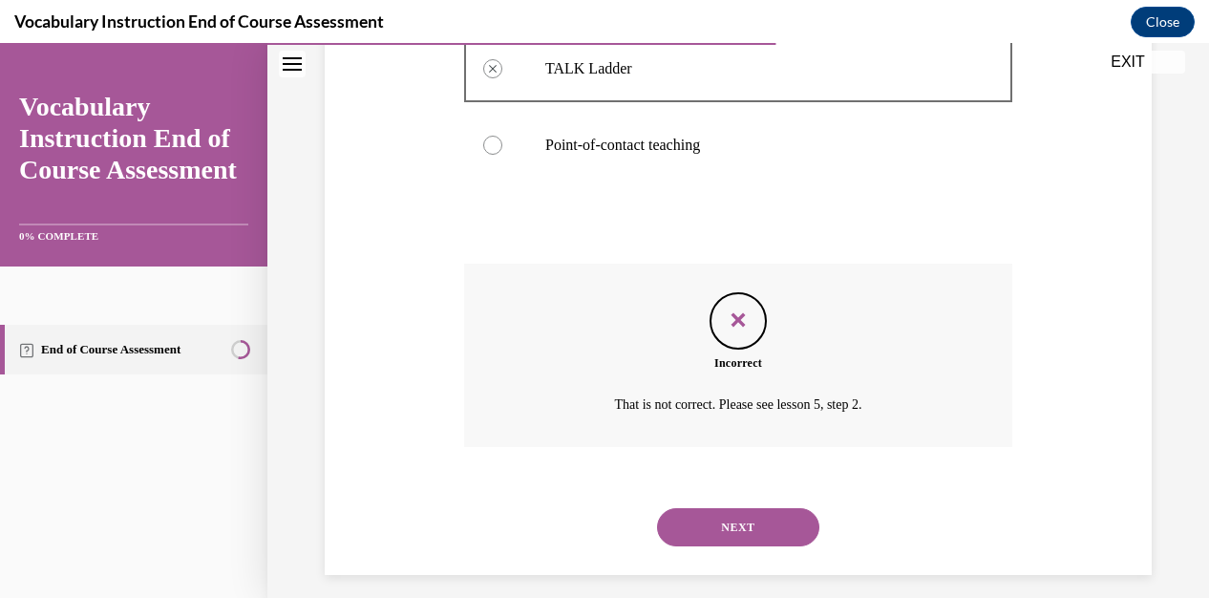
scroll to position [606, 0]
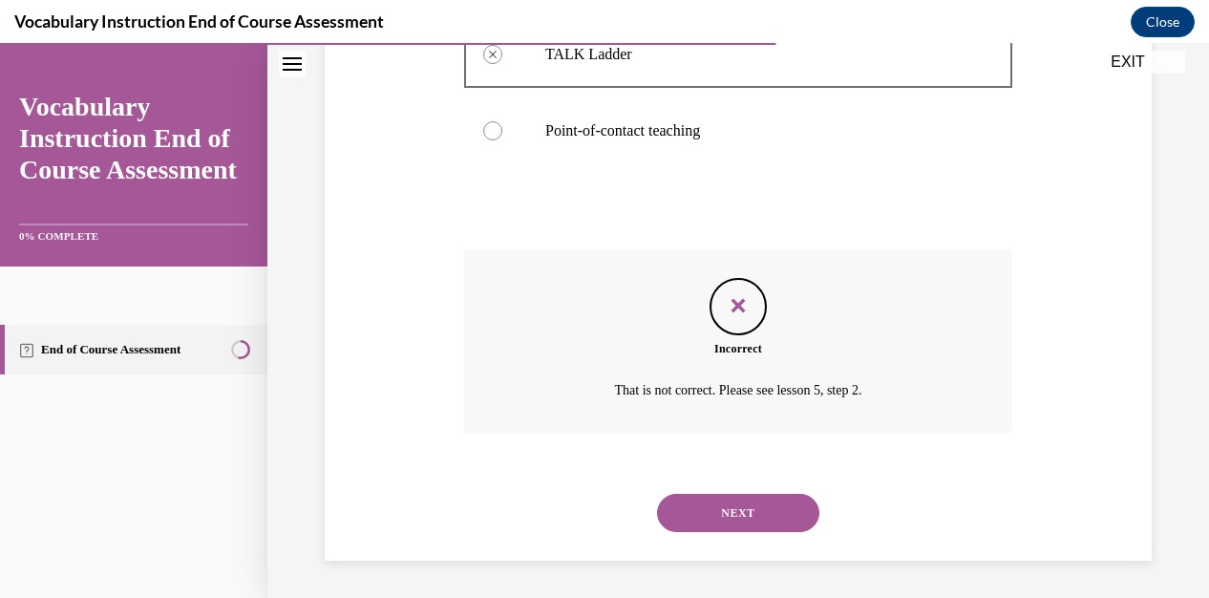
click at [741, 500] on button "NEXT" at bounding box center [738, 513] width 162 height 38
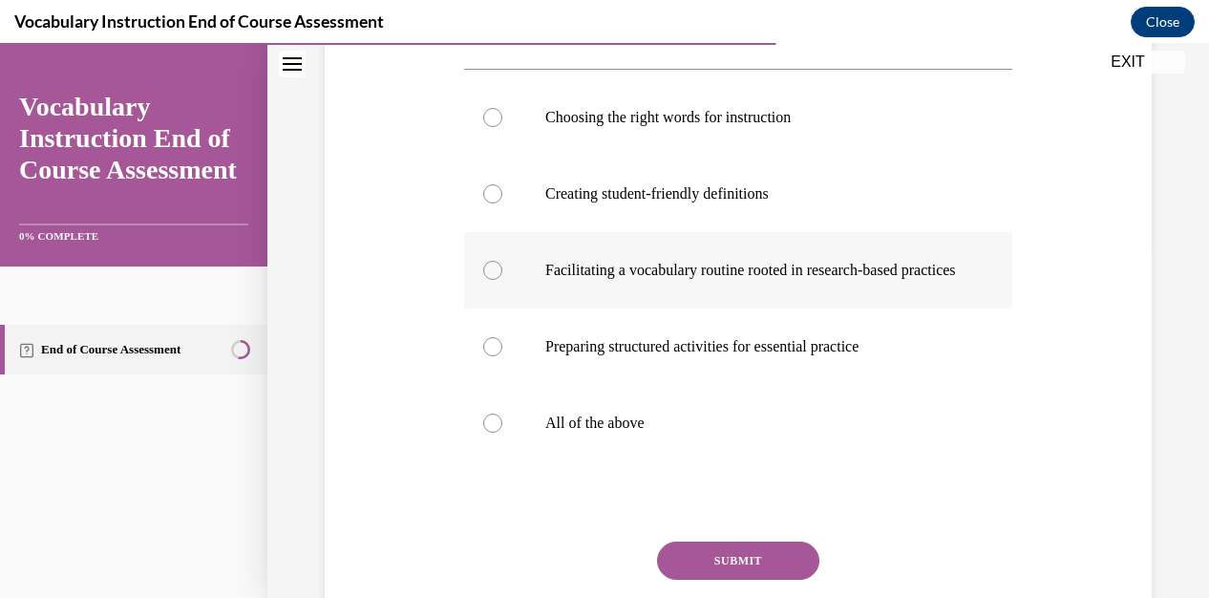
scroll to position [382, 0]
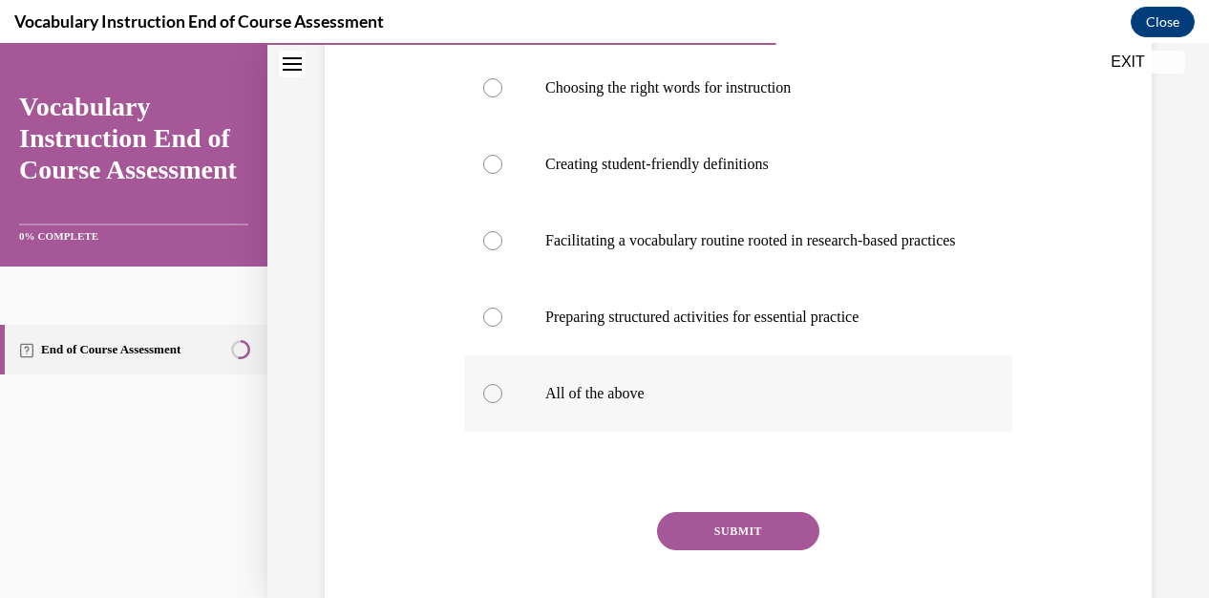
click at [472, 432] on label "All of the above" at bounding box center [738, 393] width 548 height 76
click at [483, 403] on input "All of the above" at bounding box center [492, 393] width 19 height 19
radio input "true"
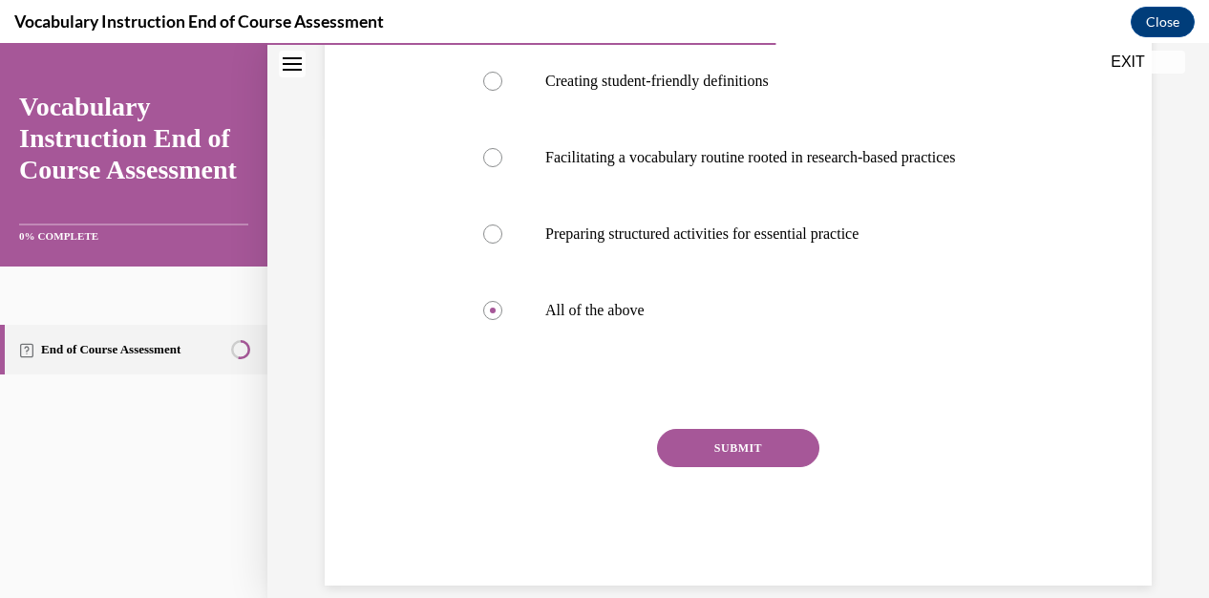
scroll to position [547, 0]
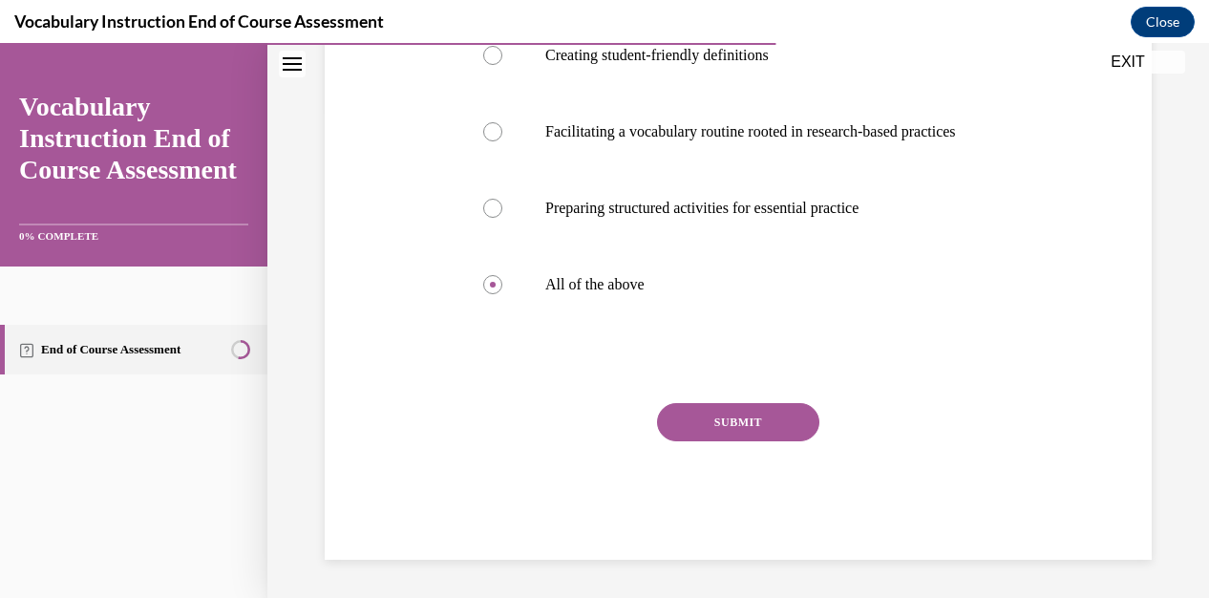
click at [793, 426] on button "SUBMIT" at bounding box center [738, 422] width 162 height 38
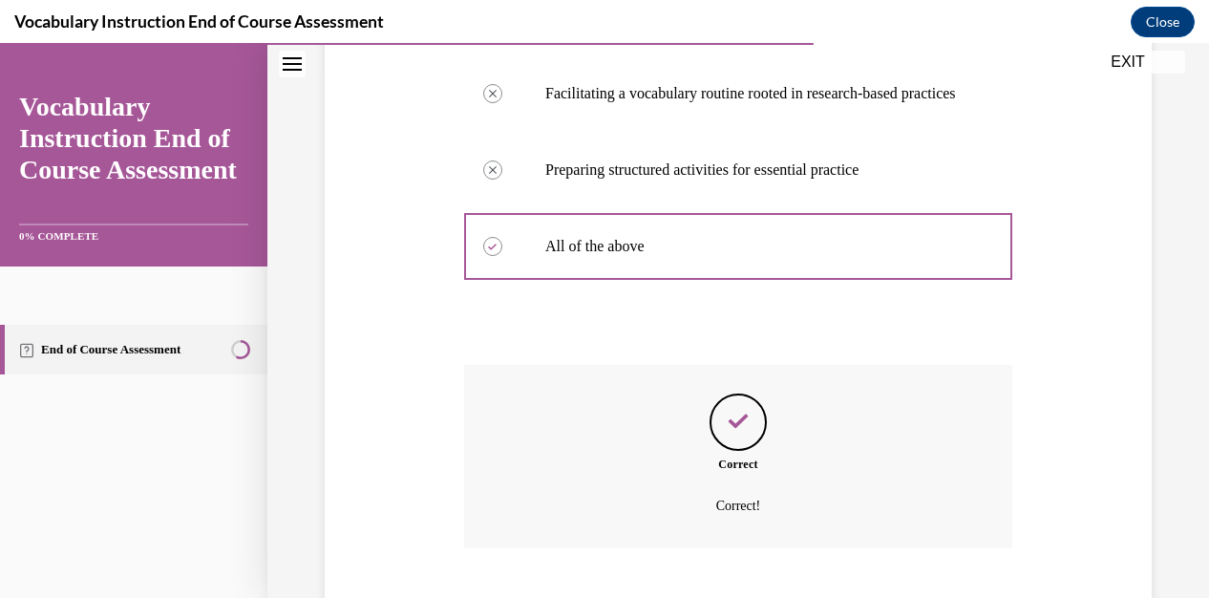
scroll to position [702, 0]
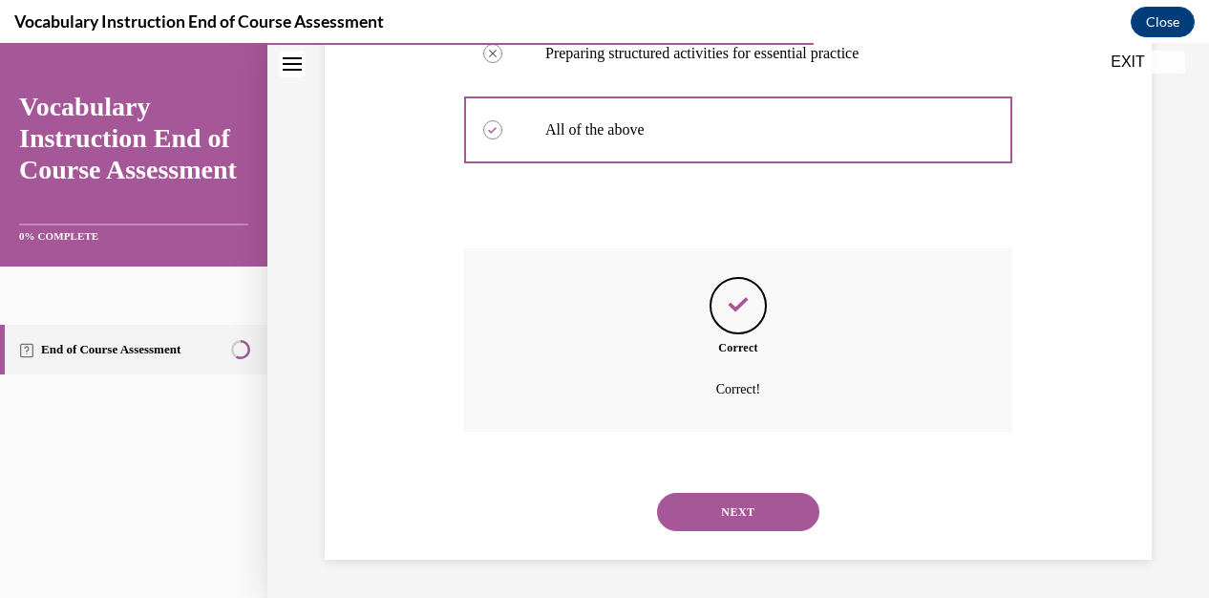
click at [751, 507] on button "NEXT" at bounding box center [738, 512] width 162 height 38
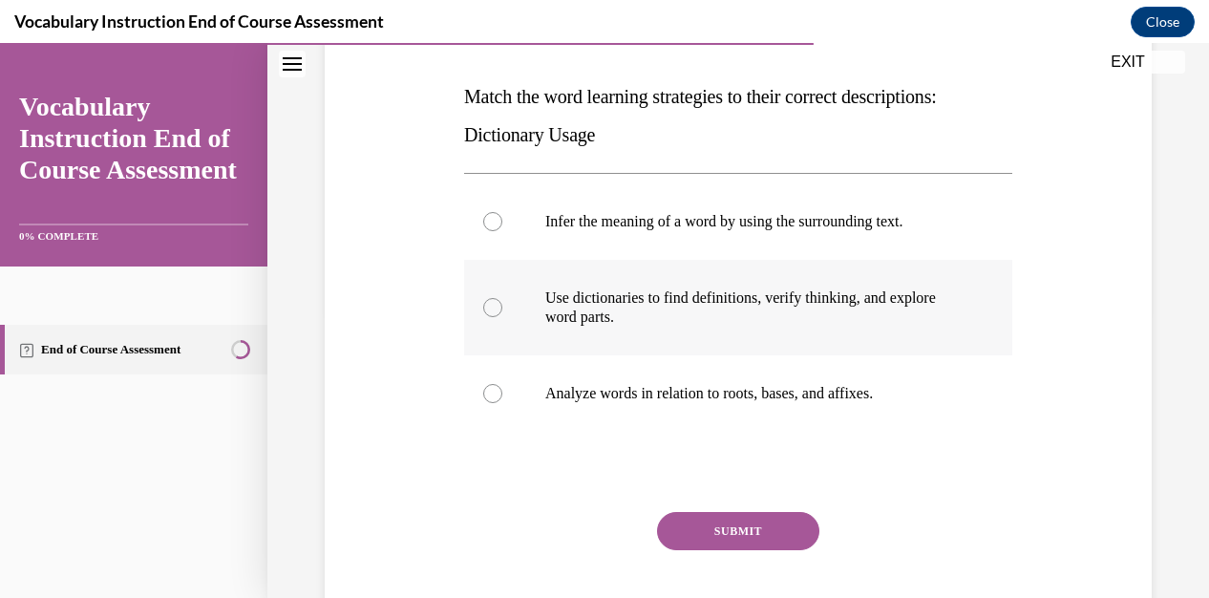
scroll to position [382, 0]
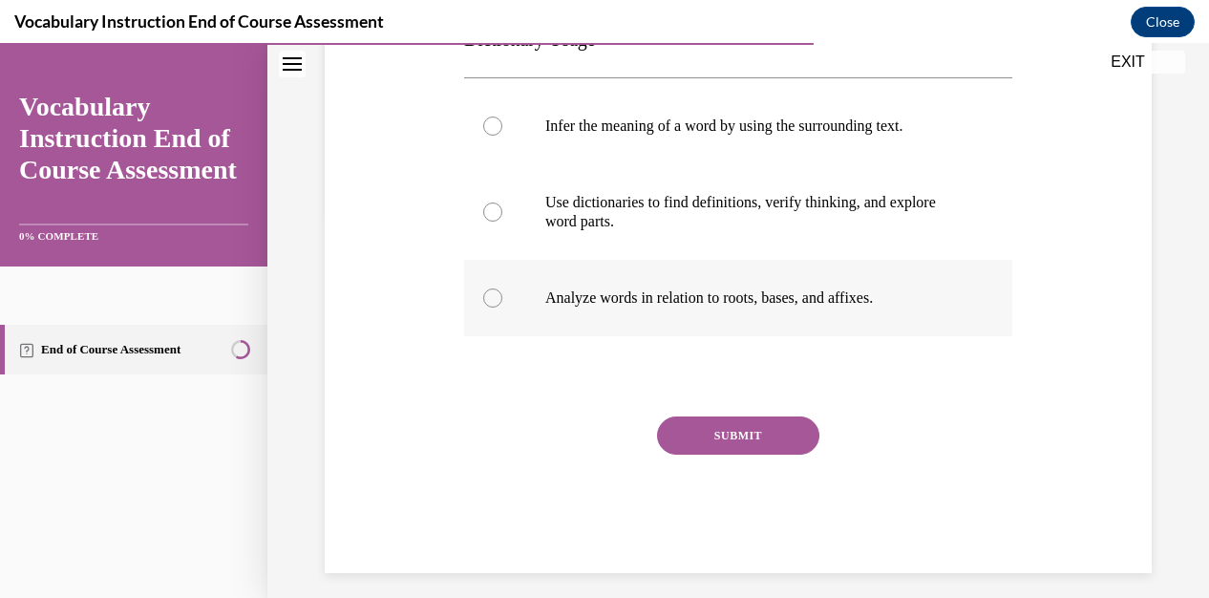
click at [496, 304] on div at bounding box center [492, 297] width 19 height 19
click at [496, 304] on input "Analyze words in relation to roots, bases, and affixes." at bounding box center [492, 297] width 19 height 19
radio input "true"
click at [710, 435] on button "SUBMIT" at bounding box center [738, 435] width 162 height 38
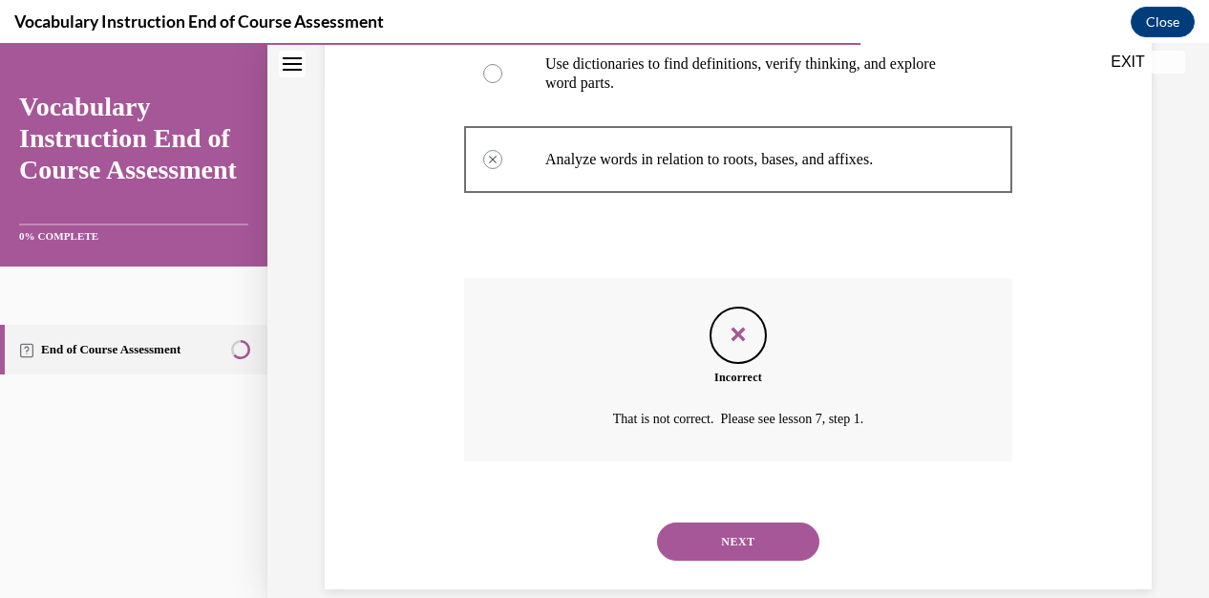
scroll to position [549, 0]
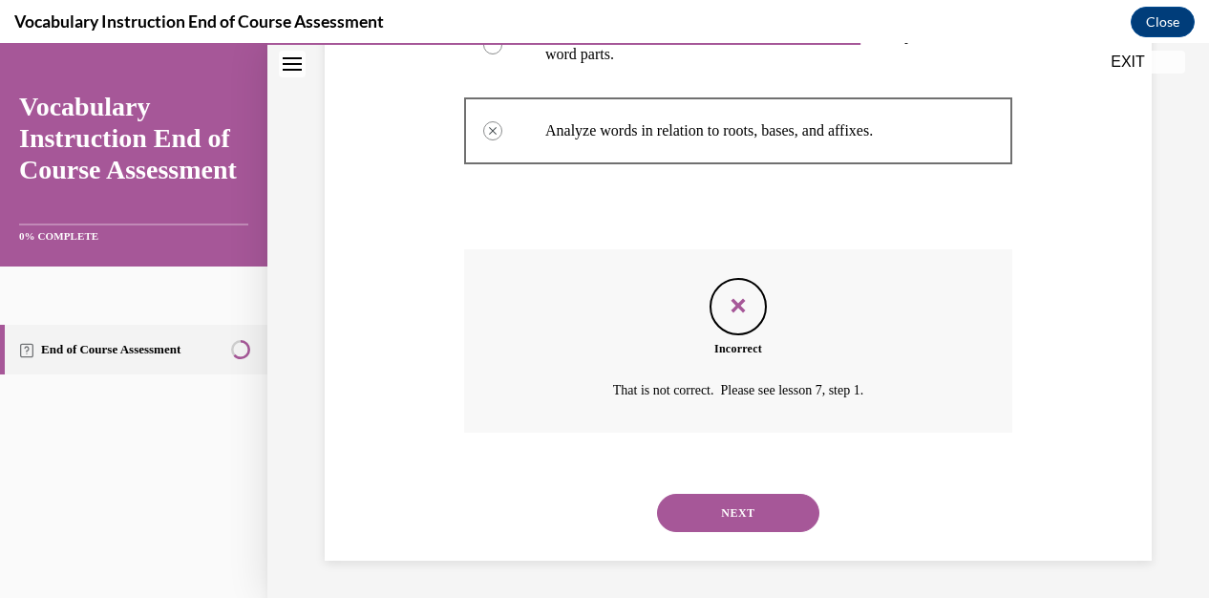
click at [721, 512] on button "NEXT" at bounding box center [738, 513] width 162 height 38
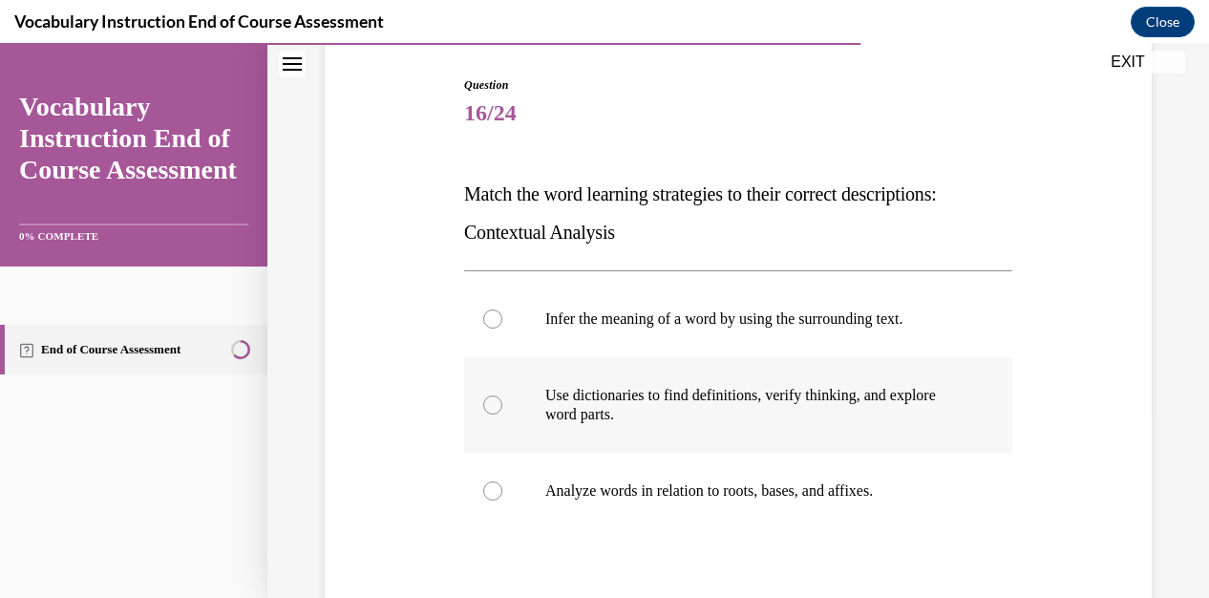
scroll to position [191, 0]
click at [489, 406] on div at bounding box center [492, 402] width 19 height 19
click at [489, 406] on input "Use dictionaries to find definitions, verify thinking, and explore word parts." at bounding box center [492, 402] width 19 height 19
radio input "true"
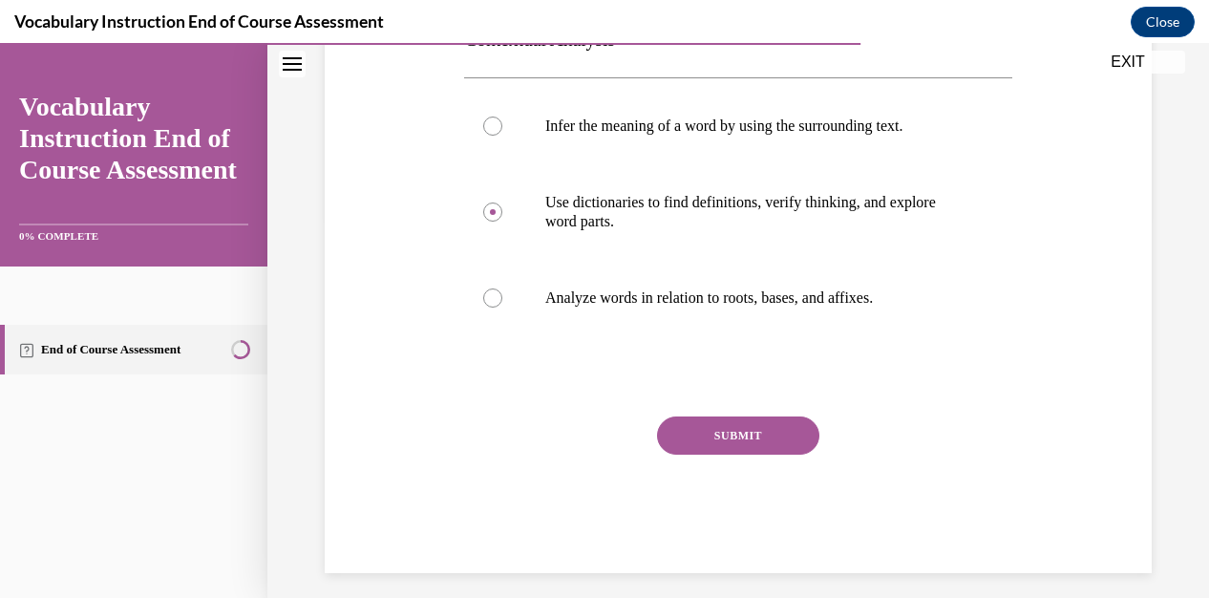
click at [678, 433] on button "SUBMIT" at bounding box center [738, 435] width 162 height 38
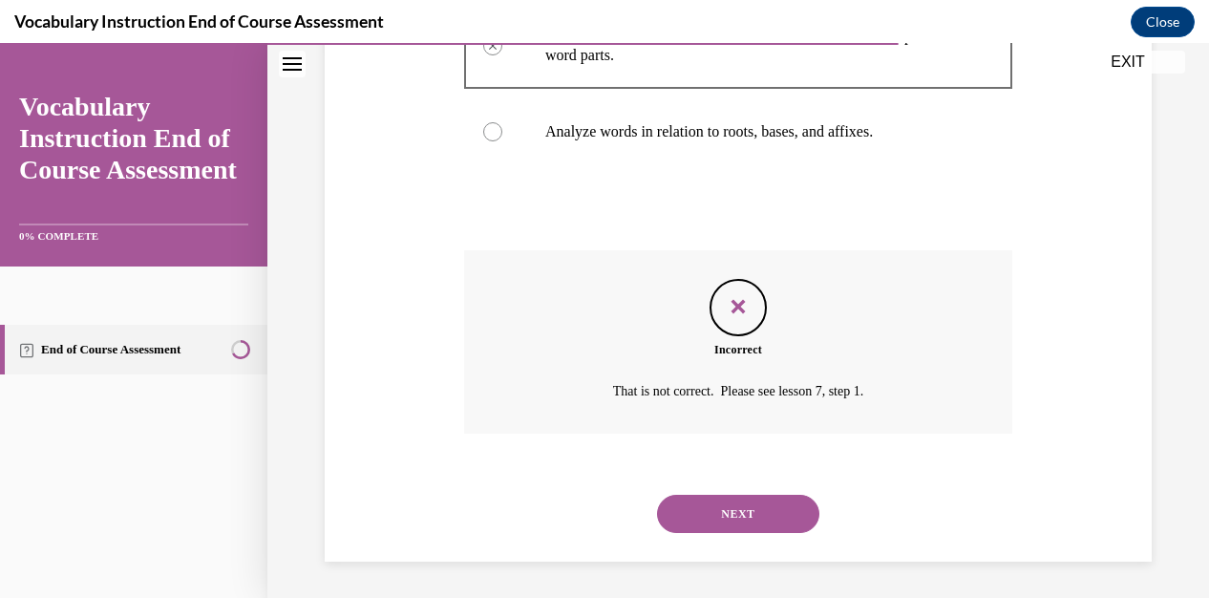
scroll to position [549, 0]
click at [764, 503] on button "NEXT" at bounding box center [738, 513] width 162 height 38
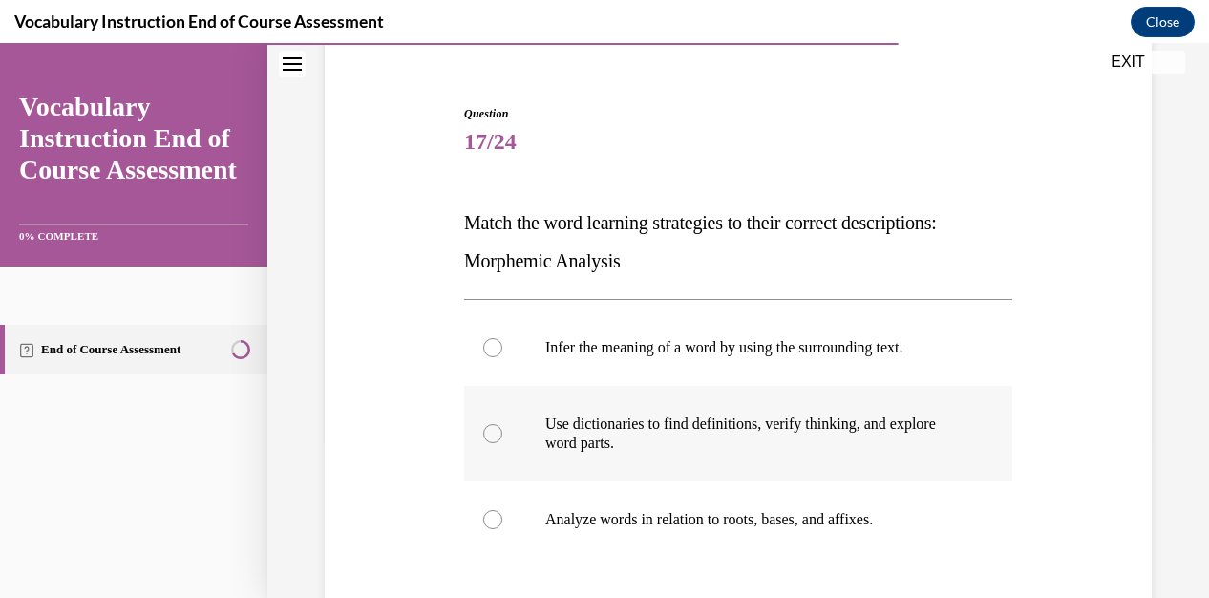
scroll to position [191, 0]
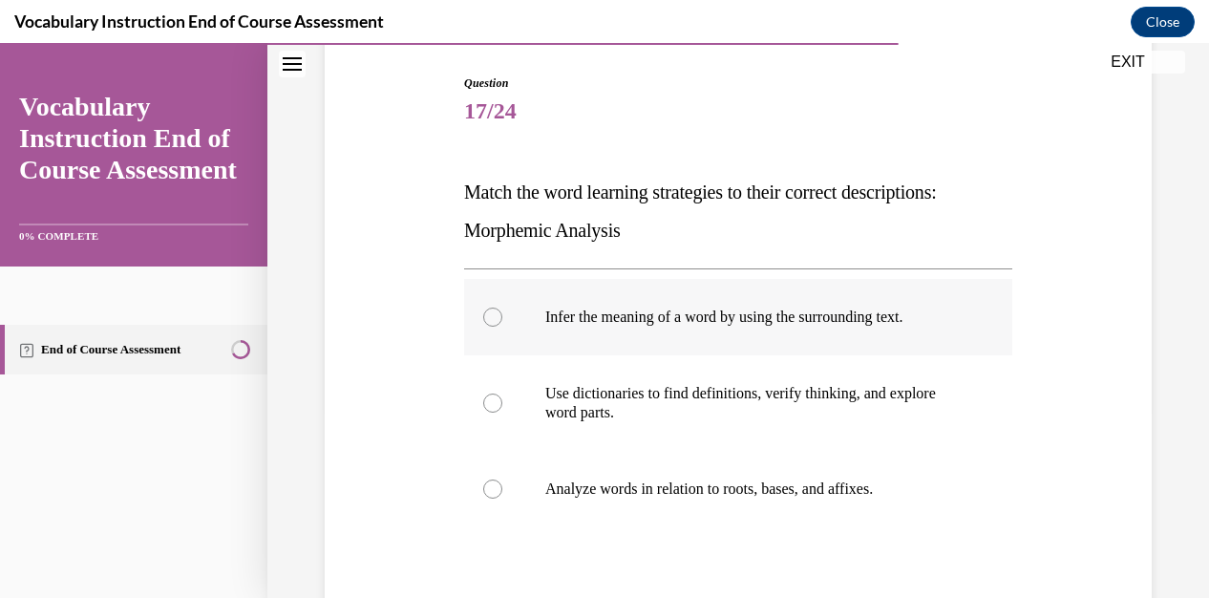
click at [496, 322] on div at bounding box center [492, 317] width 19 height 19
click at [496, 322] on input "Infer the meaning of a word by using the surrounding text." at bounding box center [492, 317] width 19 height 19
radio input "true"
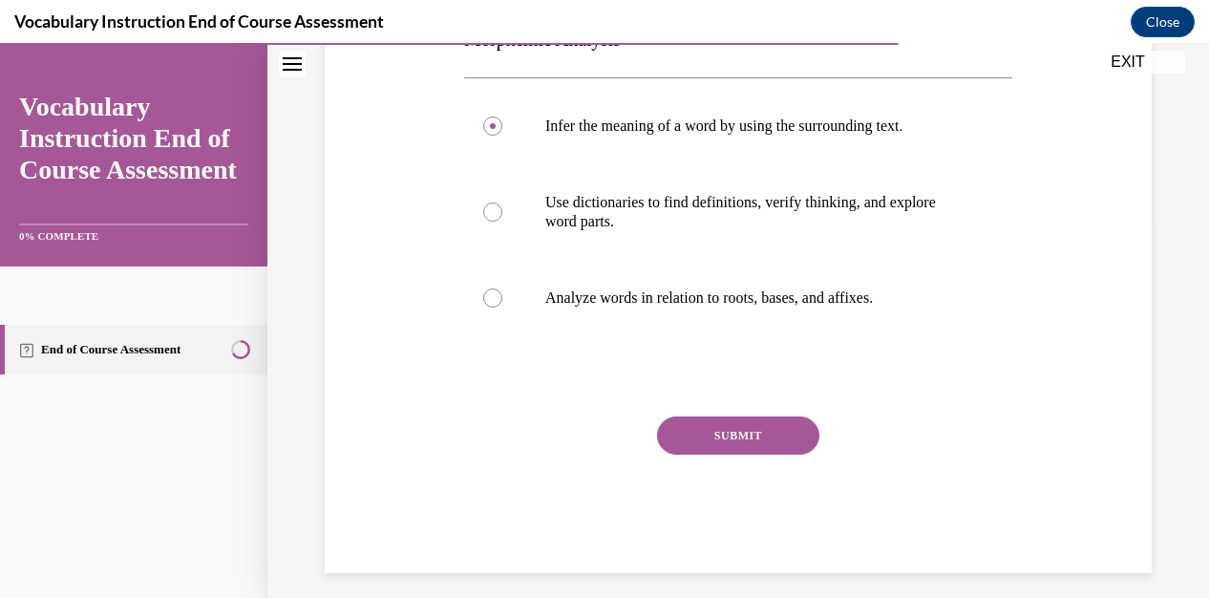
click at [716, 434] on button "SUBMIT" at bounding box center [738, 435] width 162 height 38
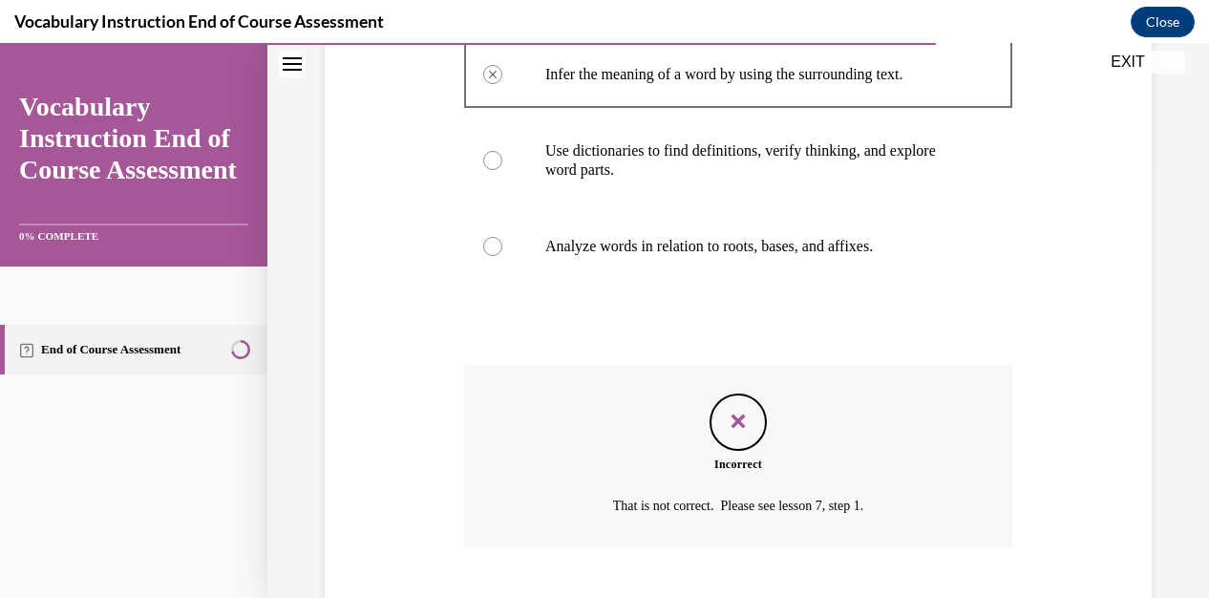
scroll to position [549, 0]
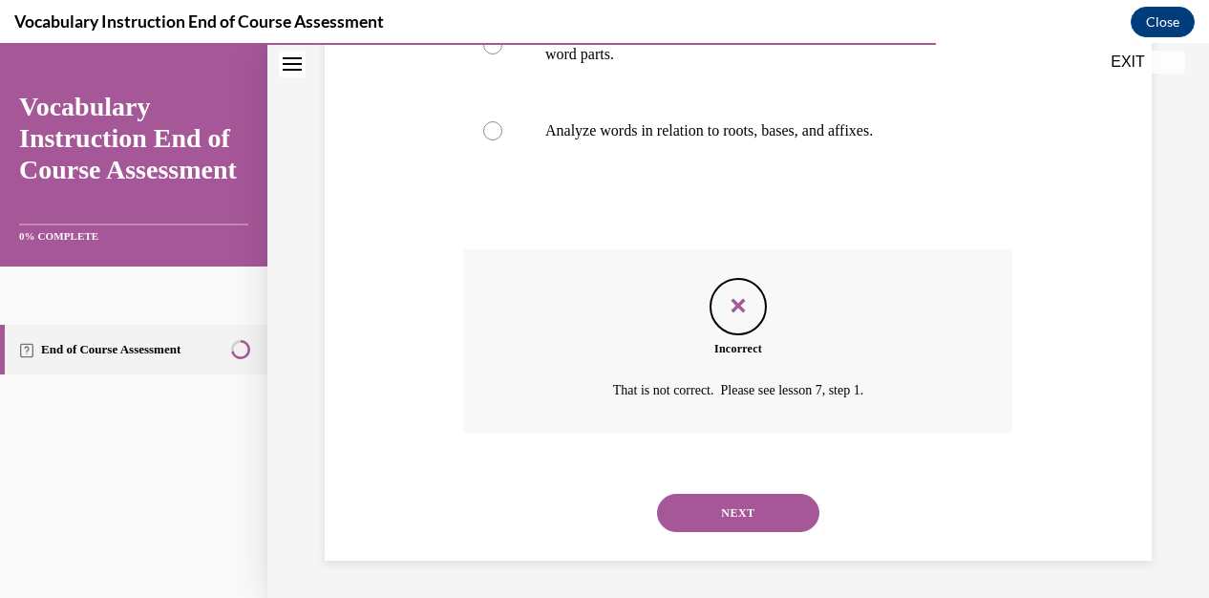
click at [729, 506] on button "NEXT" at bounding box center [738, 513] width 162 height 38
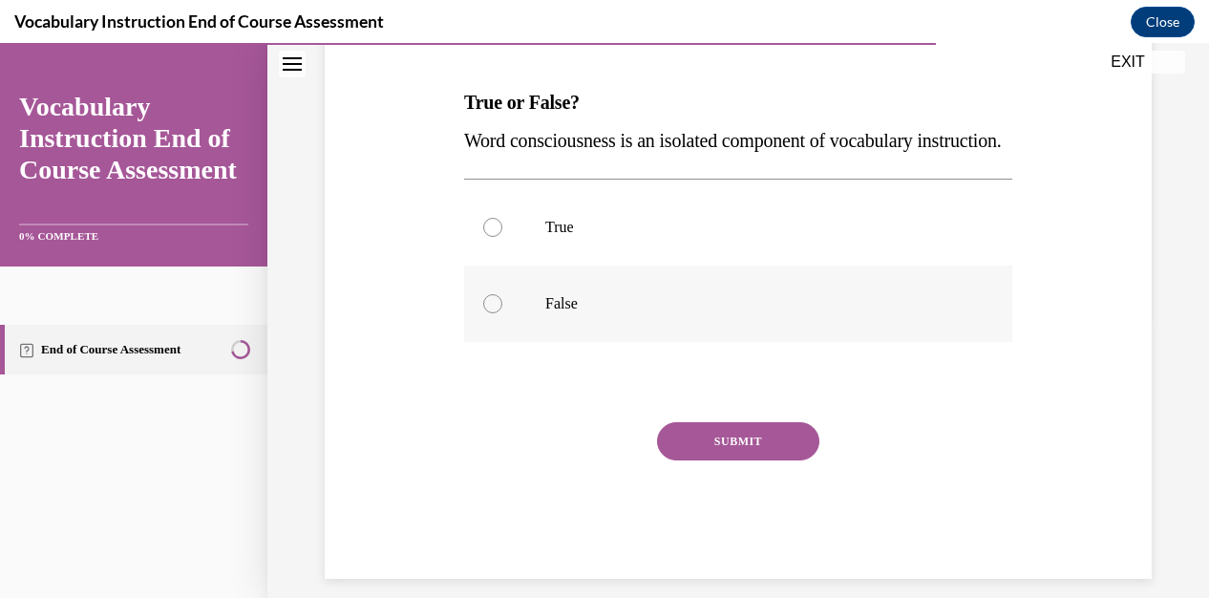
scroll to position [287, 0]
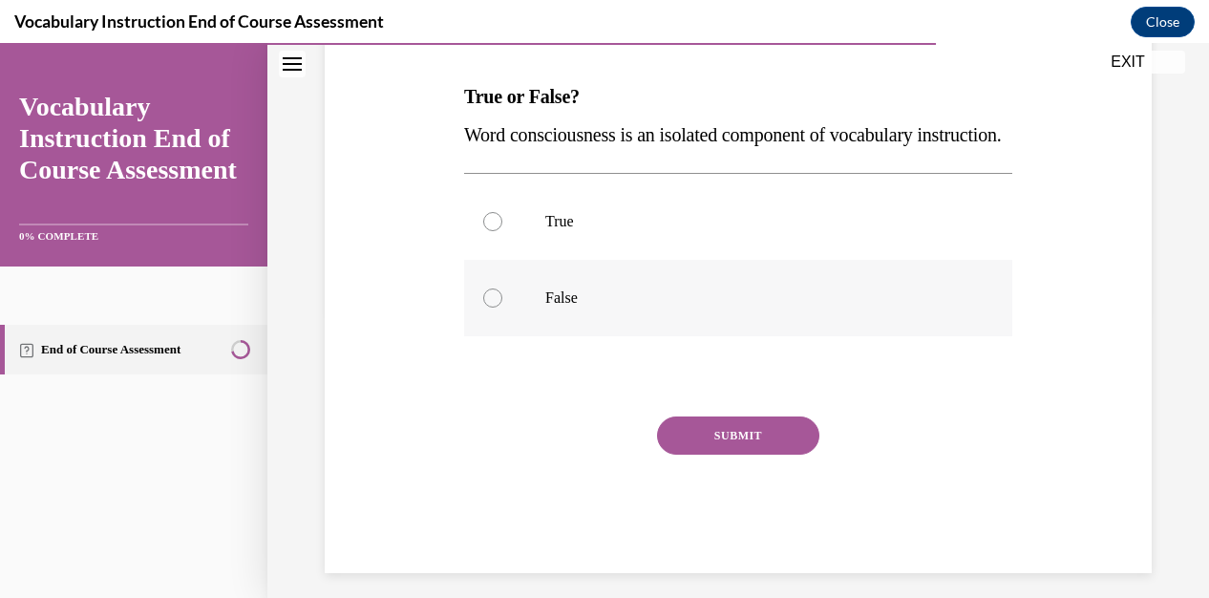
click at [610, 308] on p "False" at bounding box center [754, 297] width 419 height 19
click at [502, 308] on input "False" at bounding box center [492, 297] width 19 height 19
radio input "true"
click at [707, 455] on button "SUBMIT" at bounding box center [738, 435] width 162 height 38
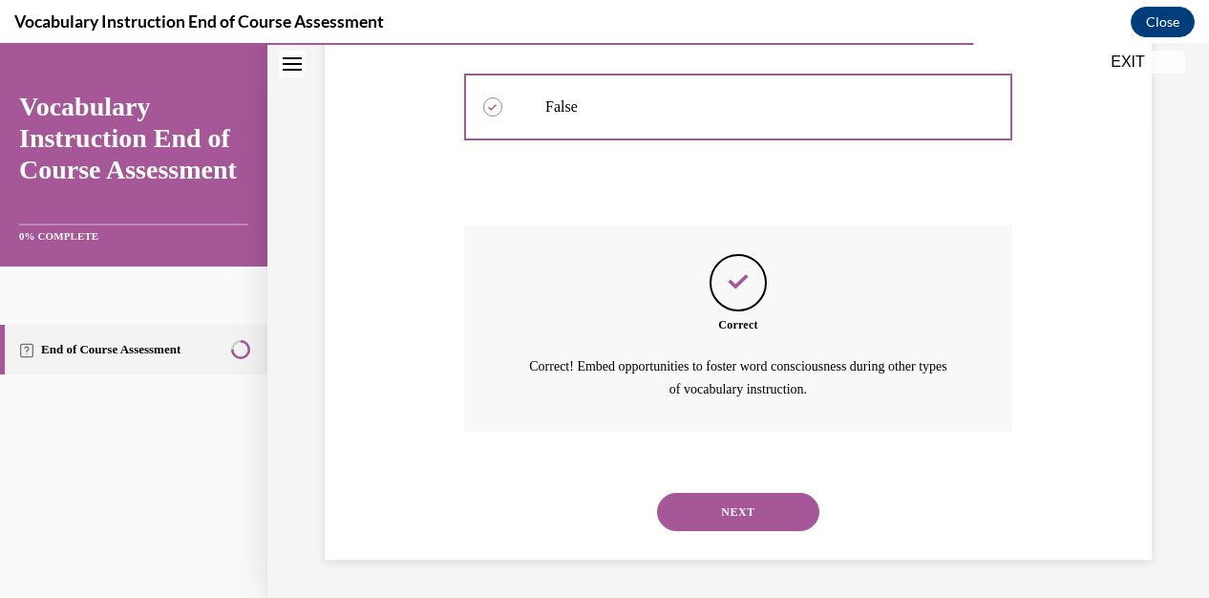
scroll to position [514, 0]
click at [747, 498] on button "NEXT" at bounding box center [738, 512] width 162 height 38
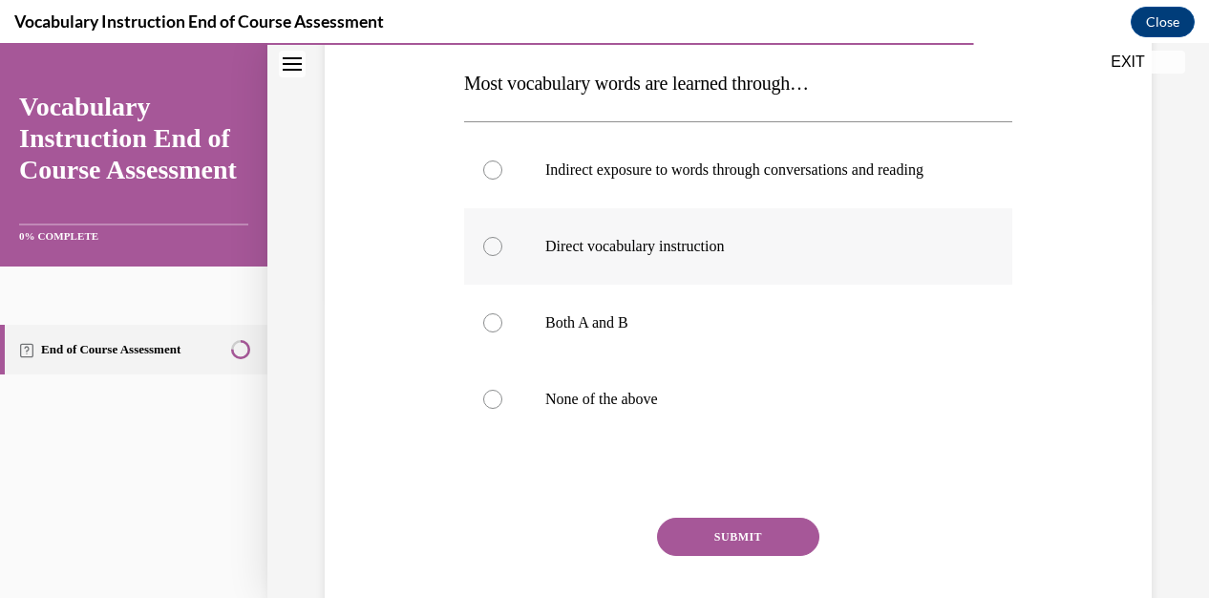
scroll to position [382, 0]
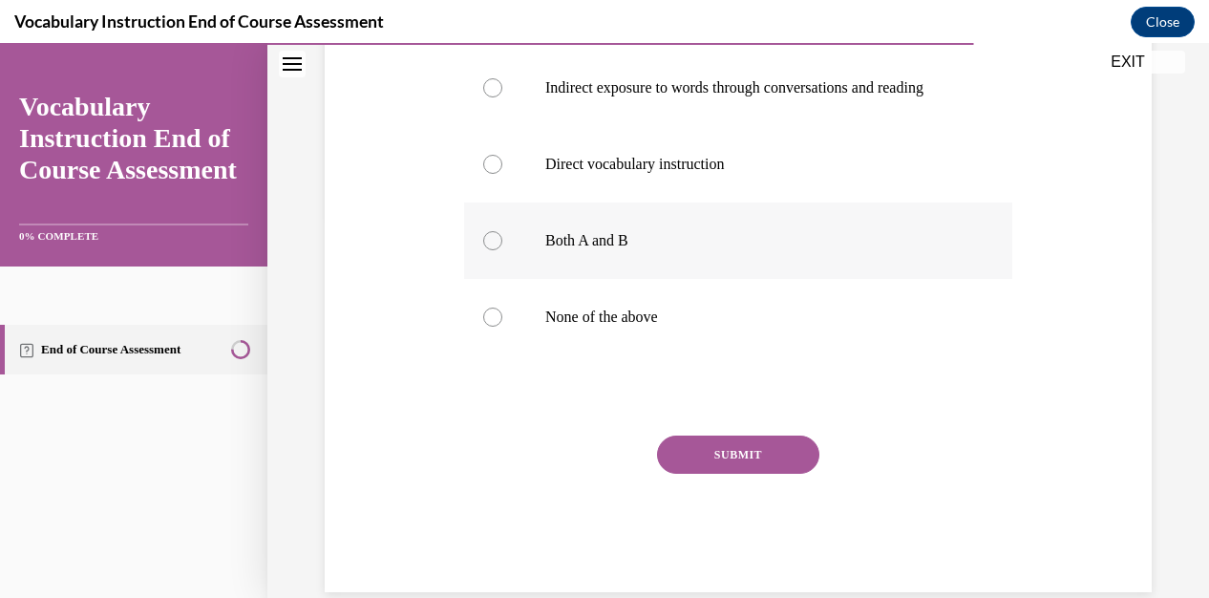
click at [478, 266] on label "Both A and B" at bounding box center [738, 240] width 548 height 76
click at [483, 250] on input "Both A and B" at bounding box center [492, 240] width 19 height 19
radio input "true"
click at [682, 474] on button "SUBMIT" at bounding box center [738, 454] width 162 height 38
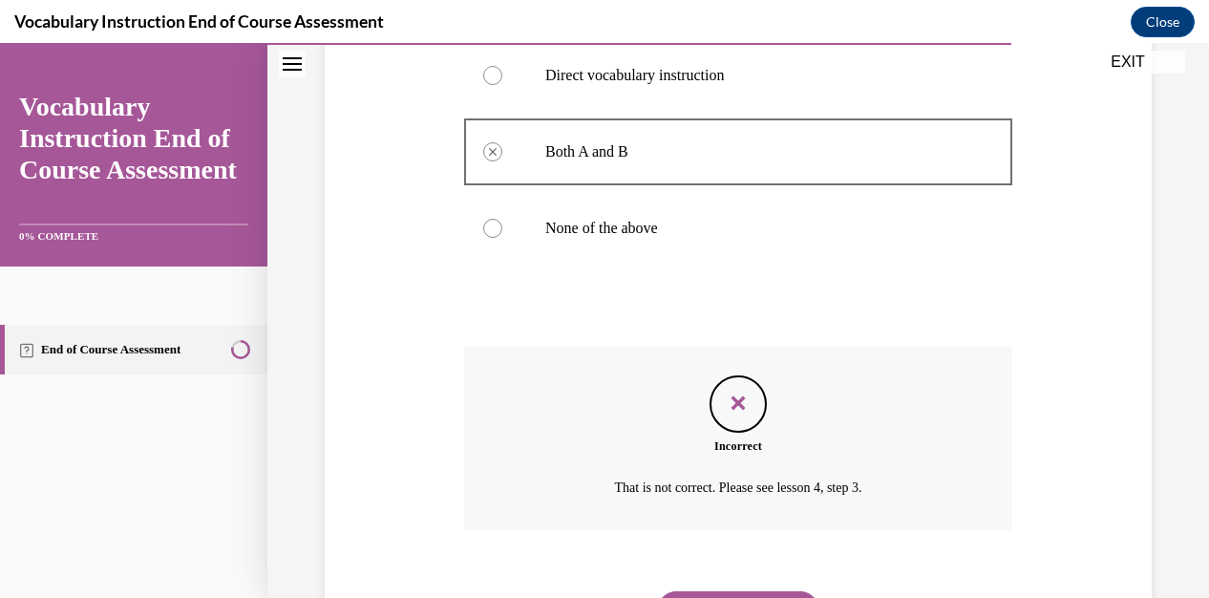
scroll to position [587, 0]
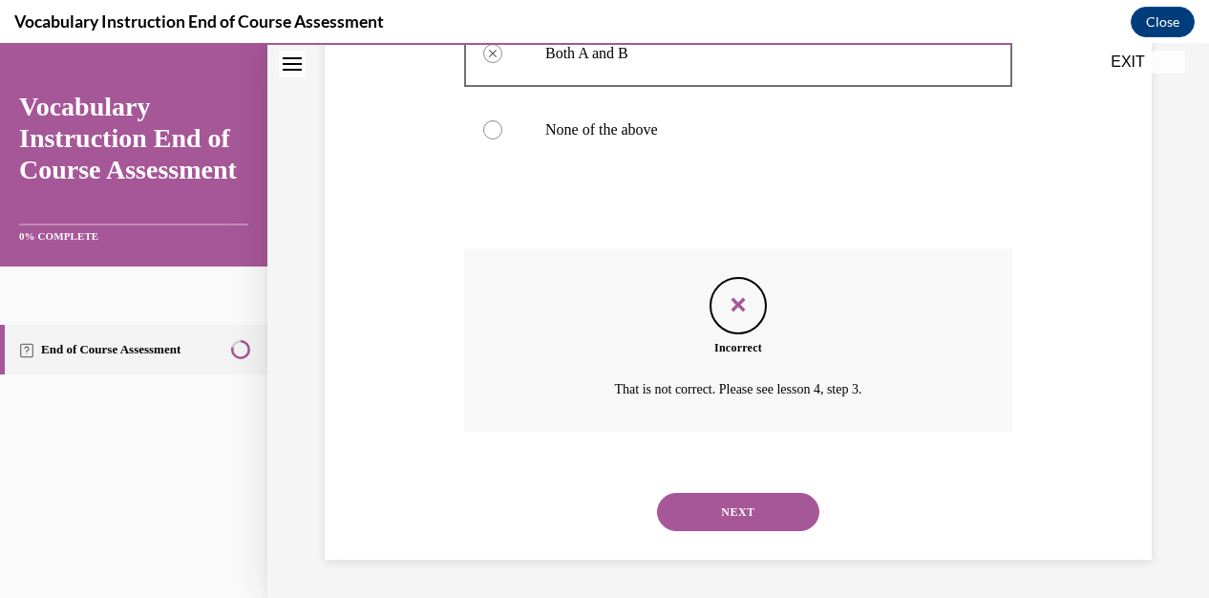
click at [722, 517] on button "NEXT" at bounding box center [738, 512] width 162 height 38
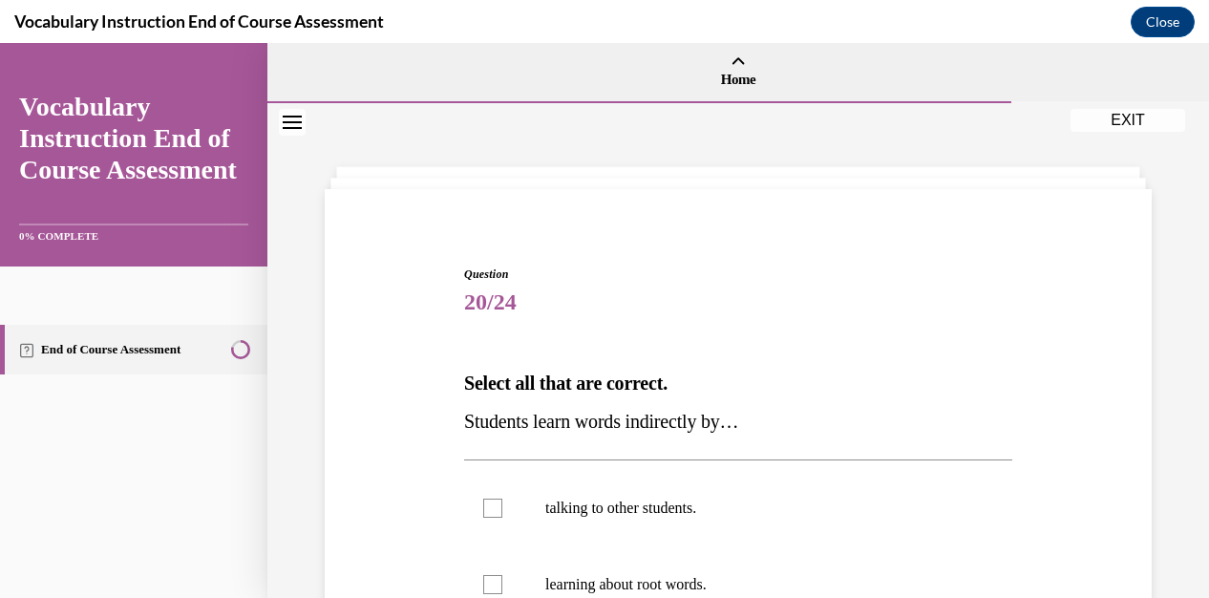
scroll to position [191, 0]
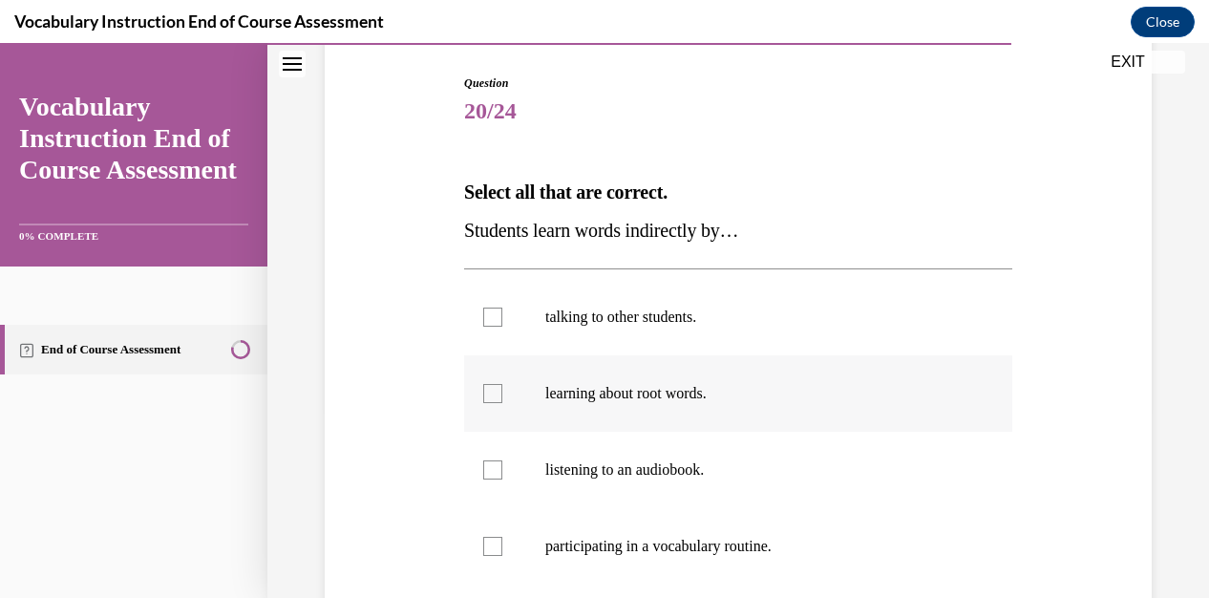
click at [520, 396] on label "learning about root words." at bounding box center [738, 393] width 548 height 76
click at [502, 396] on input "learning about root words." at bounding box center [492, 393] width 19 height 19
checkbox input "true"
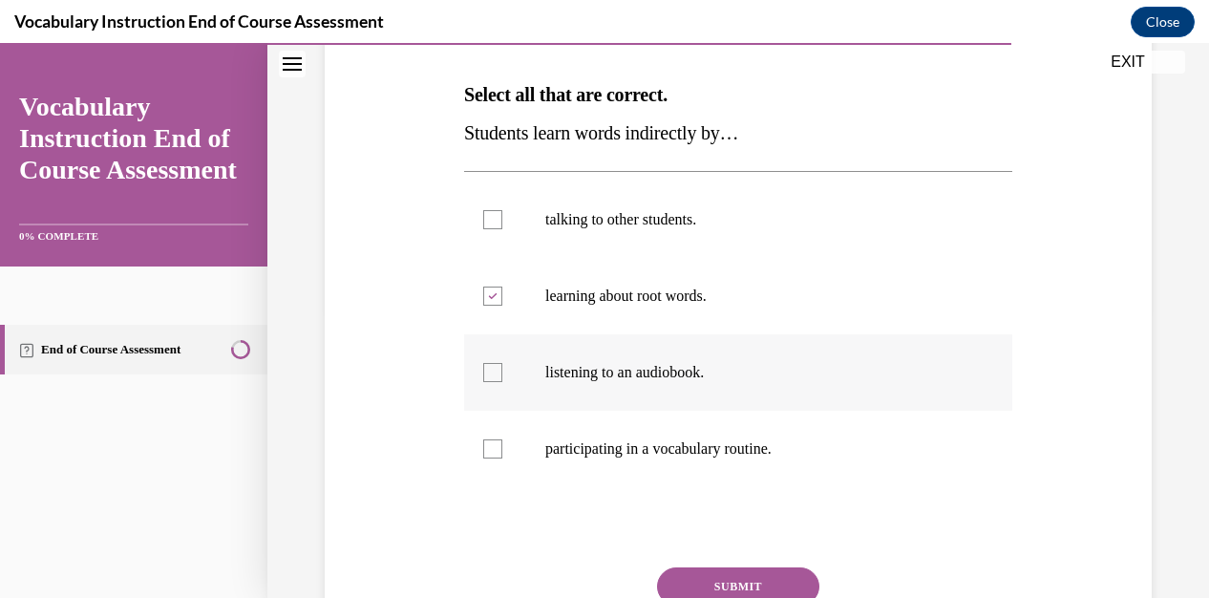
scroll to position [382, 0]
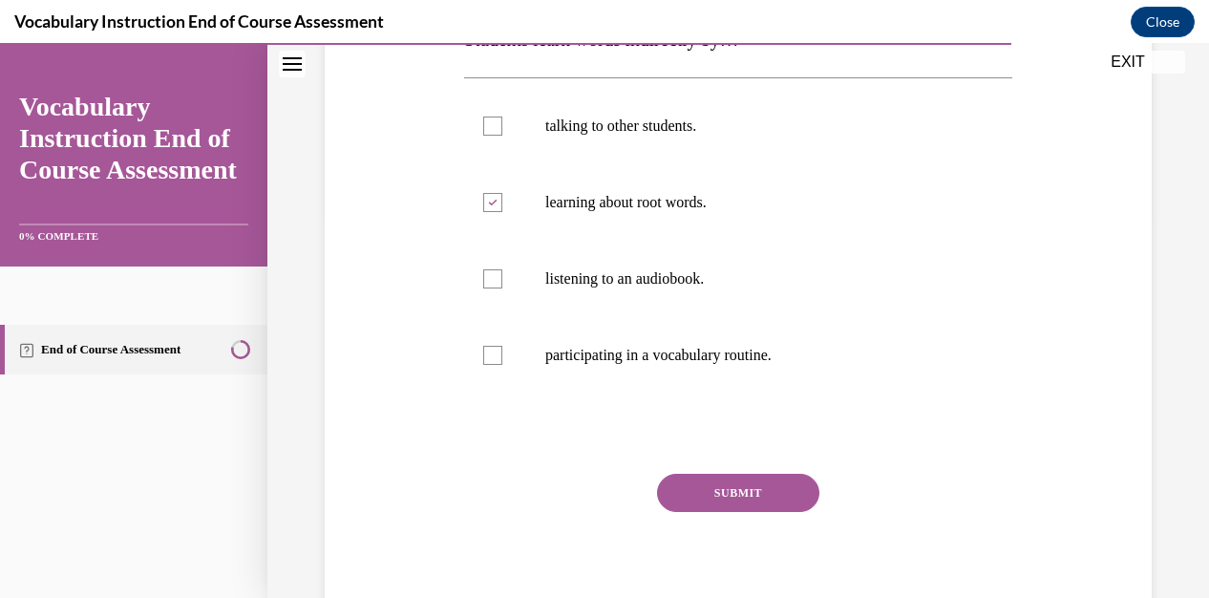
click at [748, 492] on button "SUBMIT" at bounding box center [738, 493] width 162 height 38
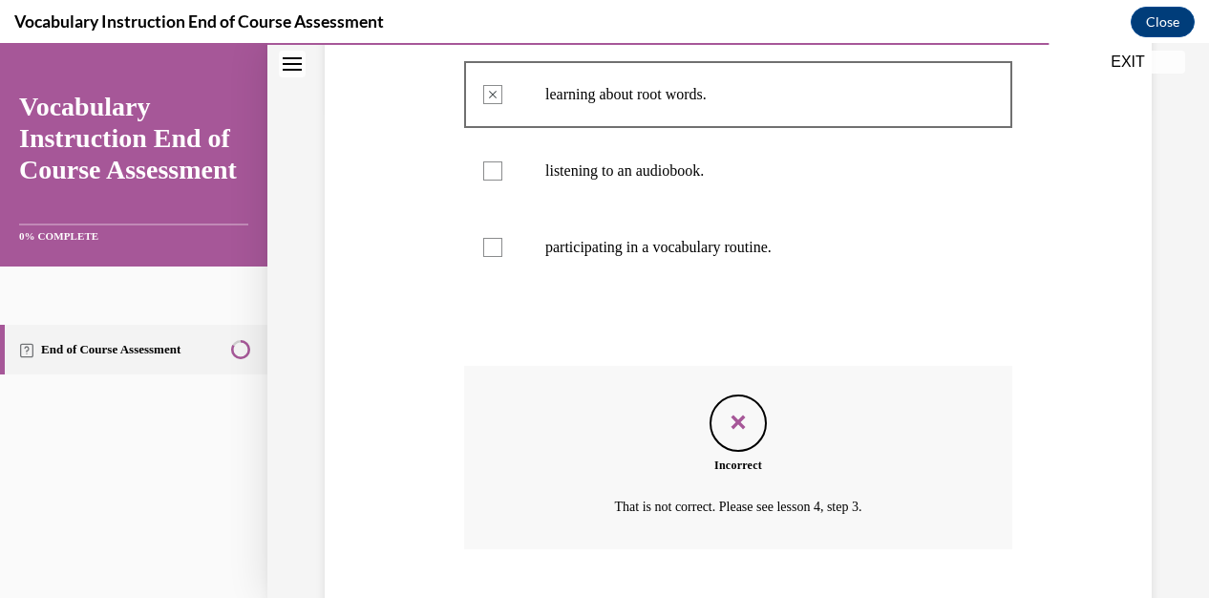
scroll to position [606, 0]
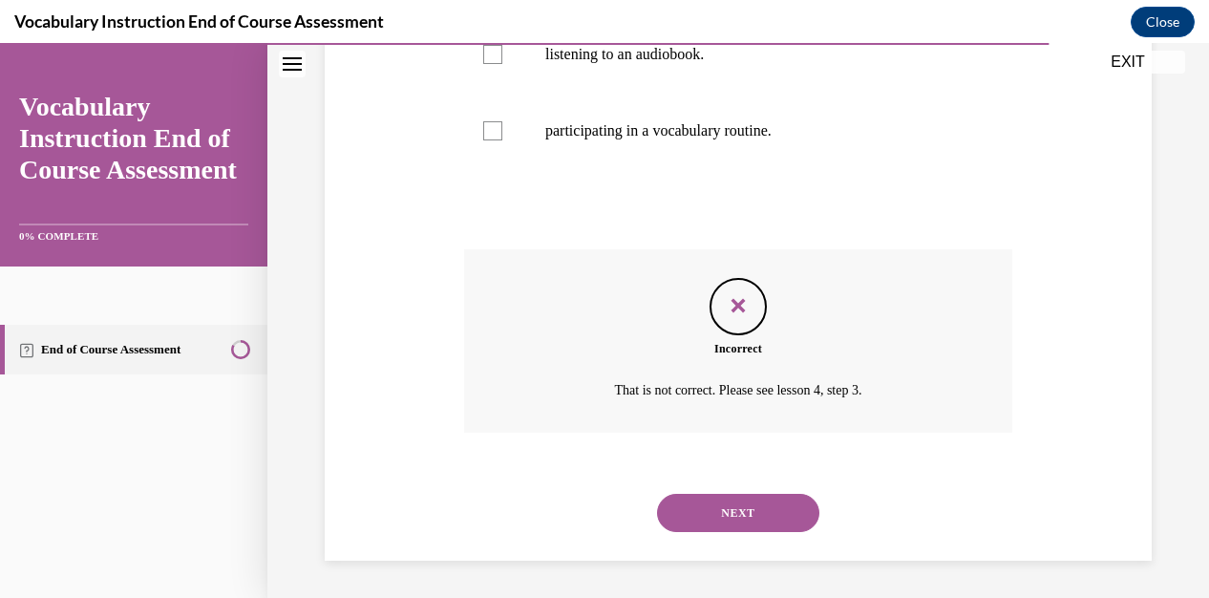
click at [714, 505] on button "NEXT" at bounding box center [738, 513] width 162 height 38
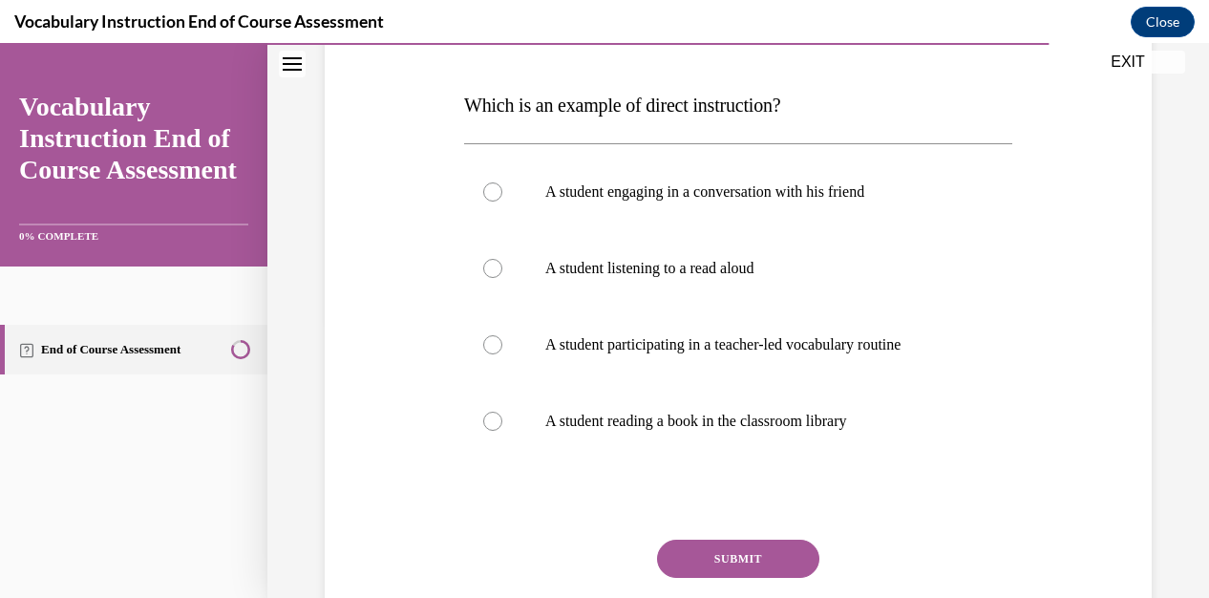
scroll to position [287, 0]
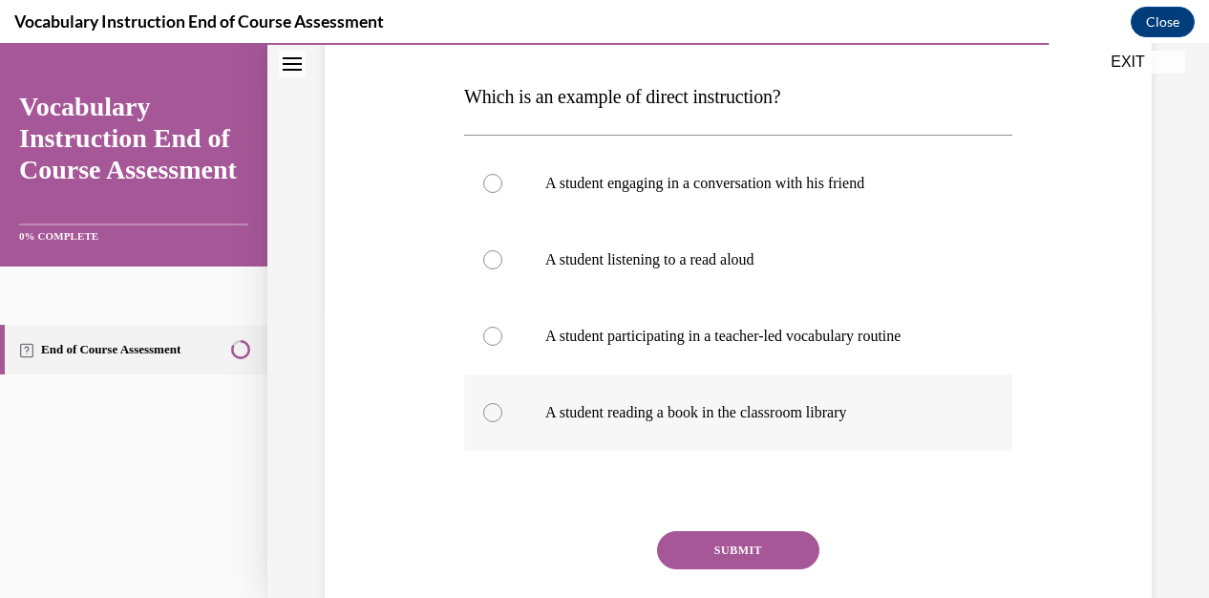
click at [486, 414] on div at bounding box center [492, 412] width 19 height 19
click at [486, 414] on input "A student reading a book in the classroom library" at bounding box center [492, 412] width 19 height 19
radio input "true"
click at [703, 548] on button "SUBMIT" at bounding box center [738, 550] width 162 height 38
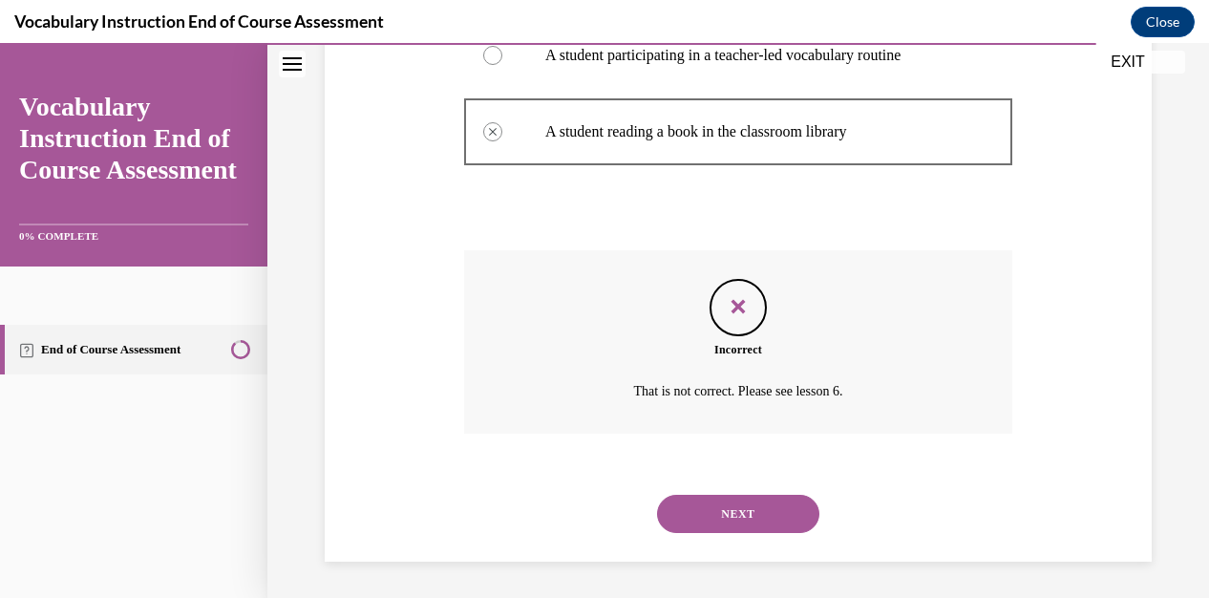
scroll to position [568, 0]
click at [714, 509] on button "NEXT" at bounding box center [738, 513] width 162 height 38
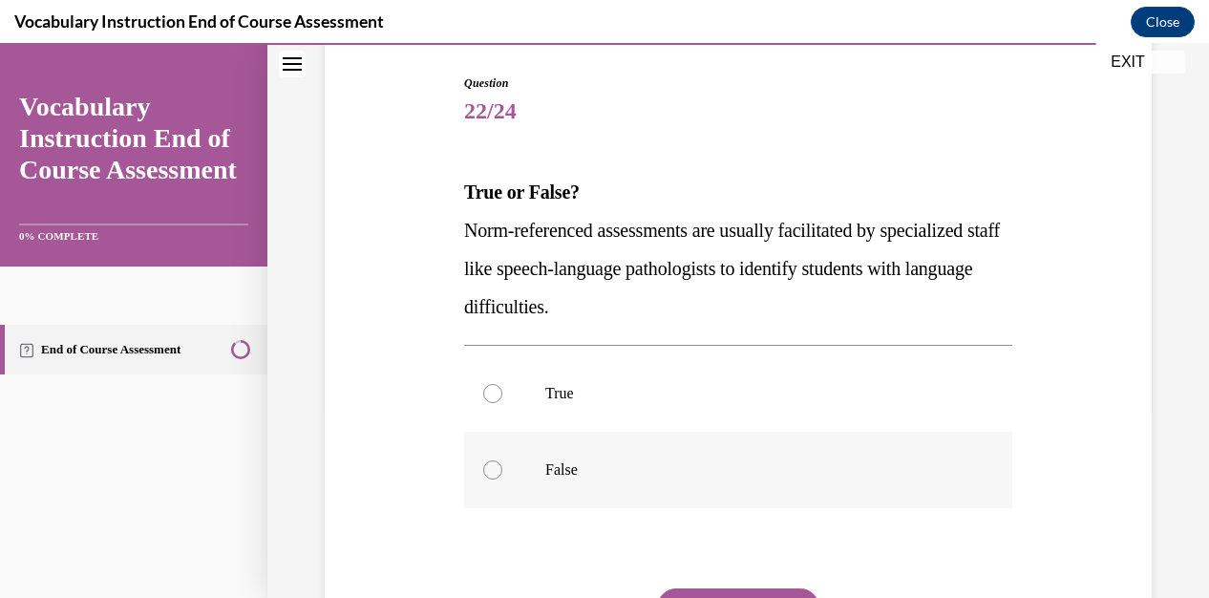
scroll to position [375, 0]
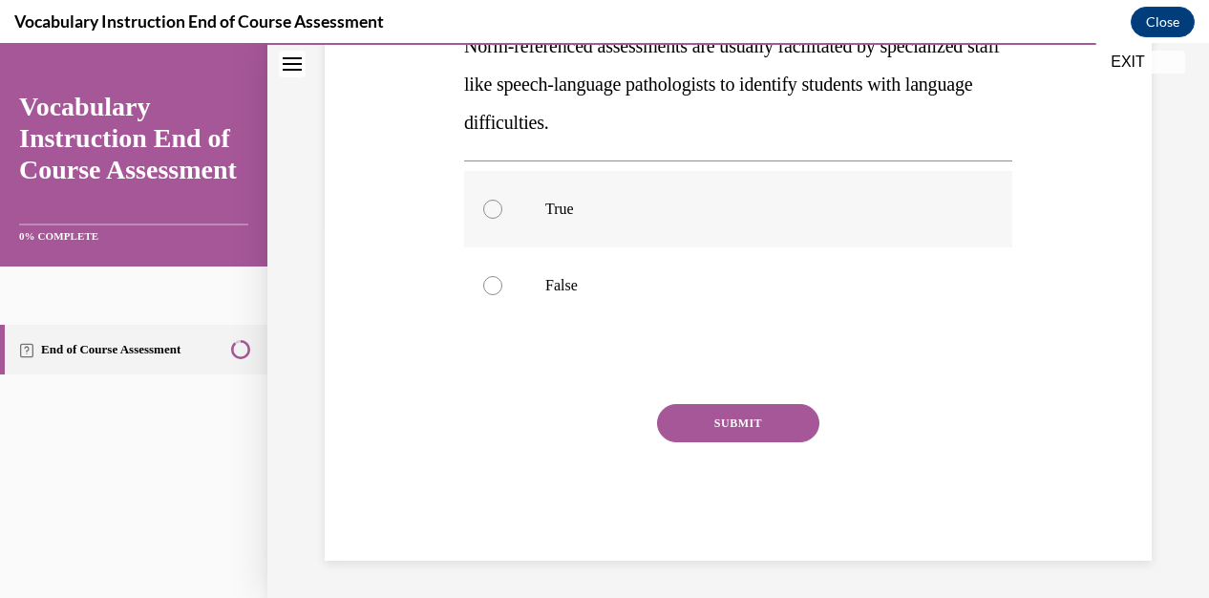
drag, startPoint x: 489, startPoint y: 211, endPoint x: 506, endPoint y: 228, distance: 24.3
click at [490, 212] on div at bounding box center [492, 209] width 19 height 19
click at [490, 212] on input "True" at bounding box center [492, 209] width 19 height 19
radio input "true"
click at [732, 427] on button "SUBMIT" at bounding box center [738, 423] width 162 height 38
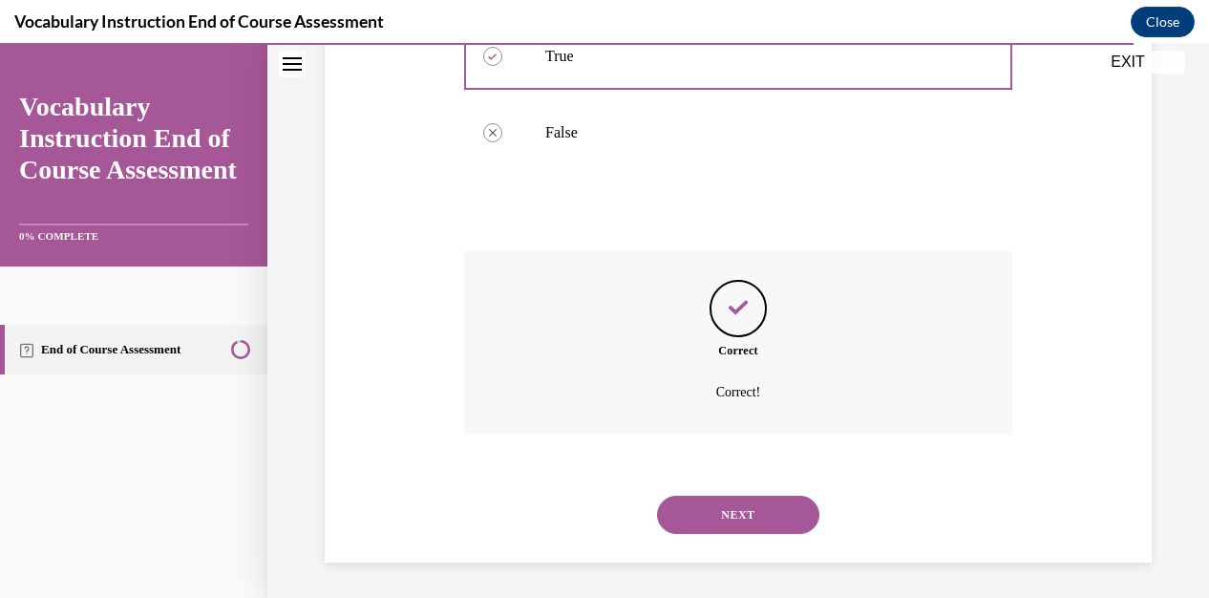
scroll to position [530, 0]
click at [753, 507] on button "NEXT" at bounding box center [738, 513] width 162 height 38
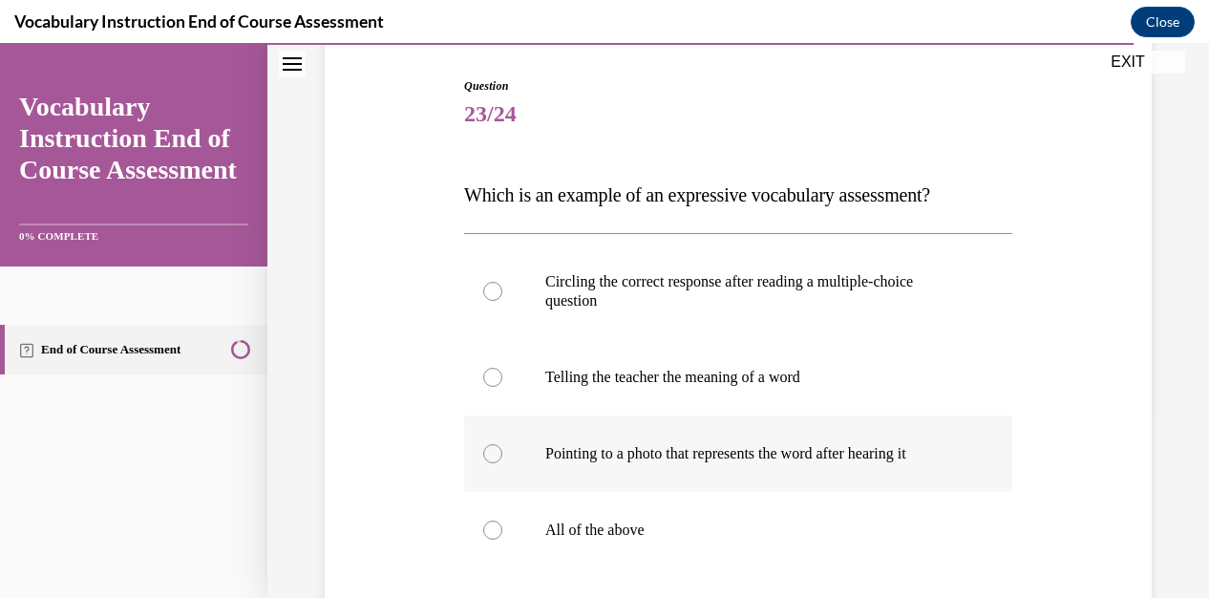
scroll to position [191, 0]
click at [491, 452] on div at bounding box center [492, 450] width 19 height 19
click at [491, 452] on input "Pointing to a photo that represents the word after hearing it" at bounding box center [492, 450] width 19 height 19
radio input "true"
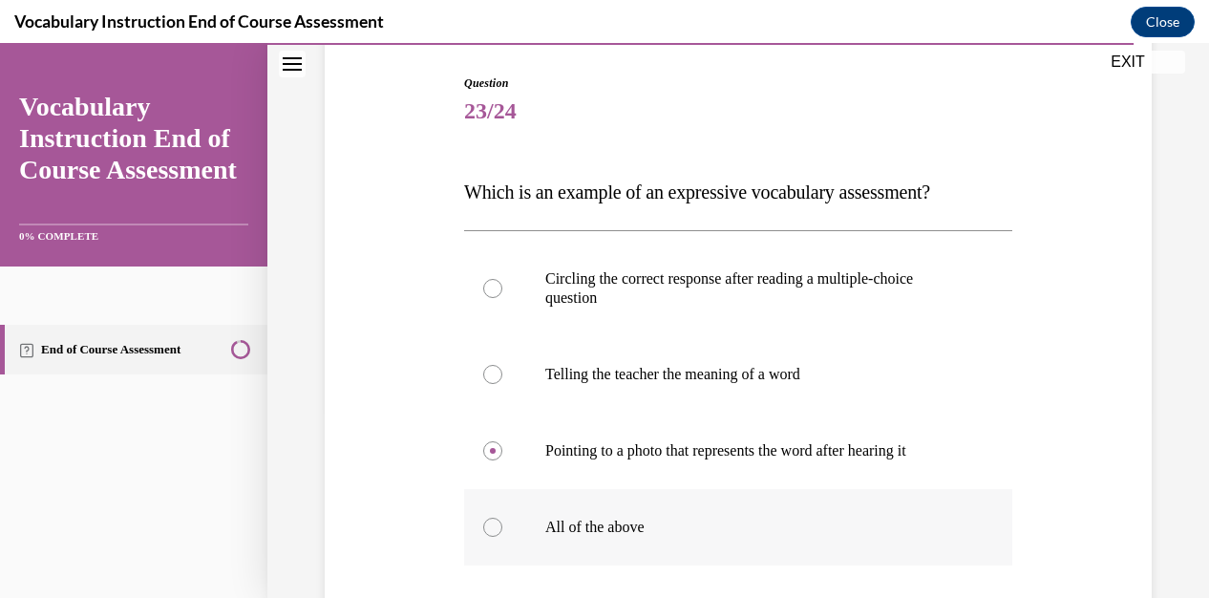
click at [485, 532] on div at bounding box center [492, 527] width 19 height 19
click at [485, 532] on input "All of the above" at bounding box center [492, 527] width 19 height 19
radio input "true"
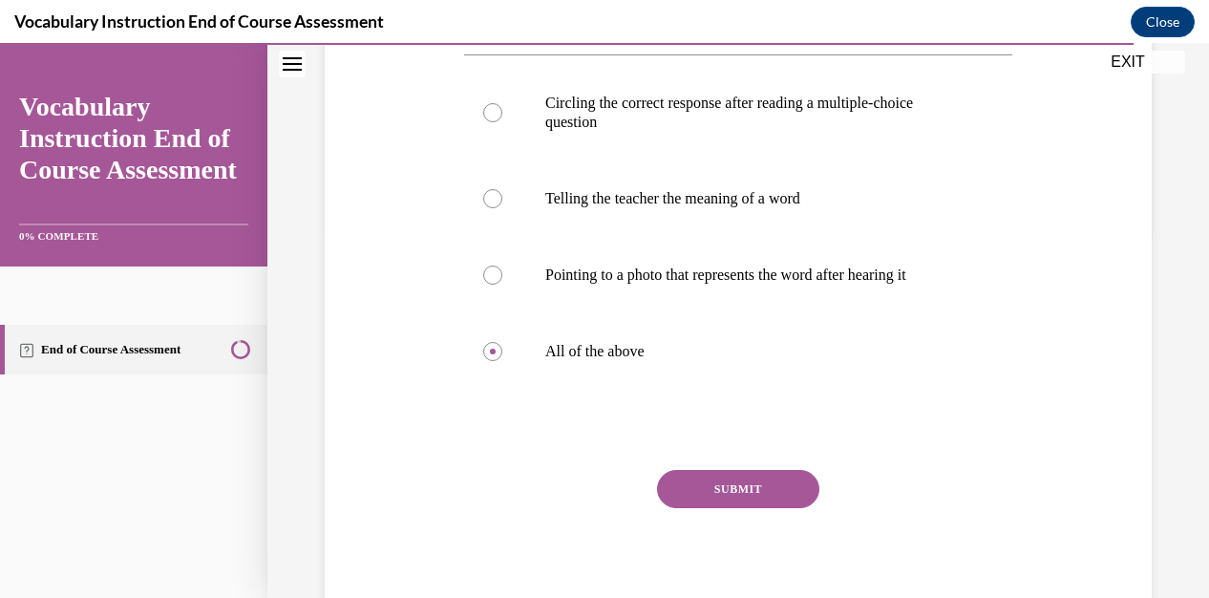
scroll to position [382, 0]
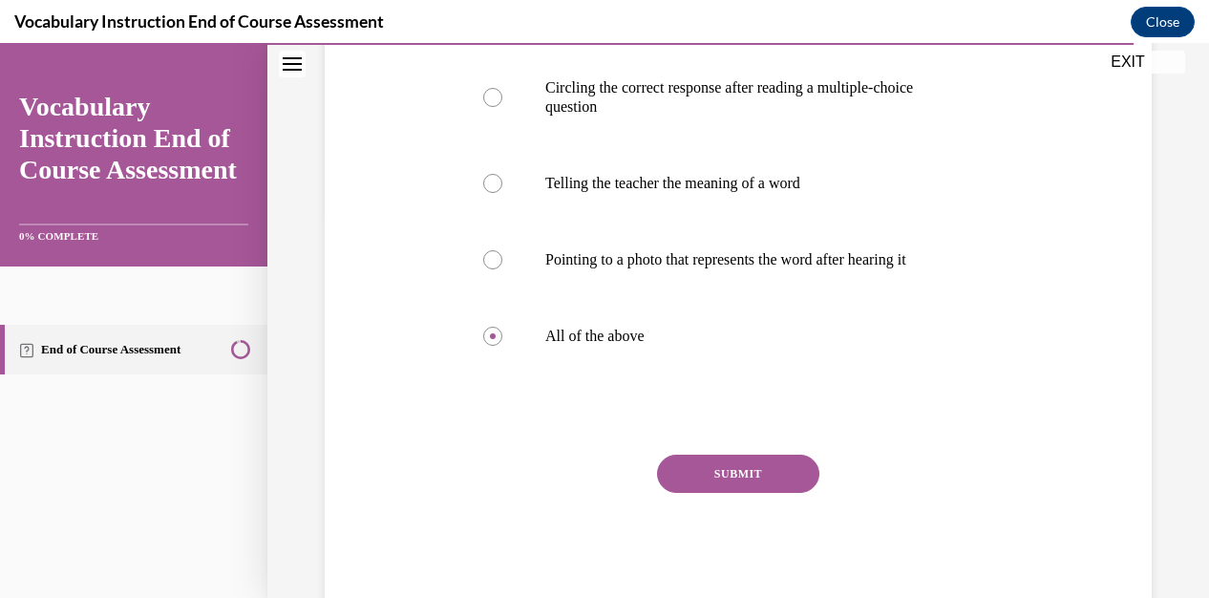
click at [711, 475] on button "SUBMIT" at bounding box center [738, 474] width 162 height 38
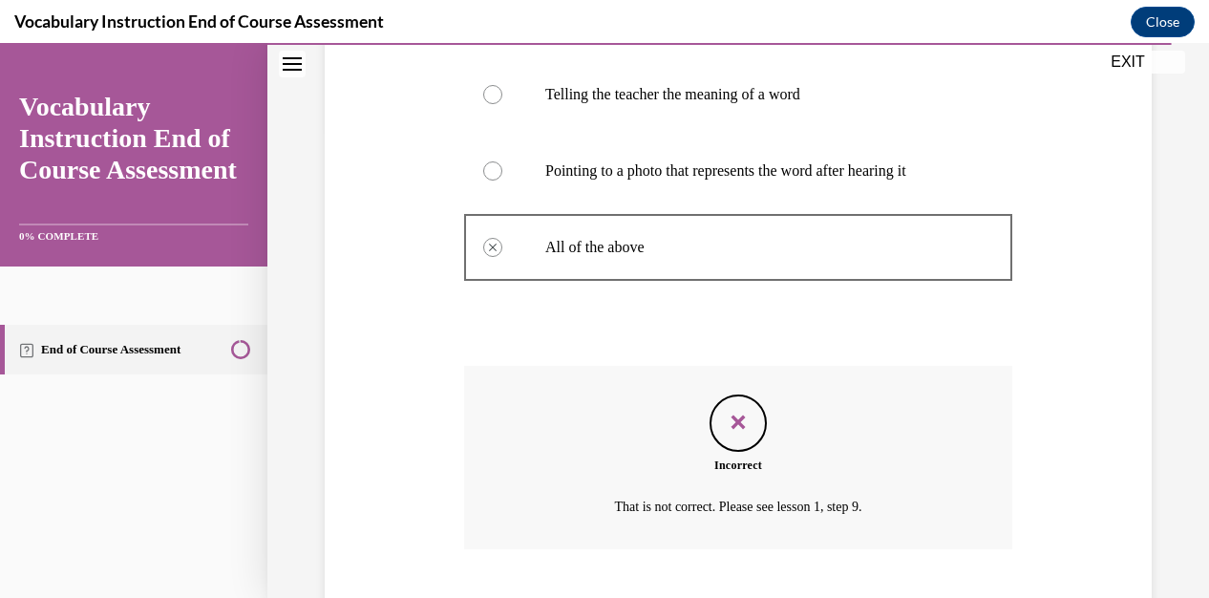
scroll to position [587, 0]
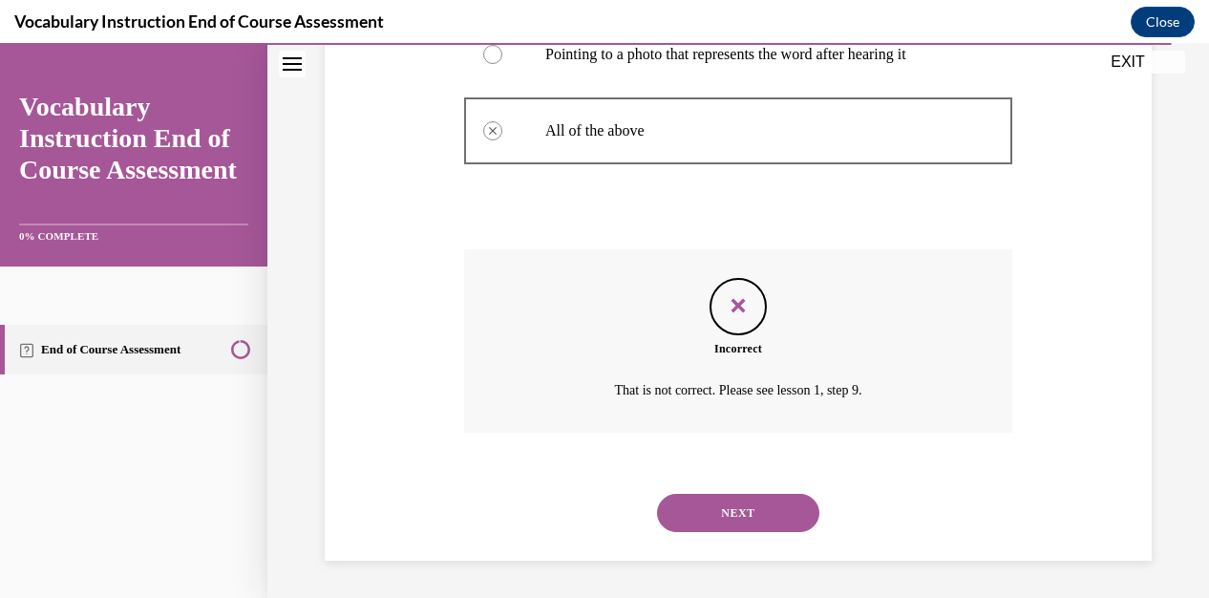
click at [712, 515] on button "NEXT" at bounding box center [738, 513] width 162 height 38
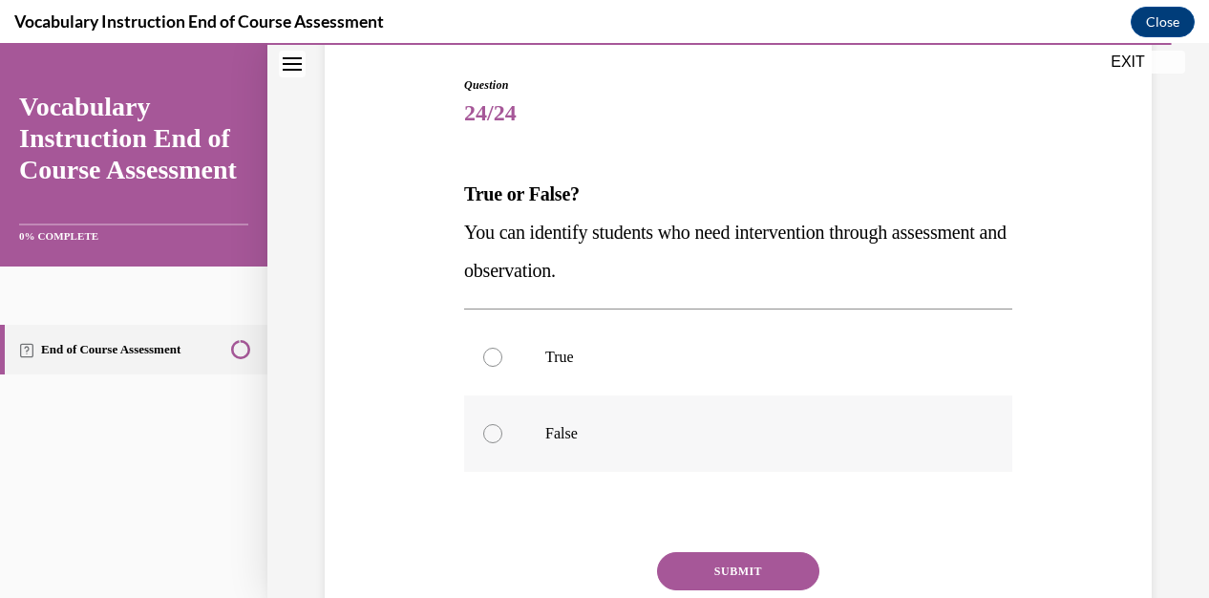
scroll to position [191, 0]
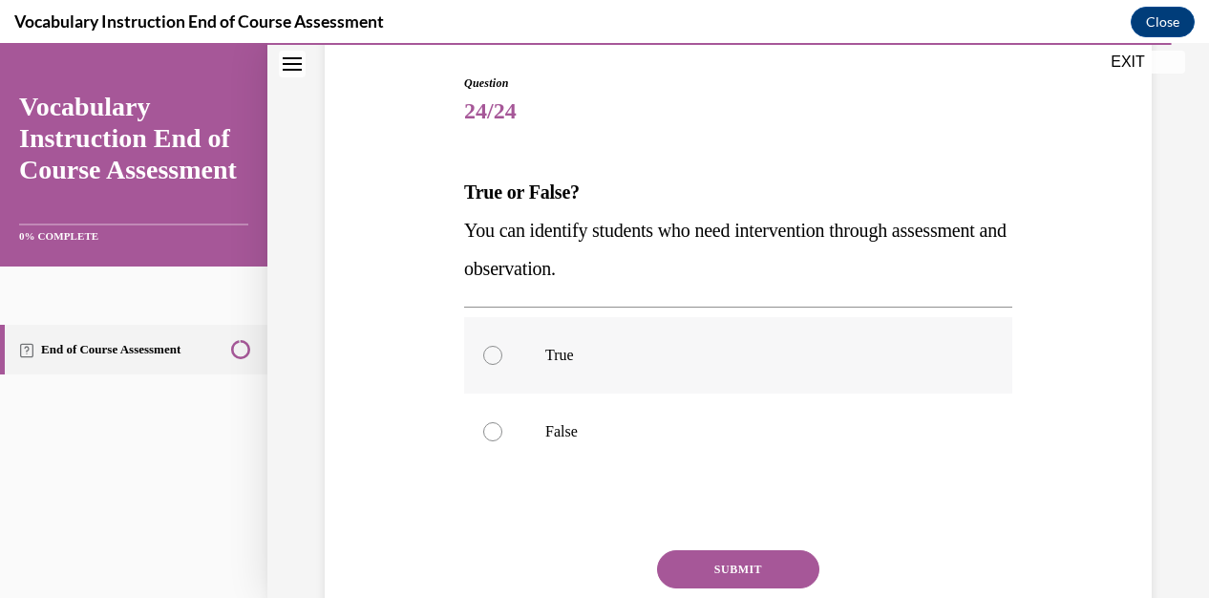
click at [483, 351] on div at bounding box center [492, 355] width 19 height 19
click at [483, 351] on input "True" at bounding box center [492, 355] width 19 height 19
radio input "true"
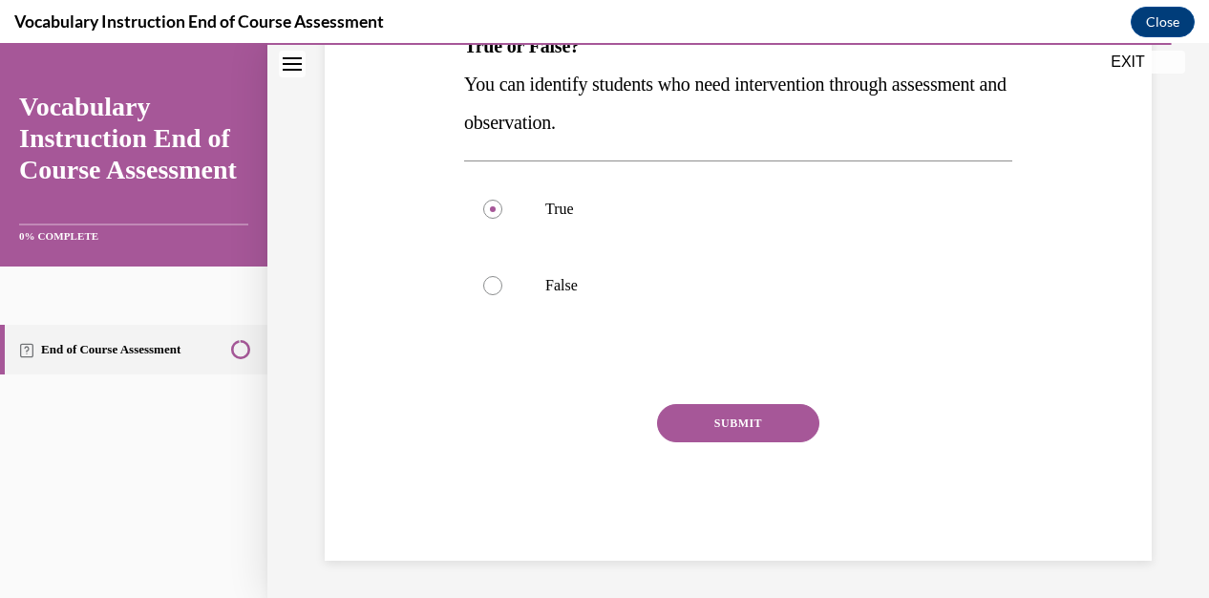
click at [717, 429] on button "SUBMIT" at bounding box center [738, 423] width 162 height 38
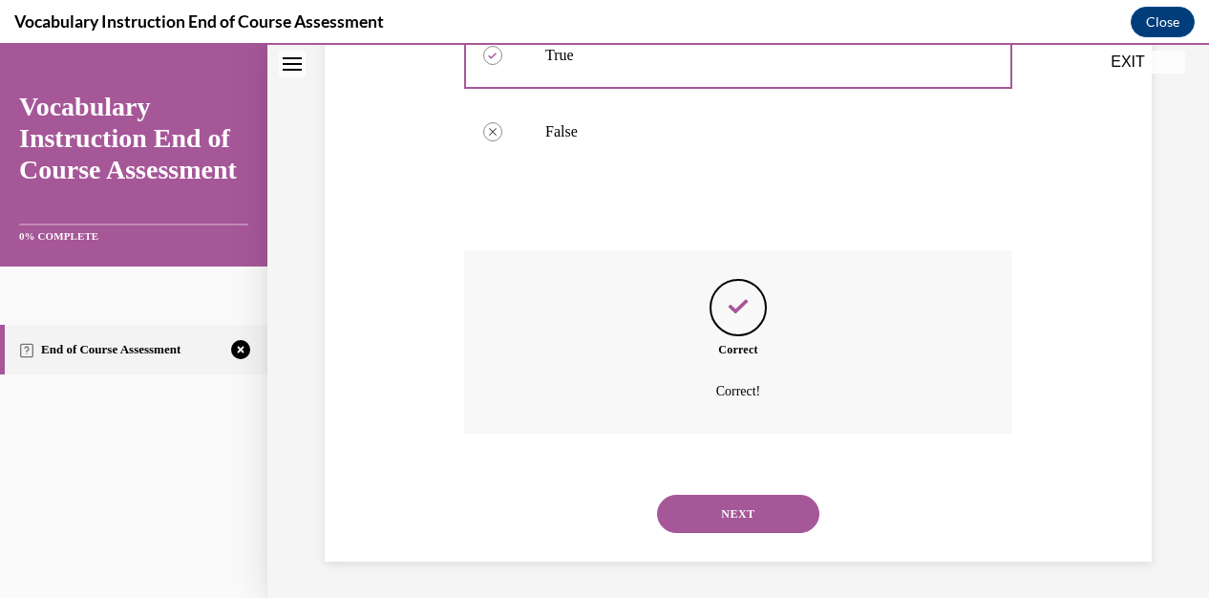
scroll to position [492, 0]
click at [739, 509] on button "NEXT" at bounding box center [738, 513] width 162 height 38
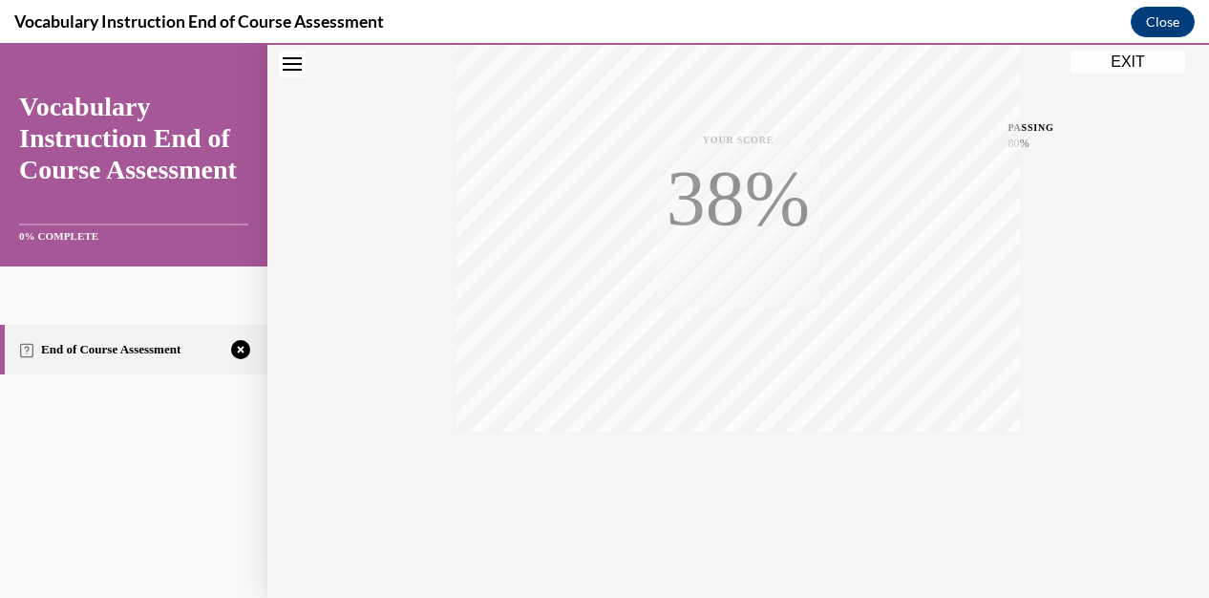
scroll to position [423, 0]
